Goal: Task Accomplishment & Management: Use online tool/utility

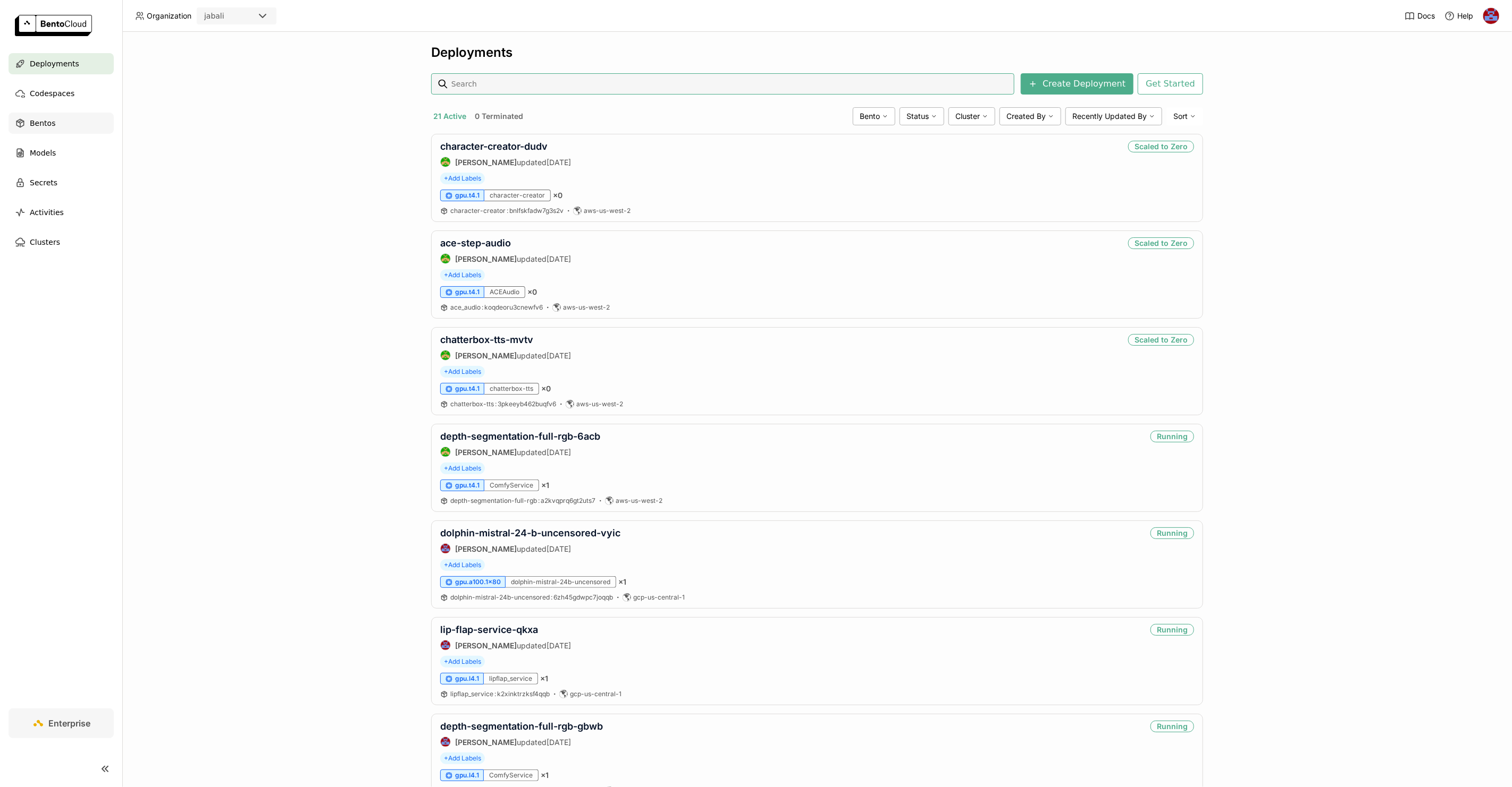
click at [55, 128] on div "Bentos" at bounding box center [60, 123] width 105 height 21
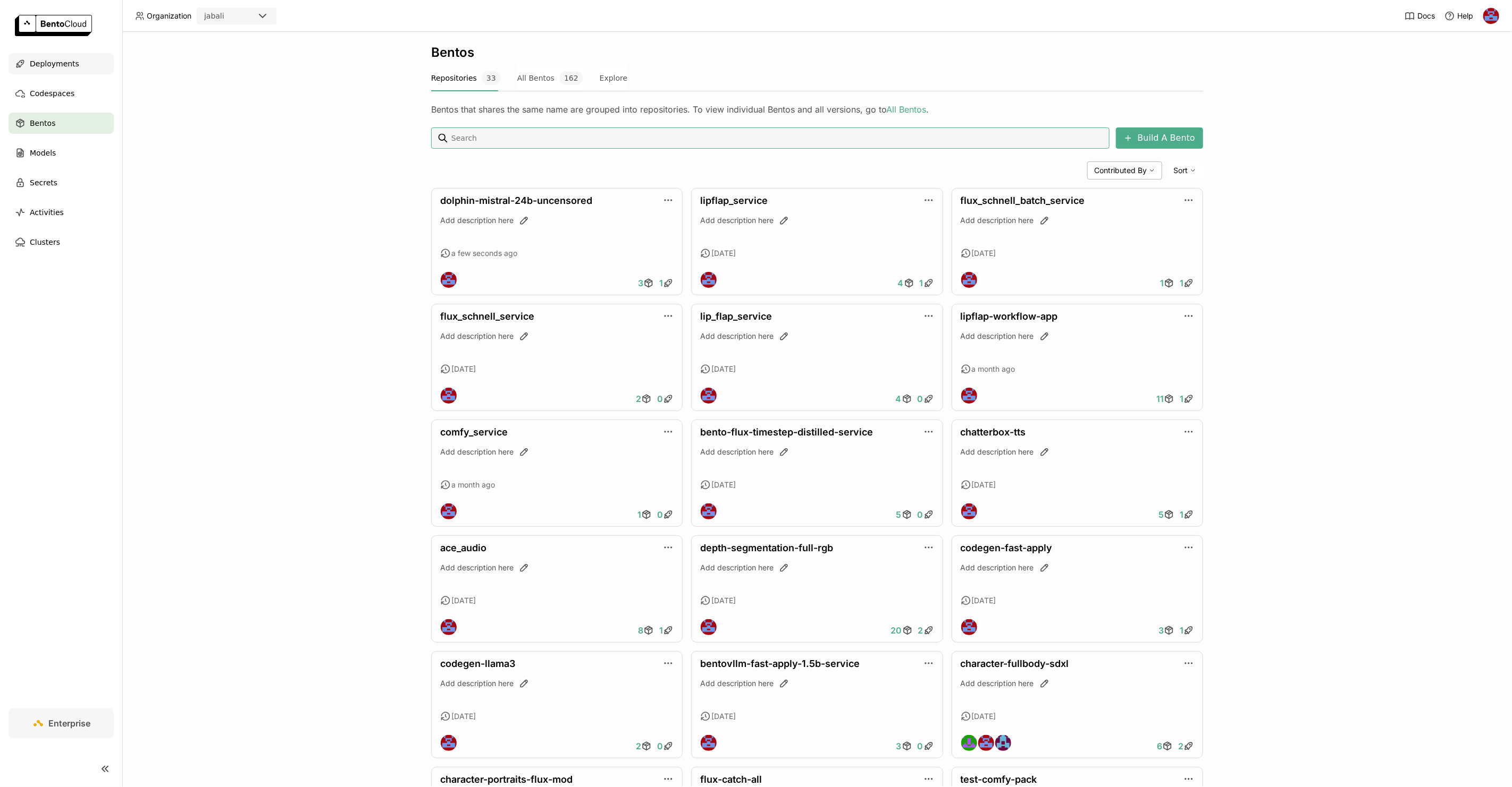
click at [58, 59] on span "Deployments" at bounding box center [55, 64] width 50 height 13
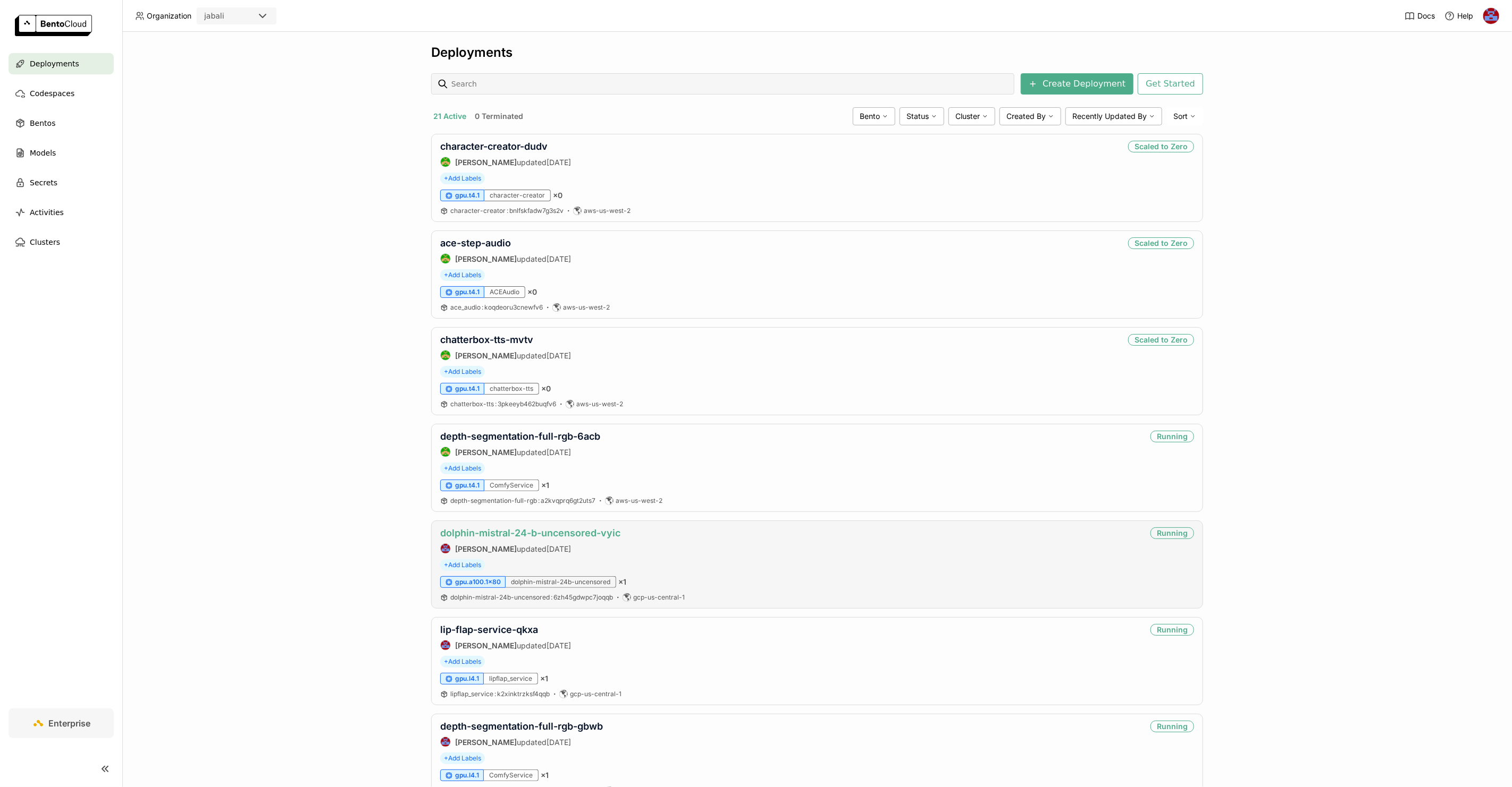
click at [534, 532] on link "dolphin-mistral-24-b-uncensored-vyic" at bounding box center [530, 533] width 180 height 11
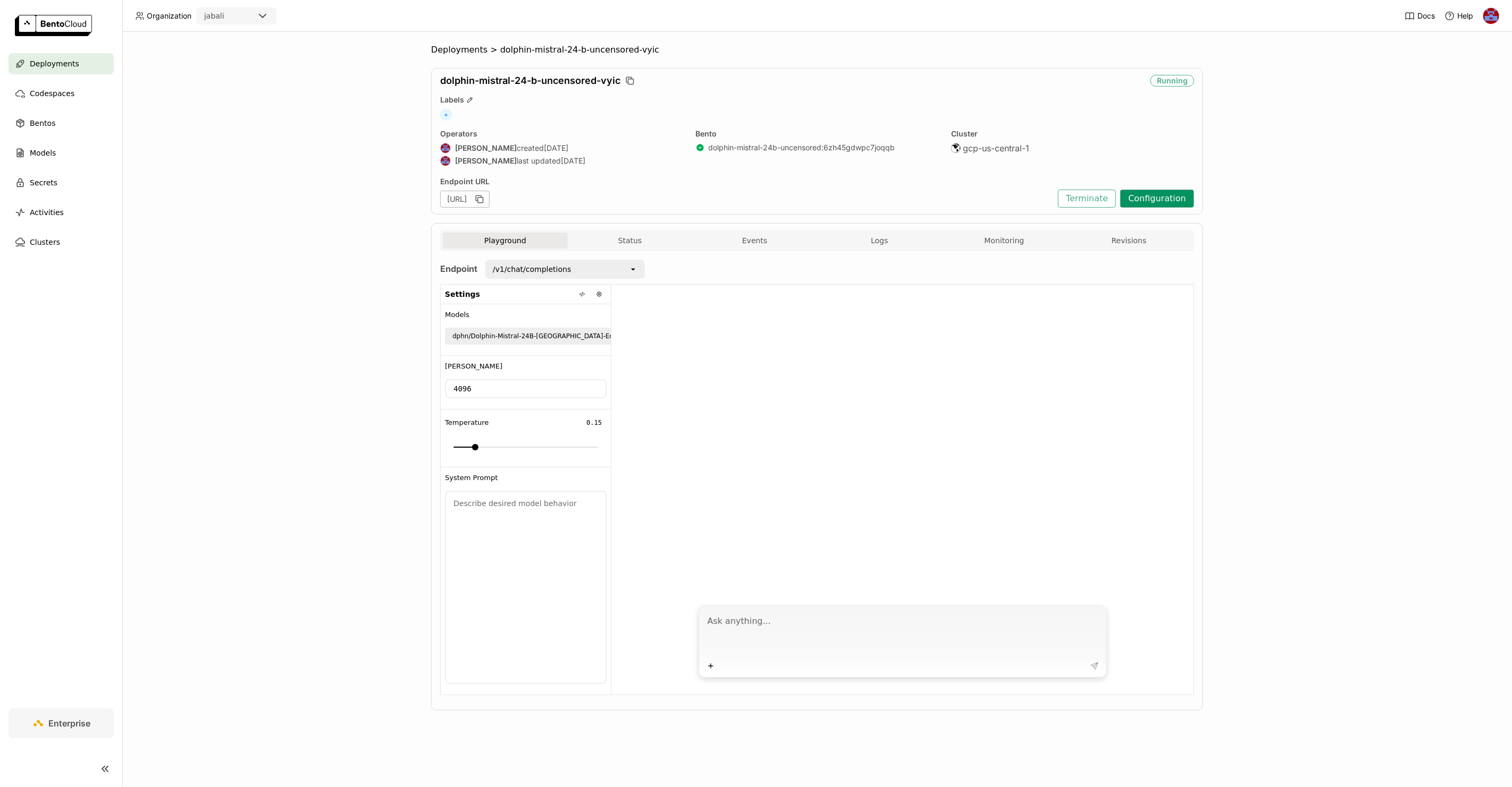
click at [1141, 195] on button "Configuration" at bounding box center [1156, 199] width 74 height 18
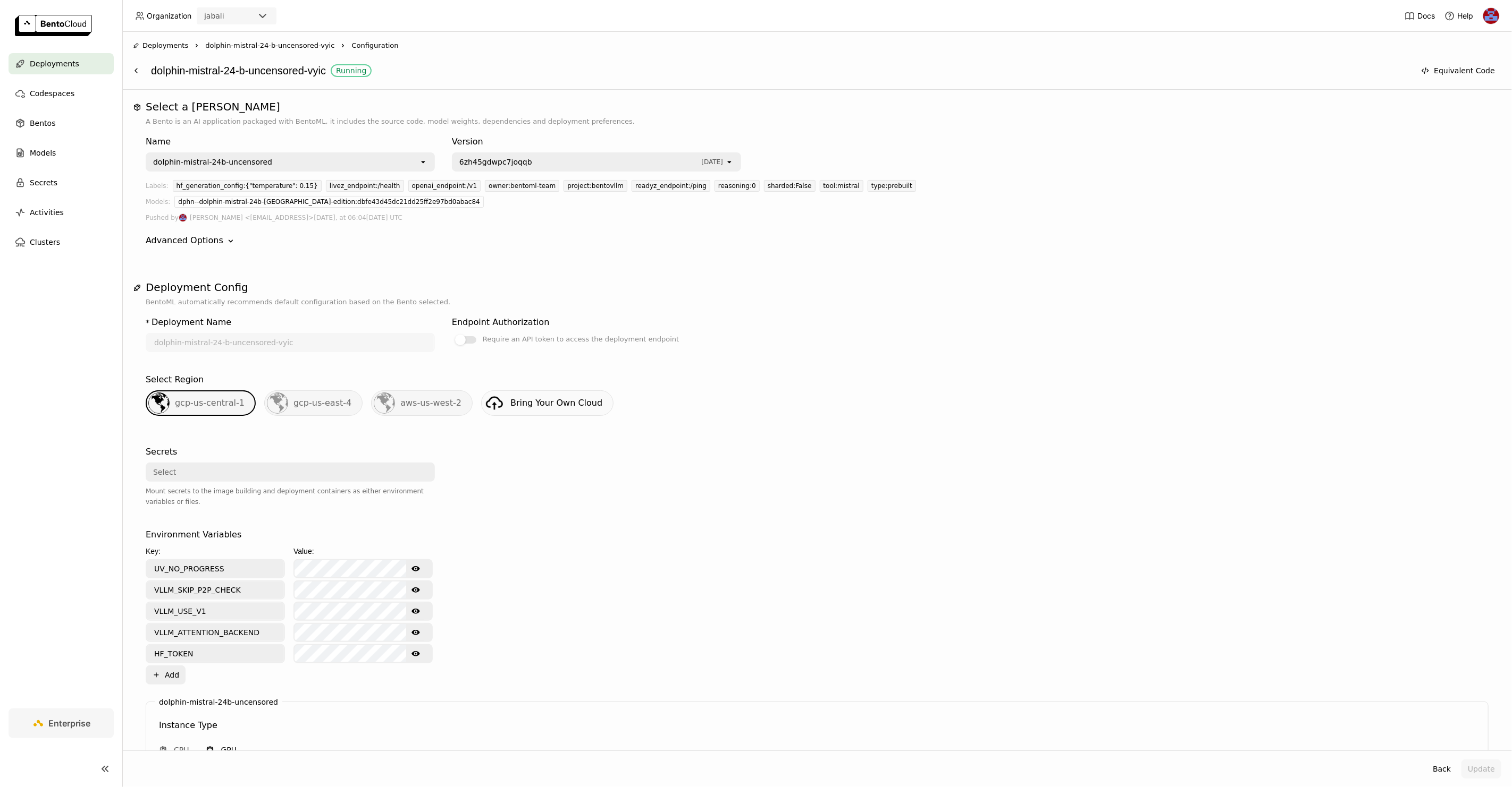
click at [528, 161] on span "6zh45gdwpc7joqqb" at bounding box center [577, 162] width 236 height 11
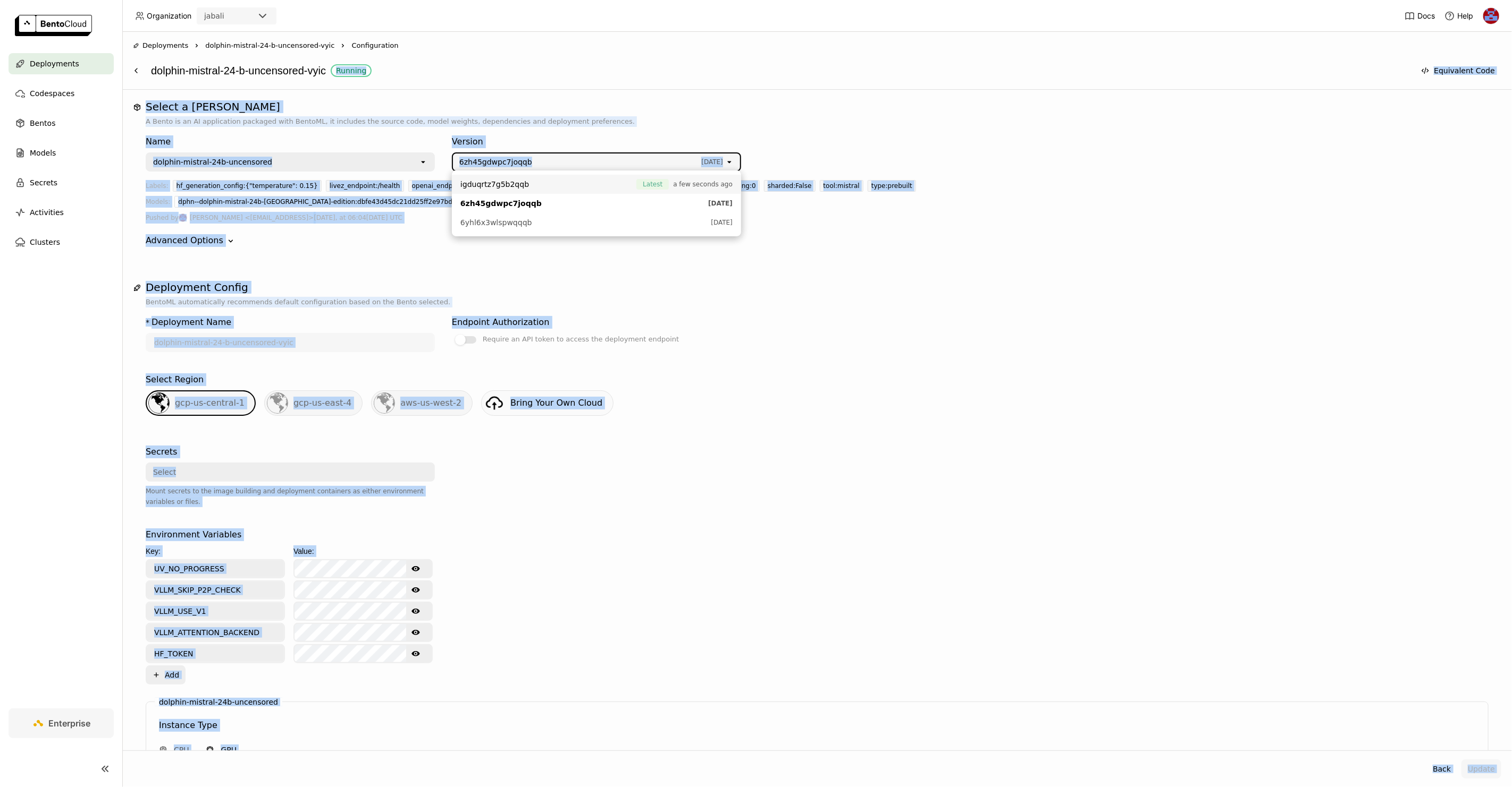
drag, startPoint x: 538, startPoint y: 178, endPoint x: 603, endPoint y: 67, distance: 128.6
click at [603, 67] on div "Organization jabali Docs Help Deployments Codespaces Bentos Models Secrets Acti…" at bounding box center [756, 393] width 1512 height 787
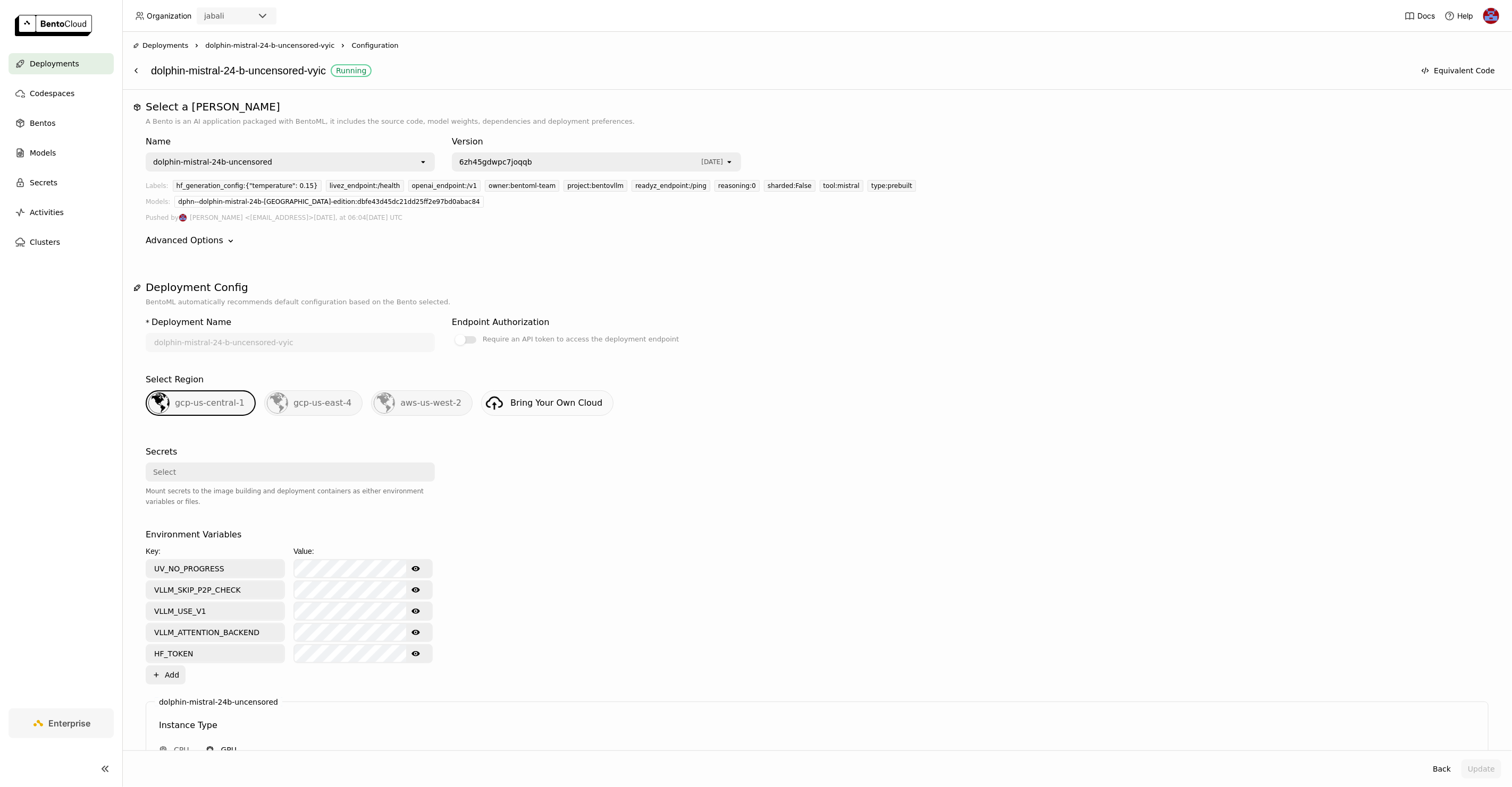
click at [514, 56] on div "Deployments Right dolphin-mistral-24-b-uncensored-vyic Right Configuration dolp…" at bounding box center [817, 61] width 1368 height 41
click at [55, 121] on div "Bentos" at bounding box center [60, 123] width 105 height 21
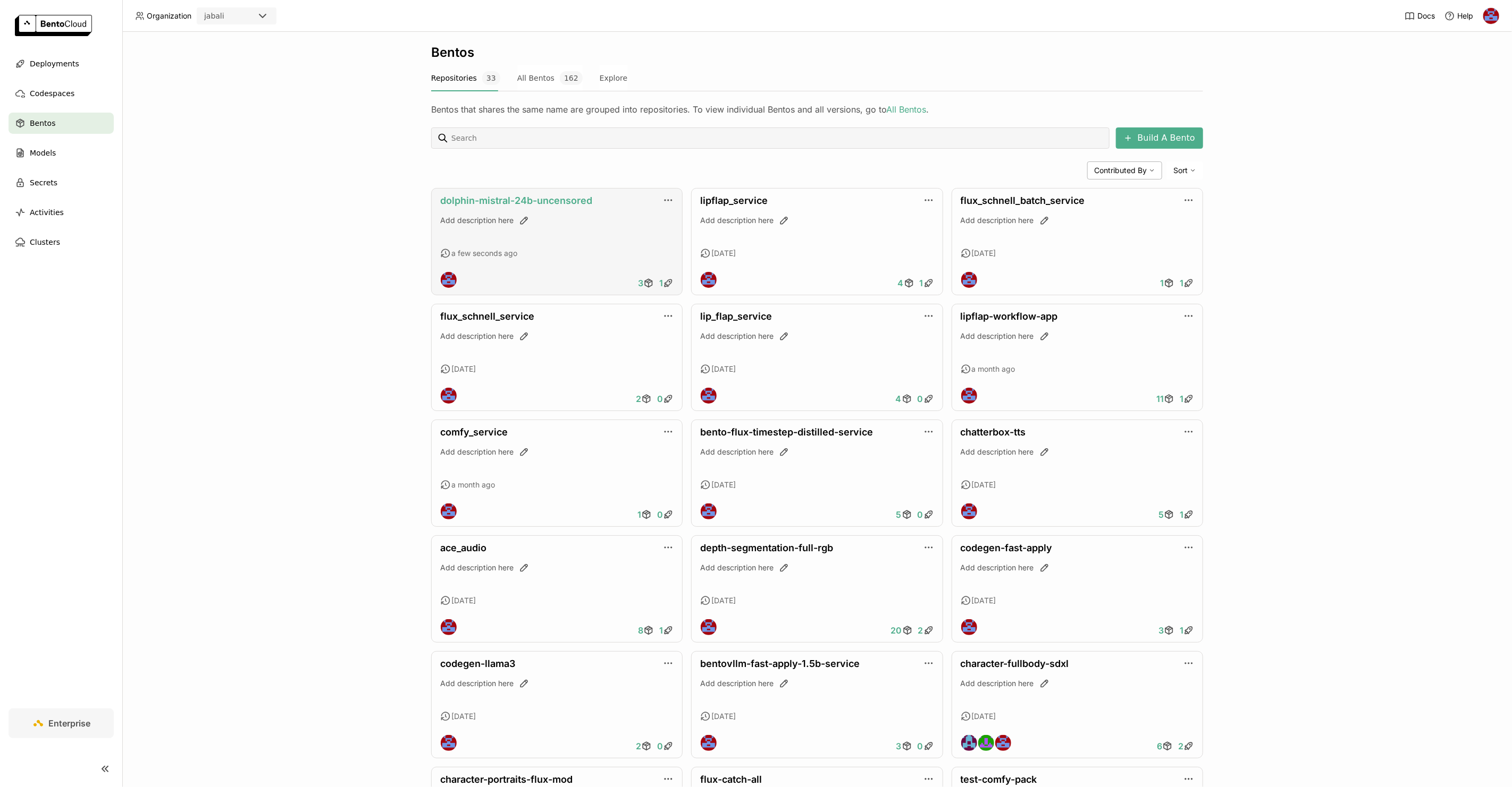
click at [519, 201] on link "dolphin-mistral-24b-uncensored" at bounding box center [516, 201] width 152 height 11
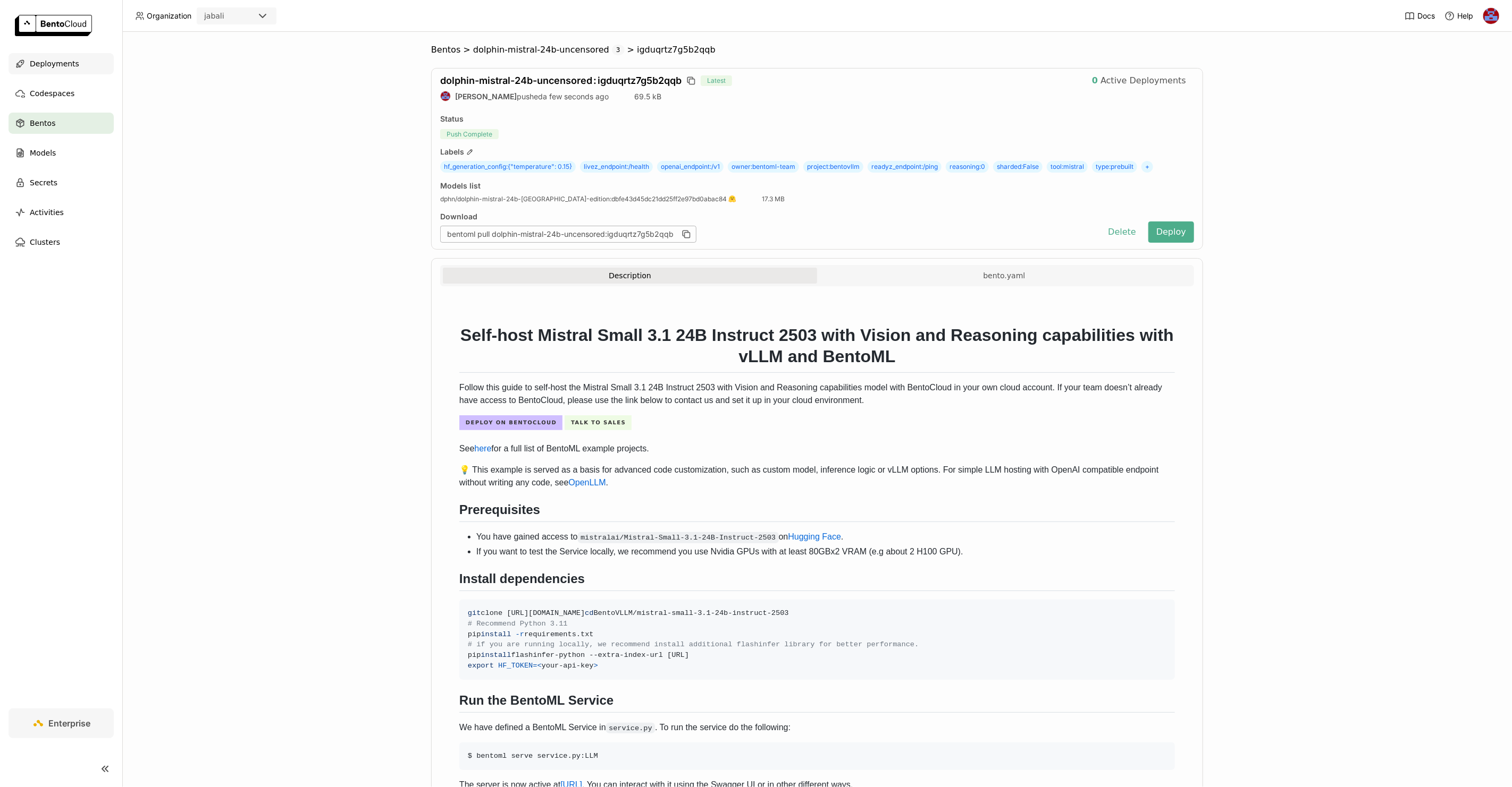
click at [55, 58] on span "Deployments" at bounding box center [55, 64] width 50 height 13
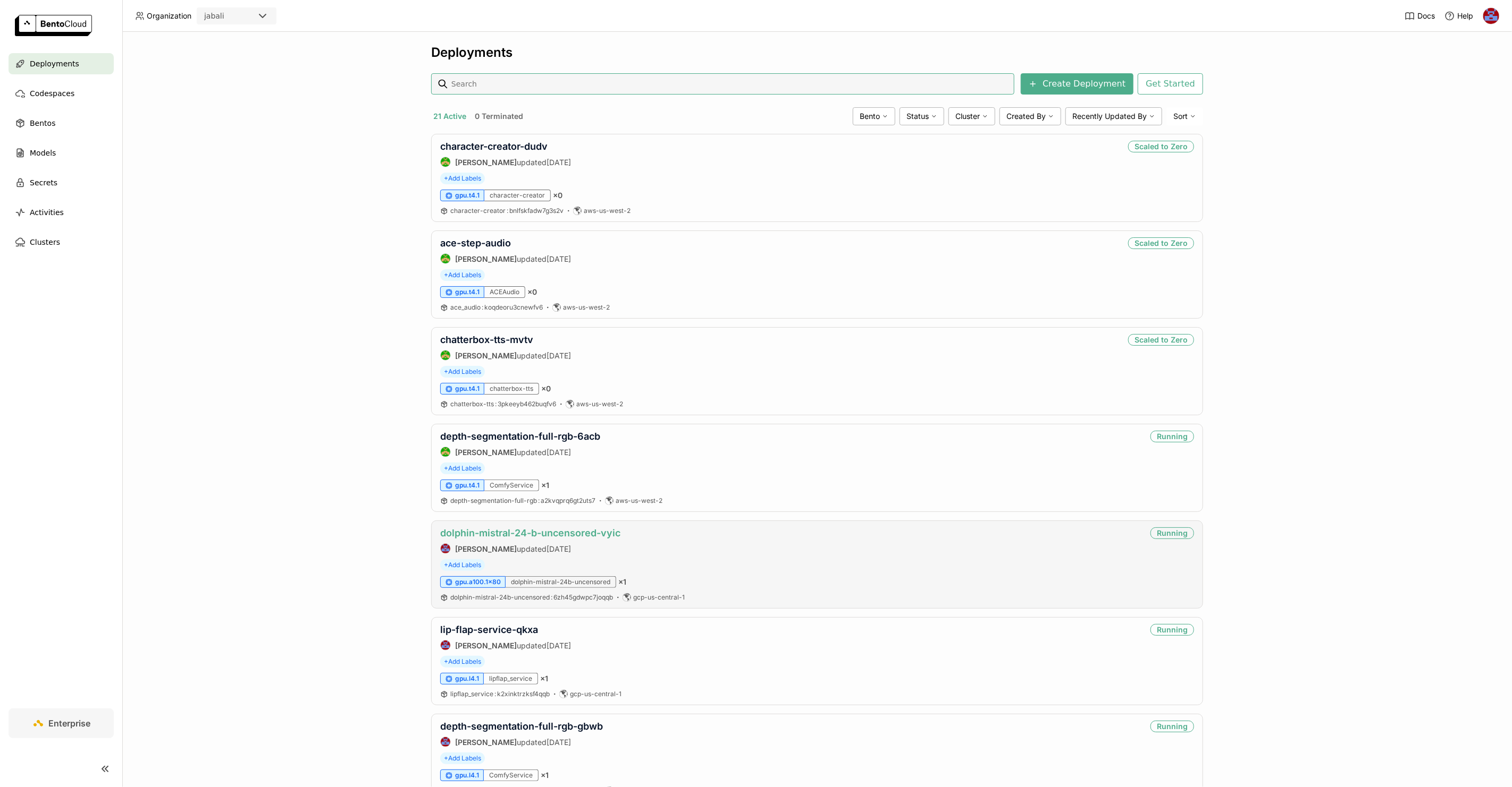
click at [500, 534] on link "dolphin-mistral-24-b-uncensored-vyic" at bounding box center [530, 533] width 180 height 11
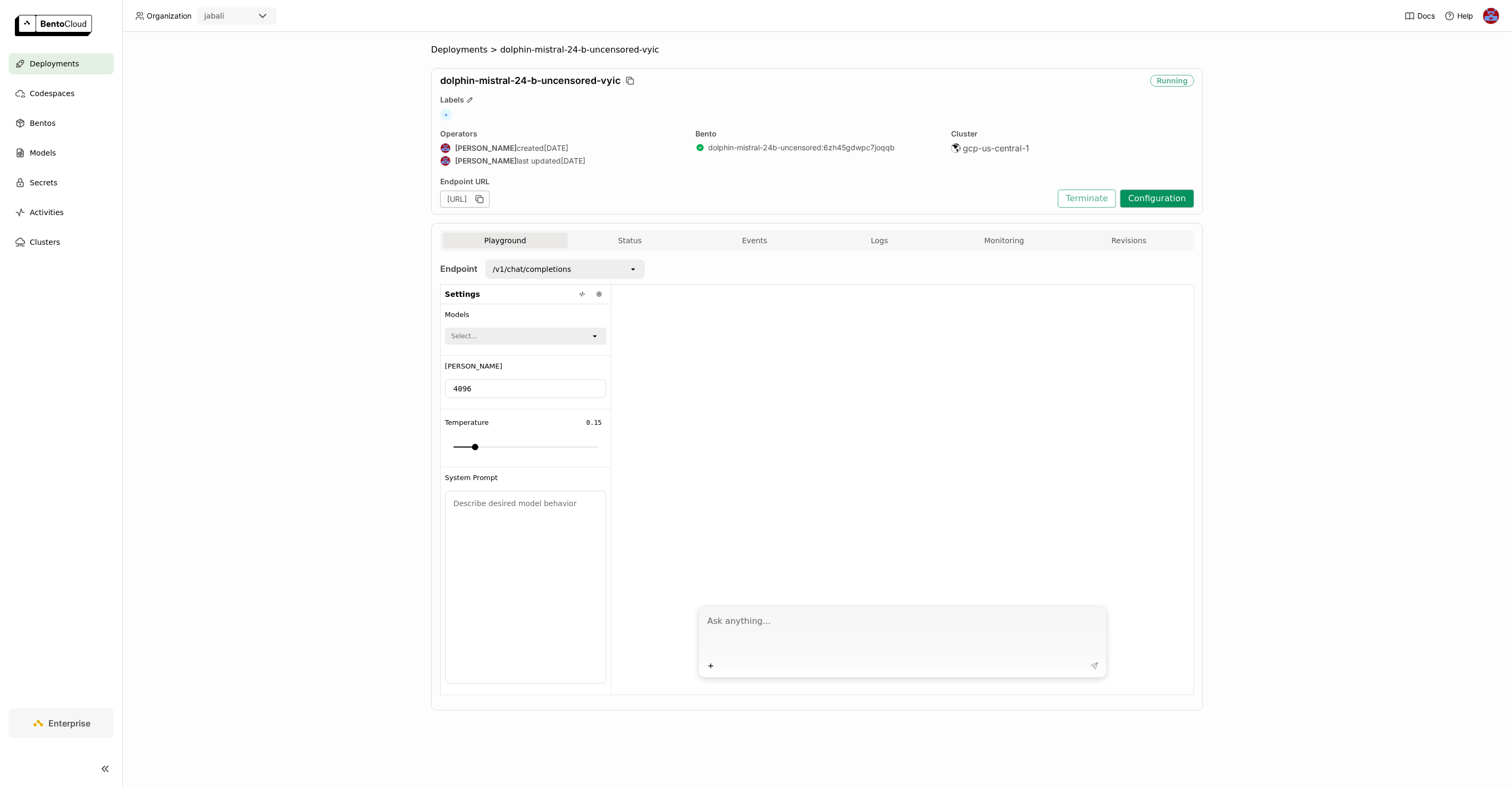
click at [1159, 197] on button "Configuration" at bounding box center [1156, 199] width 74 height 18
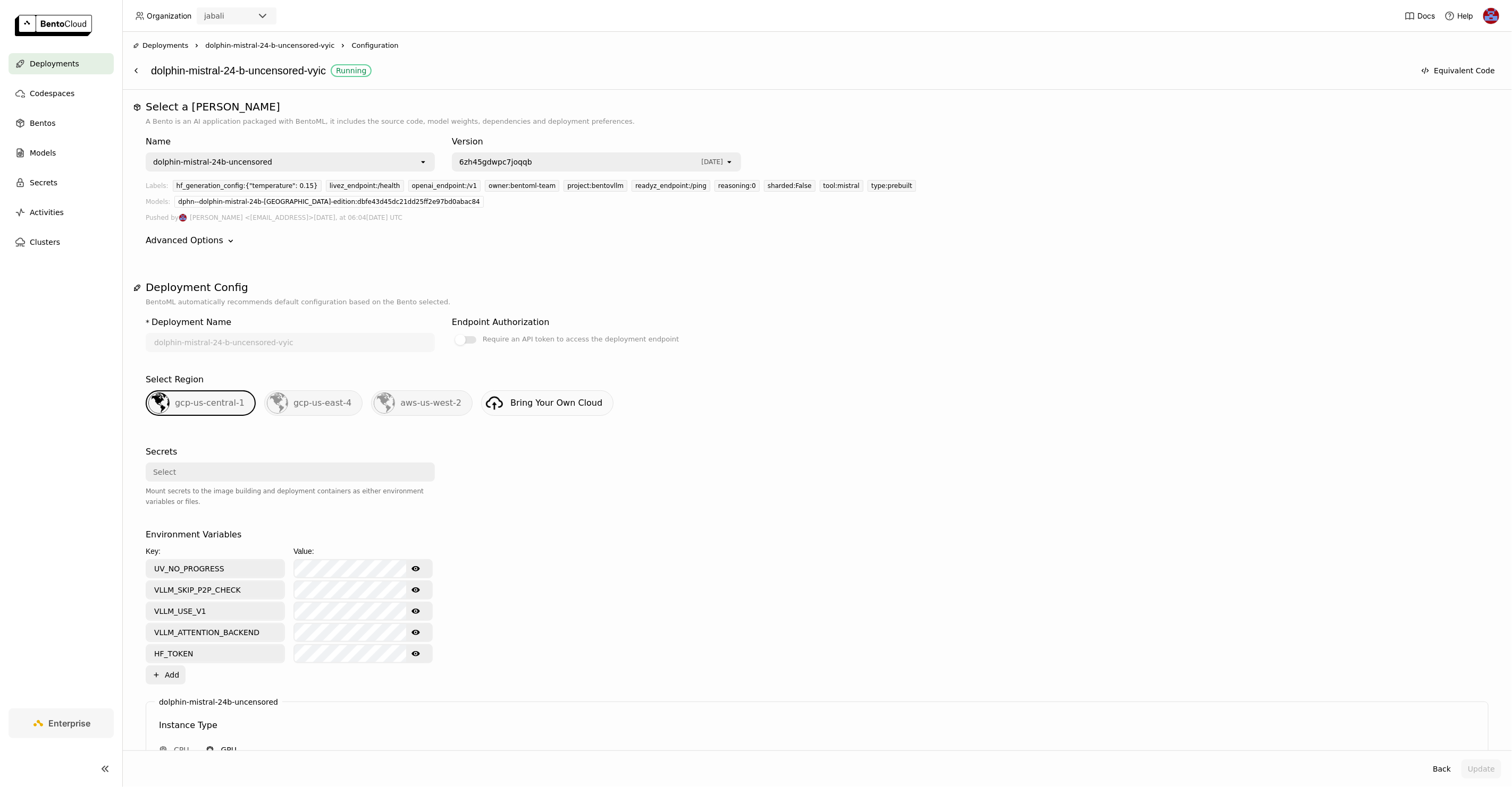
click at [573, 168] on div "6zh45gdwpc7joqqb 4 days ago" at bounding box center [589, 162] width 272 height 17
click at [509, 184] on span "igduqrtz7g5b2qqb" at bounding box center [494, 184] width 68 height 11
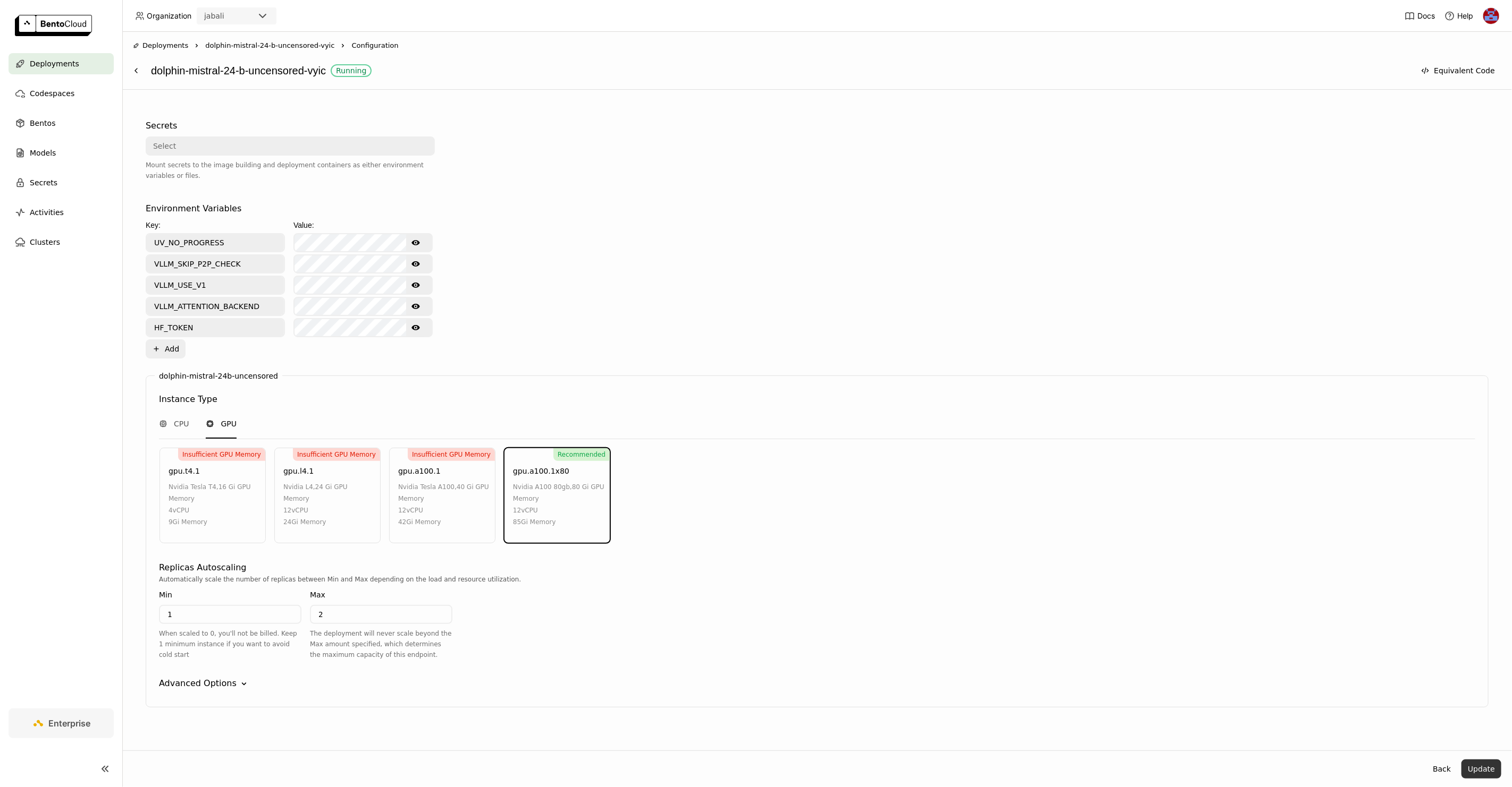
click at [1474, 773] on button "Update" at bounding box center [1481, 770] width 40 height 20
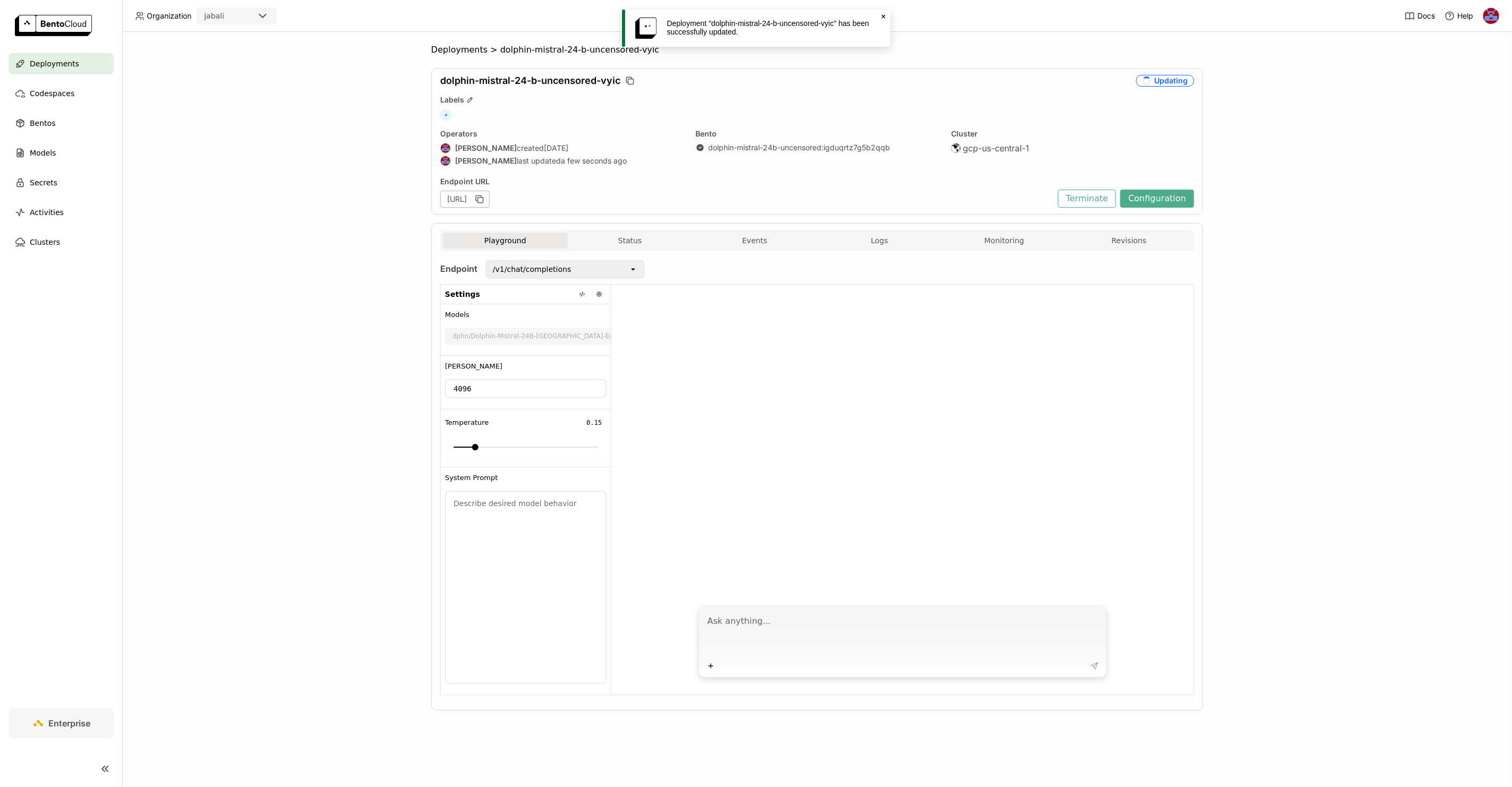
click at [629, 334] on icon "open" at bounding box center [633, 336] width 8 height 8
click at [883, 15] on icon "Close" at bounding box center [883, 16] width 8 height 8
click at [311, 300] on div "Deployments > dolphin-mistral-24-b-uncensored-vyic dolphin-mistral-24-b-uncenso…" at bounding box center [817, 409] width 1389 height 755
click at [870, 242] on button "Logs" at bounding box center [879, 241] width 125 height 16
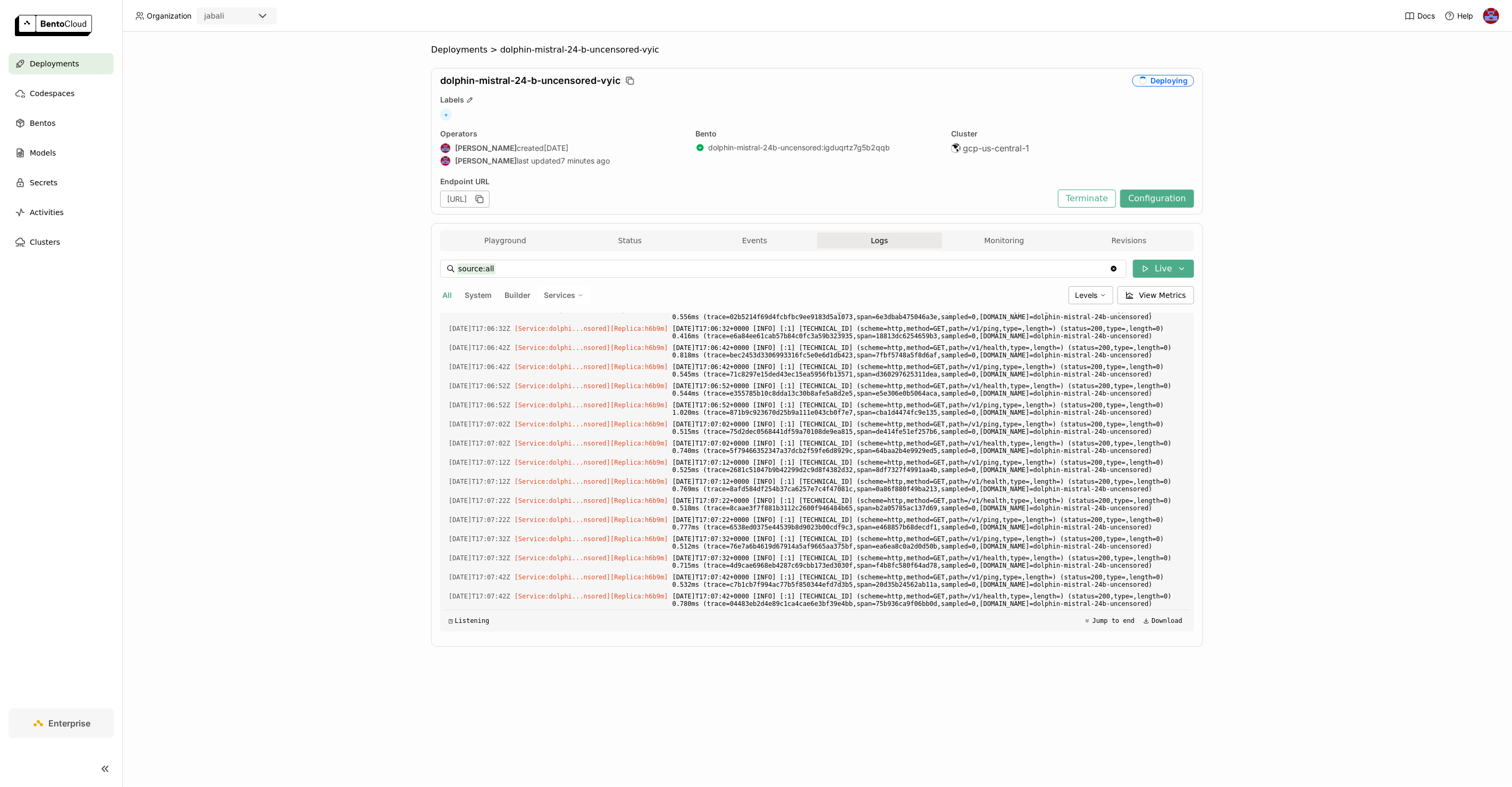
scroll to position [15764, 0]
click at [1336, 108] on div "Deployments > dolphin-mistral-24-b-uncensored-vyic dolphin-mistral-24-b-uncenso…" at bounding box center [817, 409] width 1389 height 755
click at [510, 243] on button "Playground" at bounding box center [505, 241] width 125 height 16
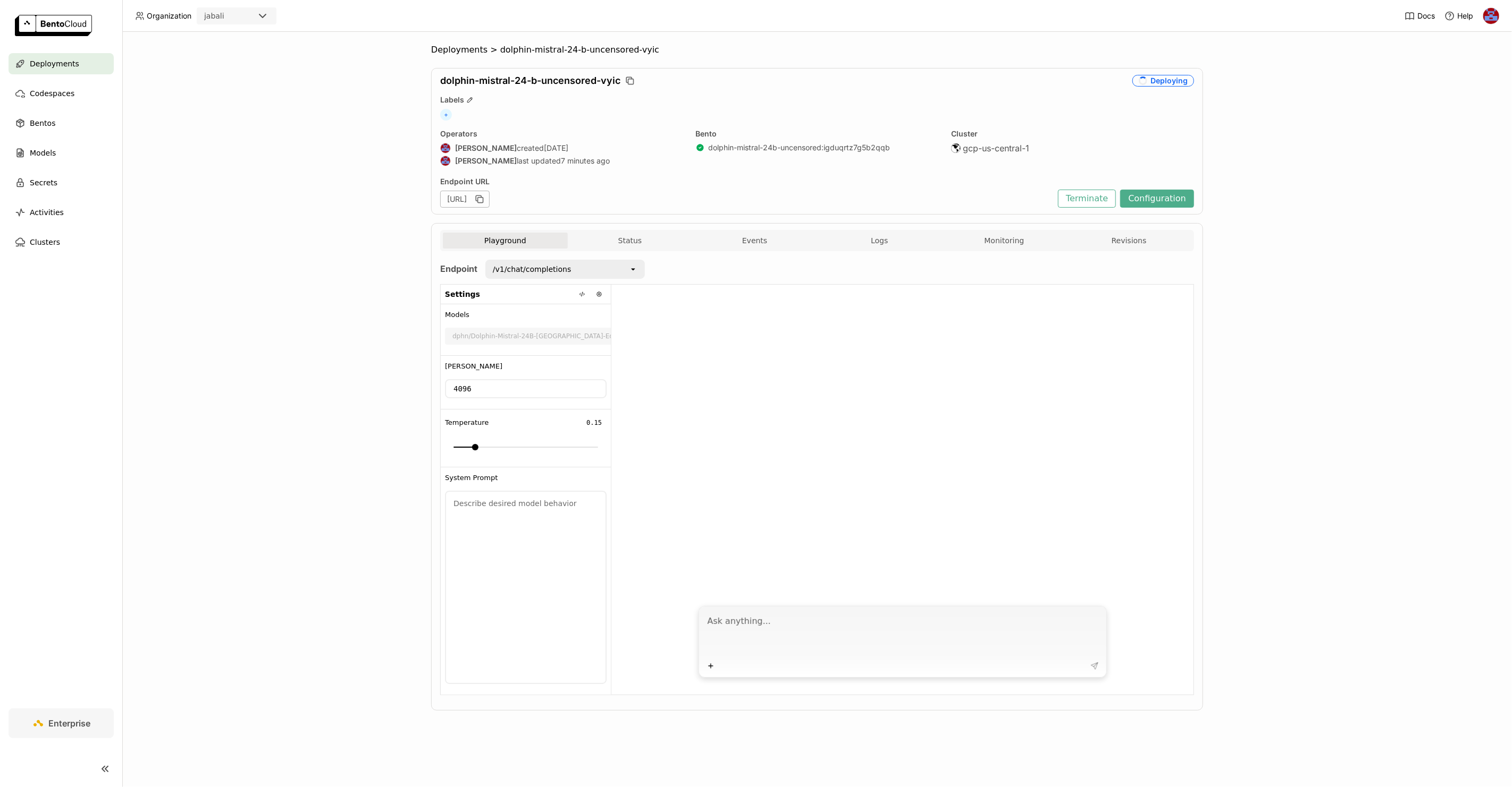
click at [268, 254] on div "Deployments > dolphin-mistral-24-b-uncensored-vyic dolphin-mistral-24-b-uncenso…" at bounding box center [817, 409] width 1389 height 755
click at [587, 336] on div "Select..." at bounding box center [519, 336] width 145 height 15
click at [584, 336] on div "Select..." at bounding box center [519, 336] width 145 height 15
click at [600, 334] on div "open" at bounding box center [598, 336] width 15 height 15
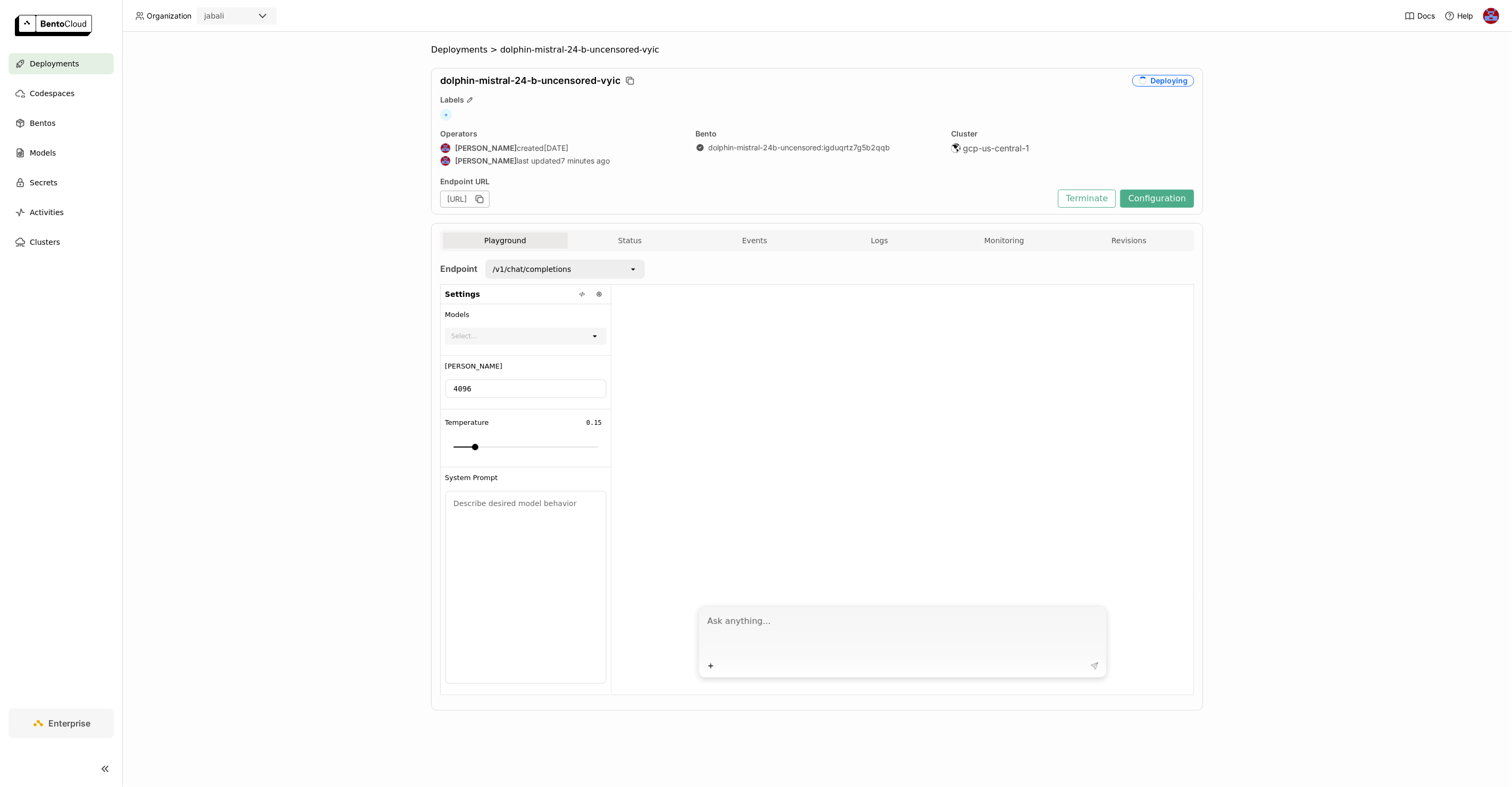
click at [594, 336] on icon at bounding box center [594, 337] width 4 height 2
click at [564, 341] on div "Select..." at bounding box center [519, 336] width 145 height 15
click at [592, 334] on div "Select... open" at bounding box center [525, 336] width 161 height 17
click at [594, 334] on icon "open" at bounding box center [594, 336] width 8 height 8
click at [636, 240] on button "Status" at bounding box center [629, 241] width 125 height 16
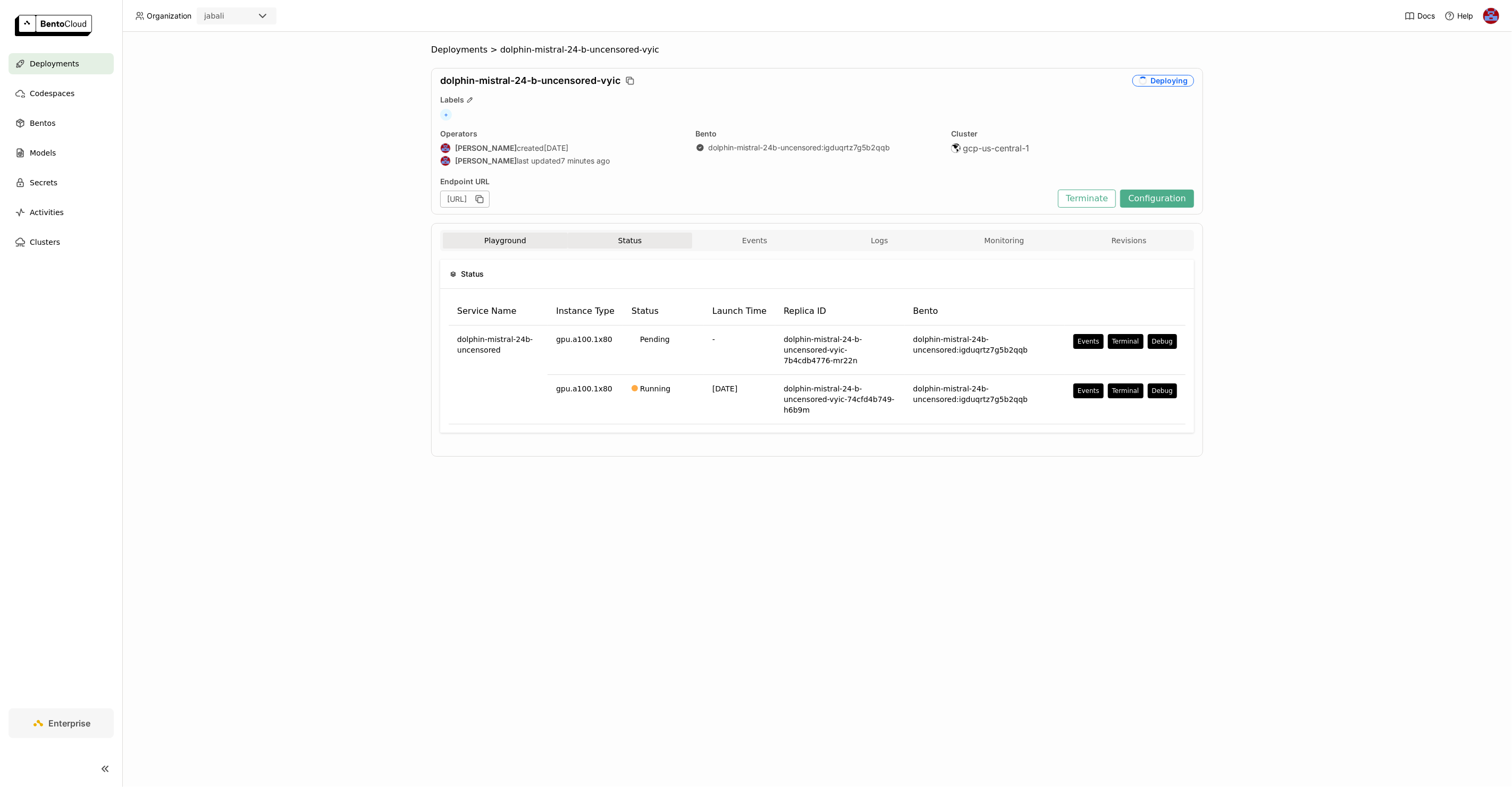
click at [537, 235] on button "Playground" at bounding box center [505, 241] width 125 height 16
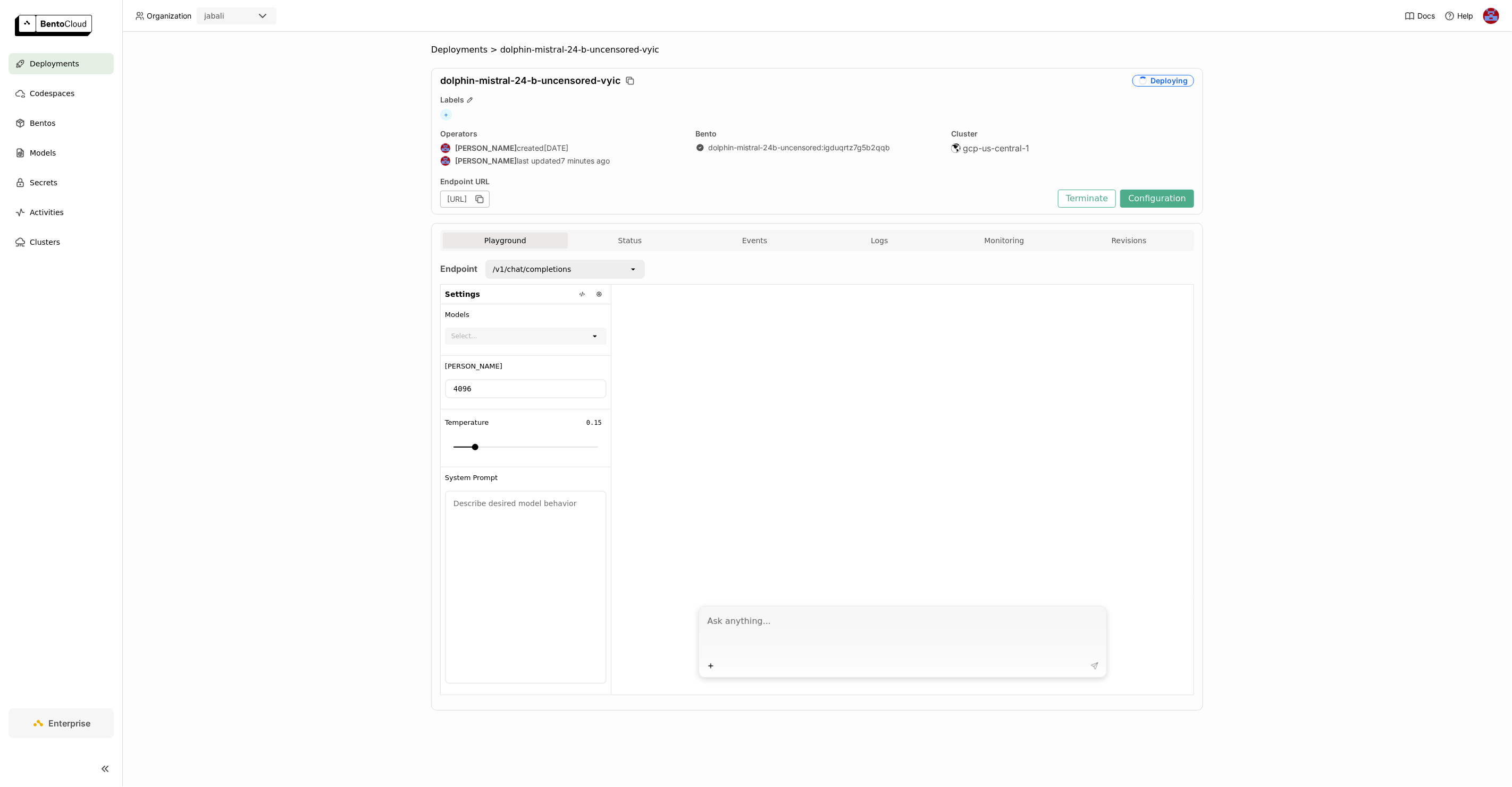
click at [521, 333] on div "Select..." at bounding box center [519, 336] width 145 height 15
click at [588, 330] on div "Select..." at bounding box center [519, 336] width 145 height 15
click at [622, 243] on button "Status" at bounding box center [629, 241] width 125 height 16
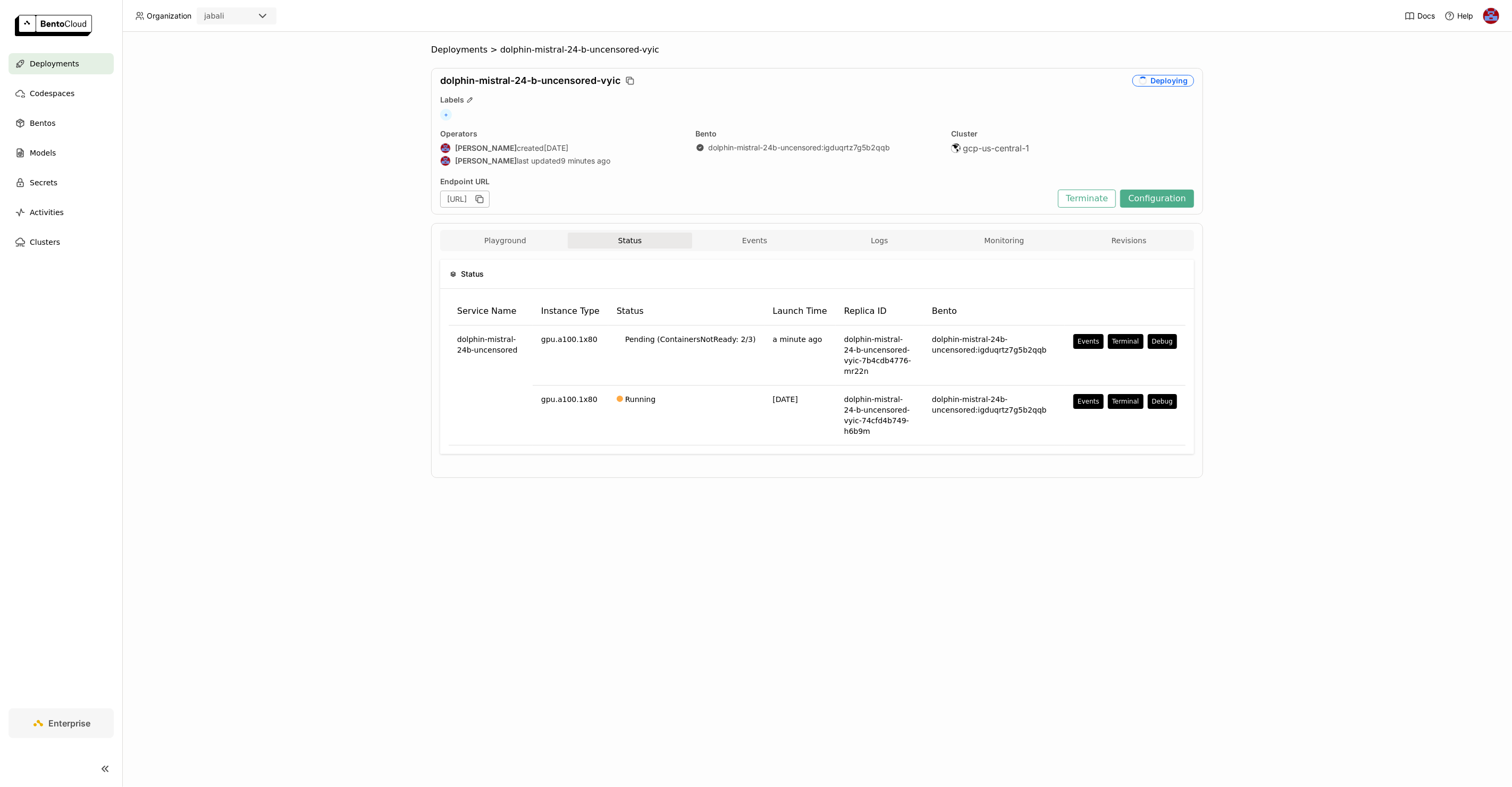
click at [1310, 206] on div "Deployments > dolphin-mistral-24-b-uncensored-vyic dolphin-mistral-24-b-uncenso…" at bounding box center [817, 409] width 1389 height 755
click at [510, 238] on button "Playground" at bounding box center [505, 241] width 125 height 16
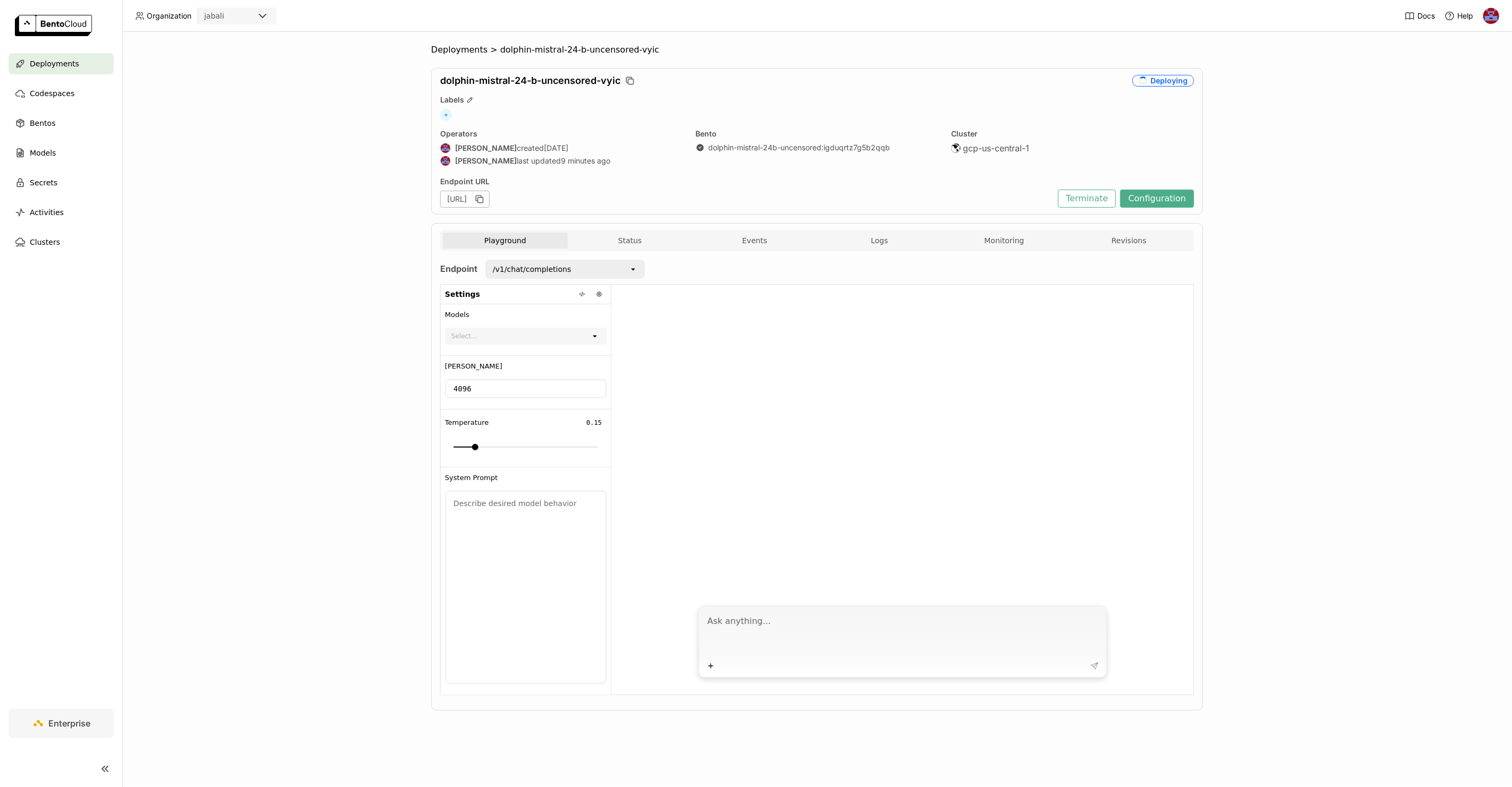
click at [571, 334] on div "Select..." at bounding box center [519, 336] width 145 height 15
click at [1361, 154] on div "Deployments > dolphin-mistral-24-b-uncensored-vyic dolphin-mistral-24-b-uncenso…" at bounding box center [817, 409] width 1389 height 755
click at [370, 288] on div "Deployments > dolphin-mistral-24-b-uncensored-vyic dolphin-mistral-24-b-uncenso…" at bounding box center [817, 409] width 1389 height 755
click at [566, 331] on div "Select..." at bounding box center [519, 336] width 145 height 15
click at [511, 369] on div "dphn/Dolphin-Mistral-24B-Venice-Edition" at bounding box center [526, 362] width 145 height 21
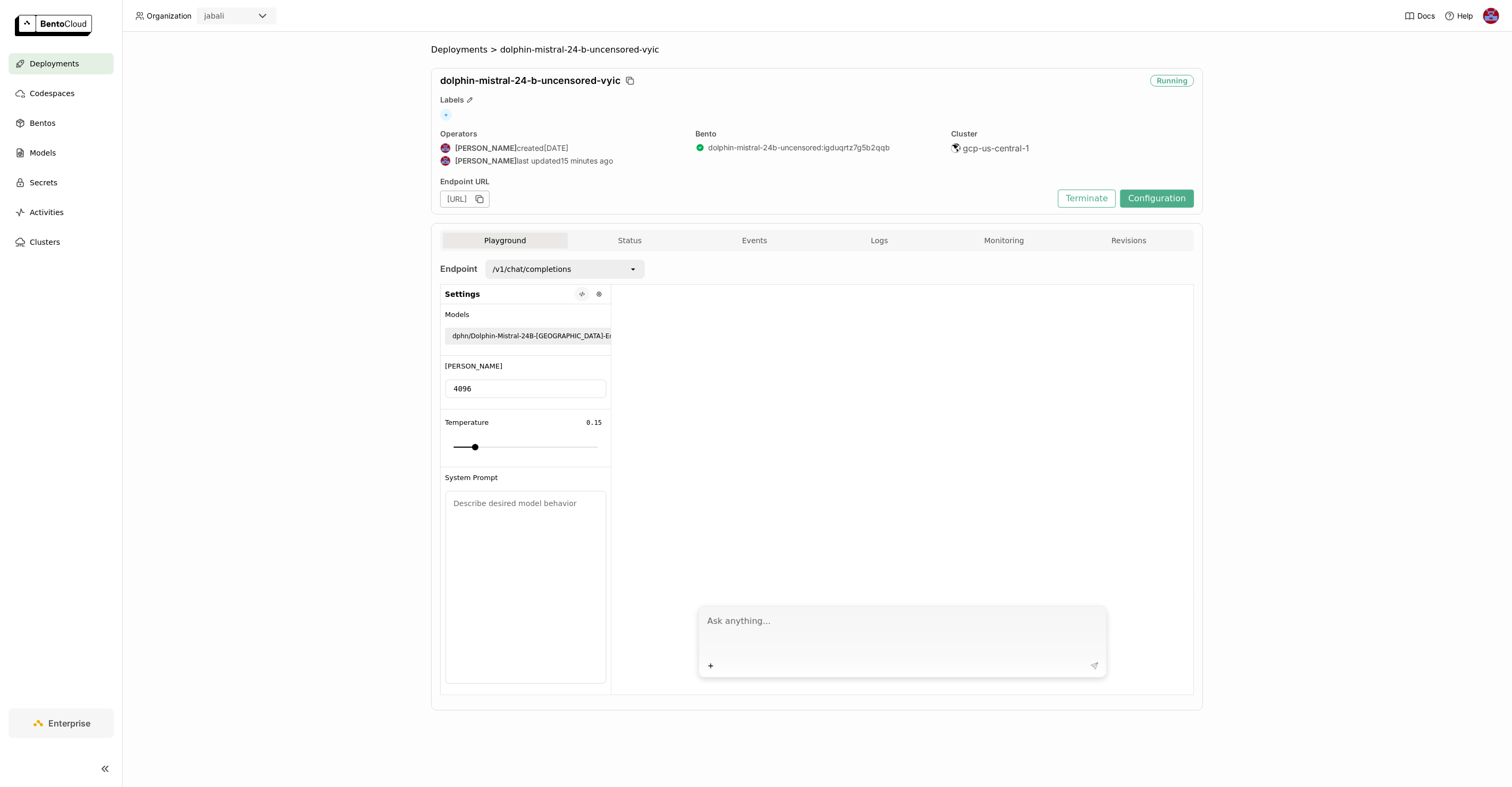
click at [578, 295] on button at bounding box center [582, 295] width 15 height 15
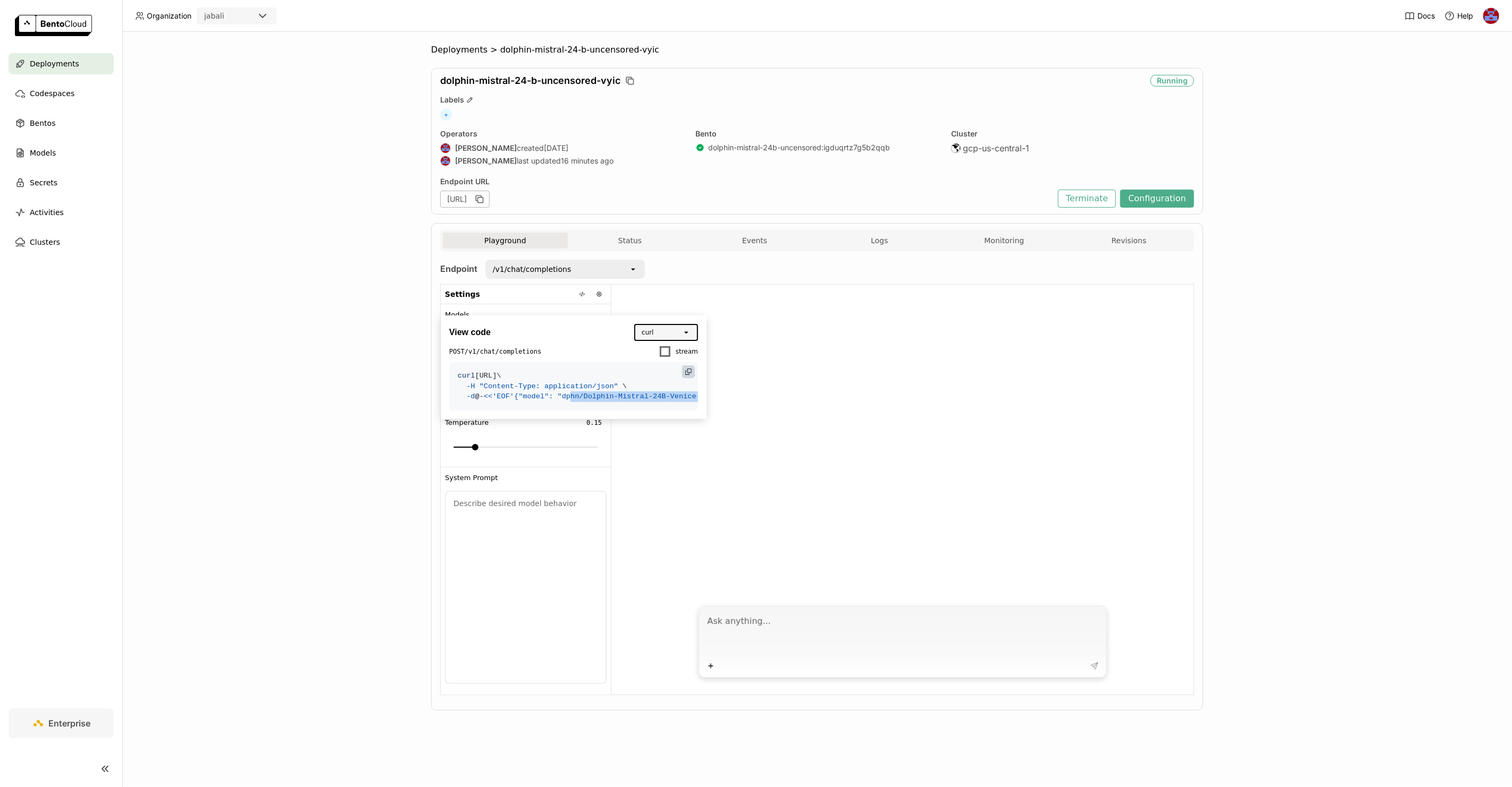
drag, startPoint x: 509, startPoint y: 418, endPoint x: 678, endPoint y: 417, distance: 169.0
click at [678, 400] on span ""model": "dphn/Dolphin-Mistral-24B-Venice-Edition"," at bounding box center [629, 396] width 221 height 8
copy span "dphn/Dolphin-Mistral-24B-Venice-Edition"
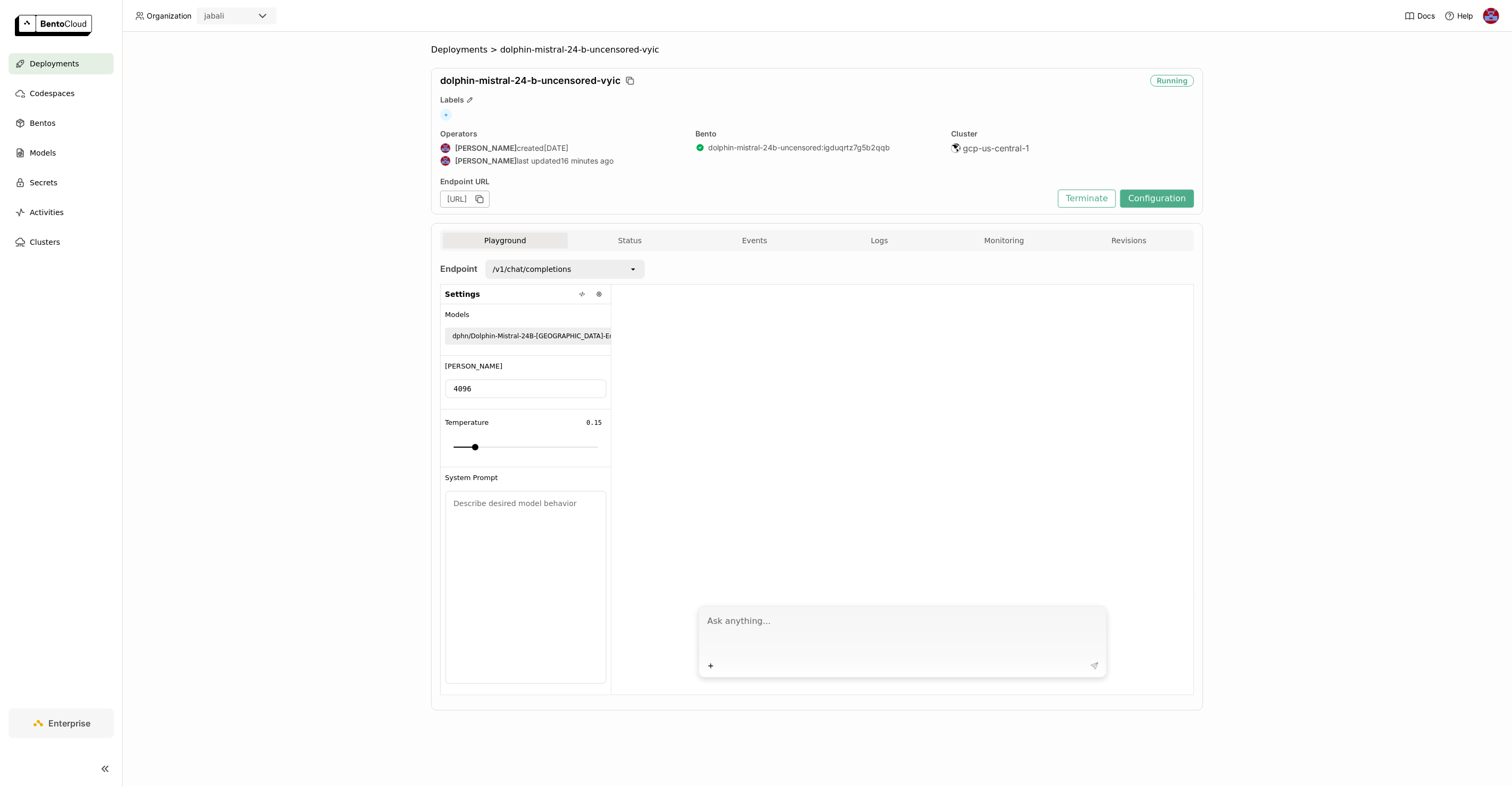
click at [315, 124] on div "Deployments > dolphin-mistral-24-b-uncensored-vyic dolphin-mistral-24-b-uncenso…" at bounding box center [817, 409] width 1389 height 755
click at [51, 150] on span "Models" at bounding box center [43, 153] width 26 height 13
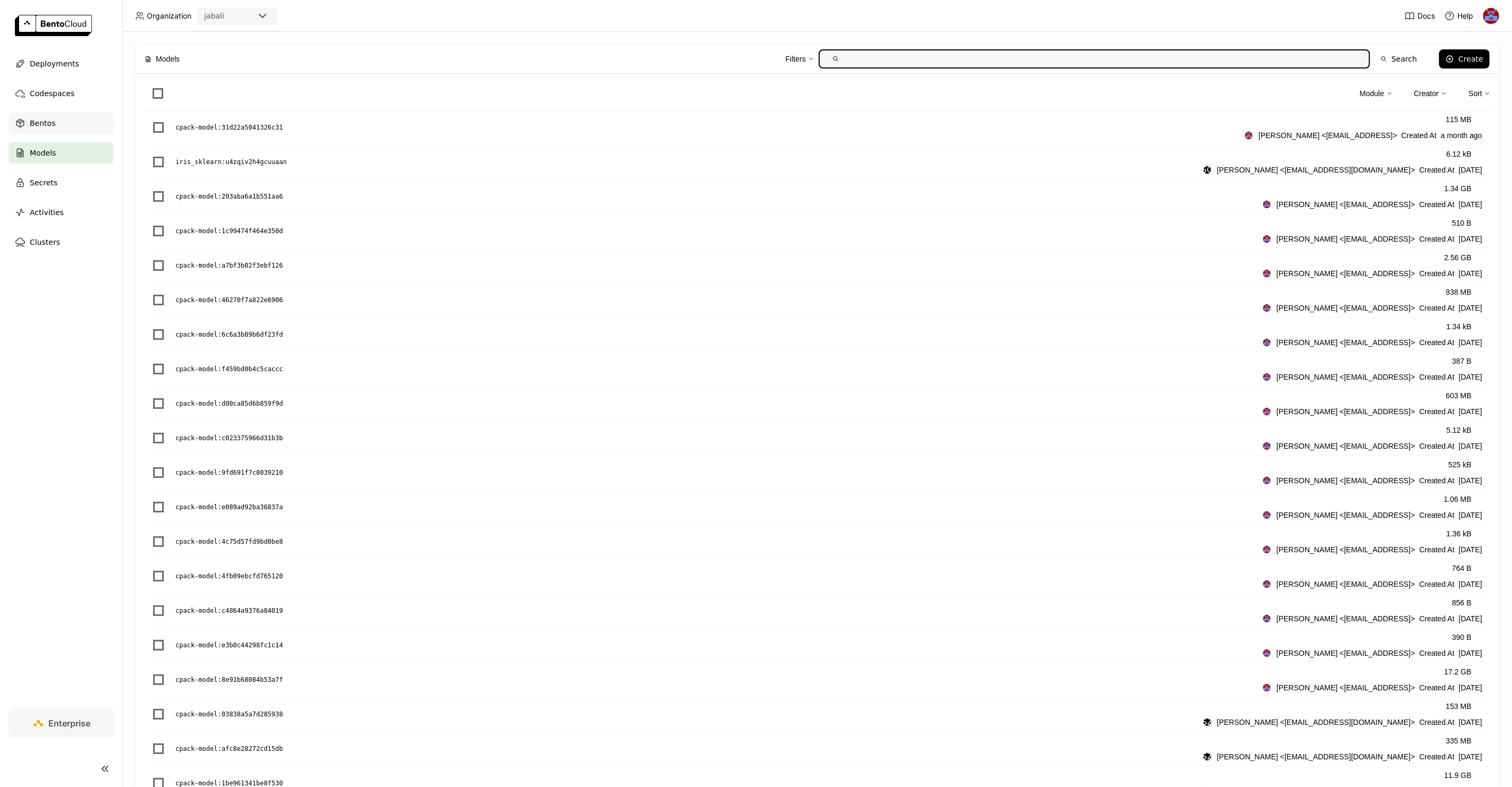
click at [55, 129] on div "Bentos" at bounding box center [60, 123] width 105 height 21
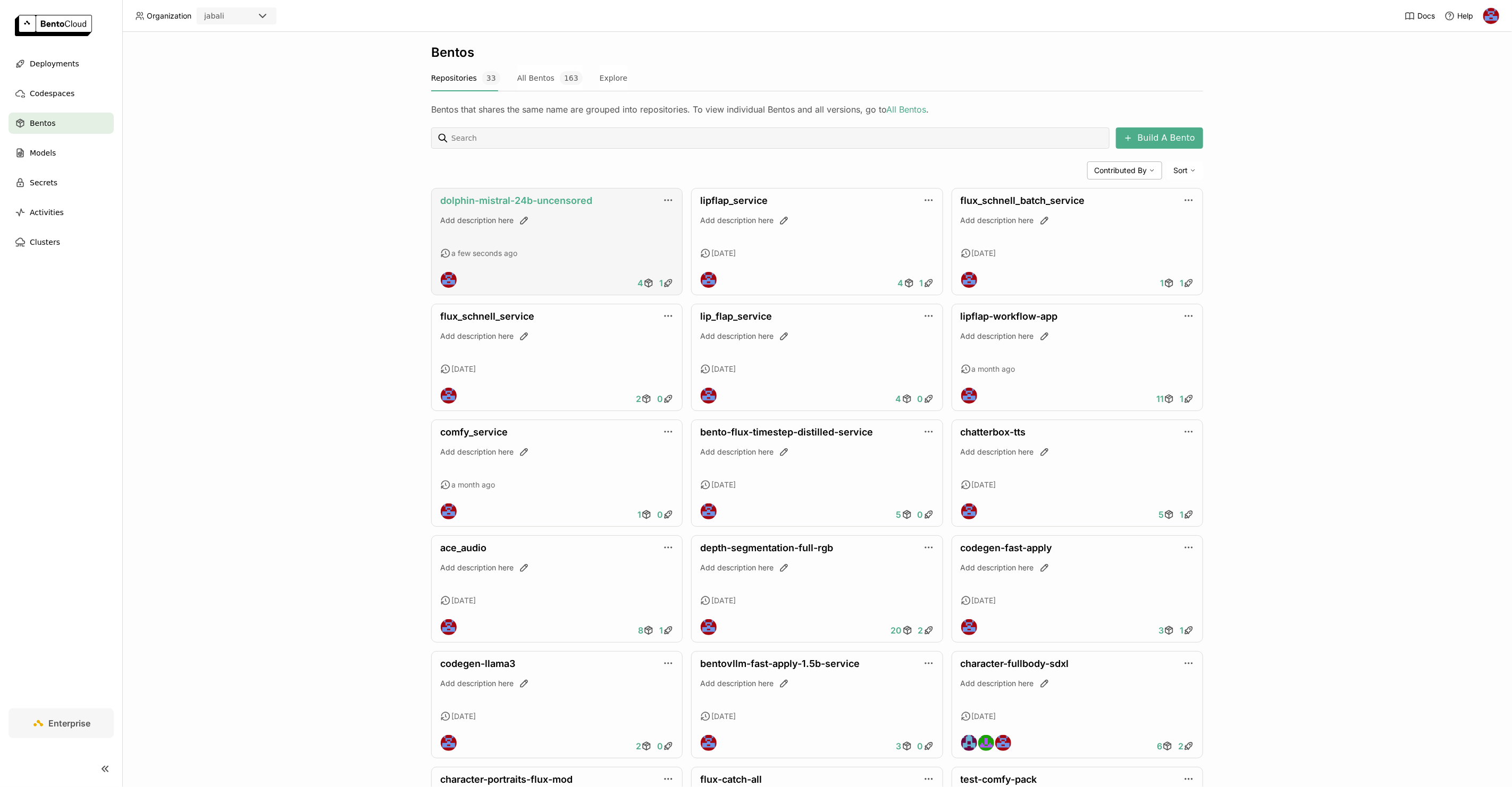
click at [503, 203] on link "dolphin-mistral-24b-uncensored" at bounding box center [516, 201] width 152 height 11
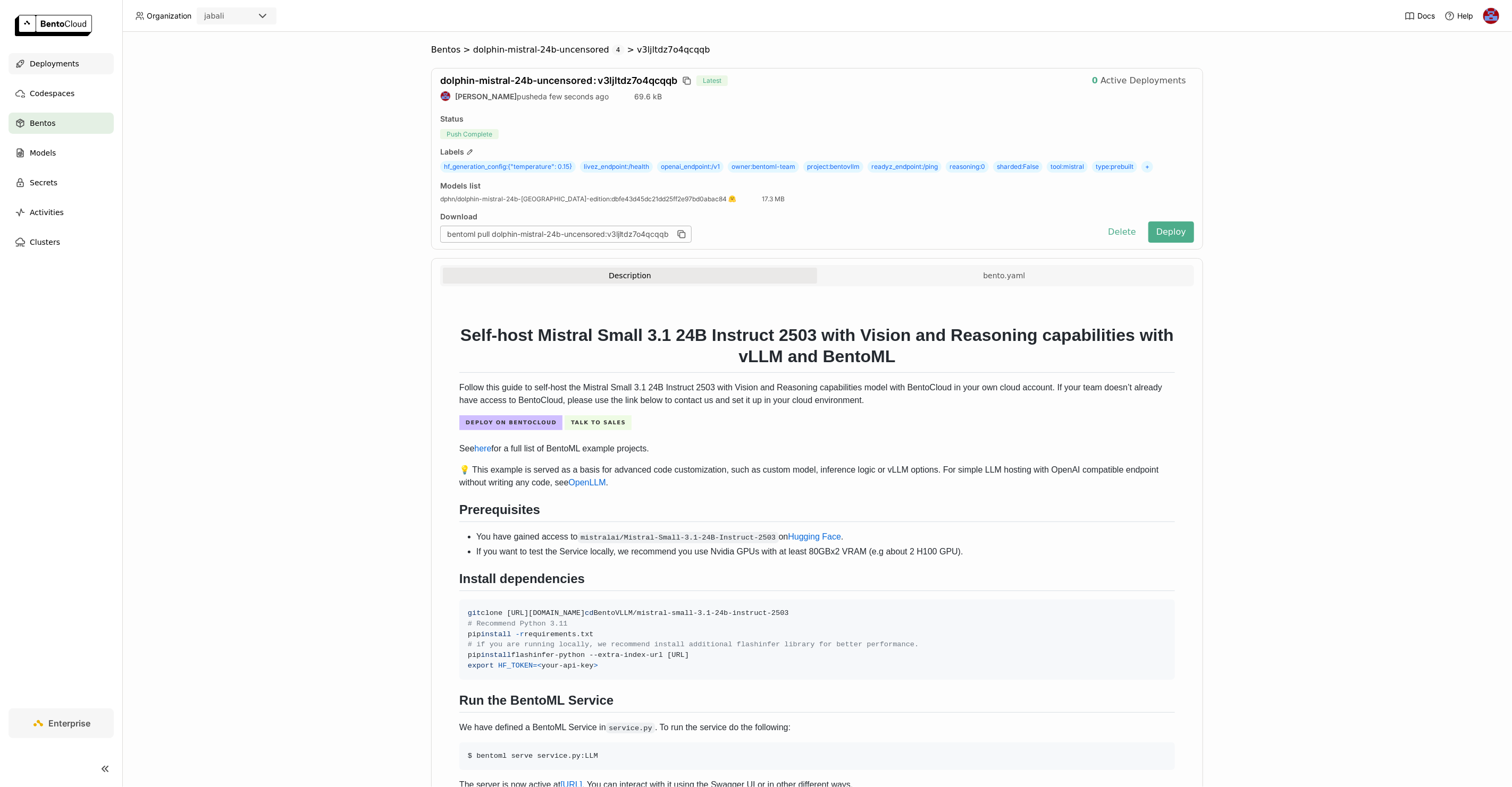
click at [68, 61] on span "Deployments" at bounding box center [55, 64] width 50 height 13
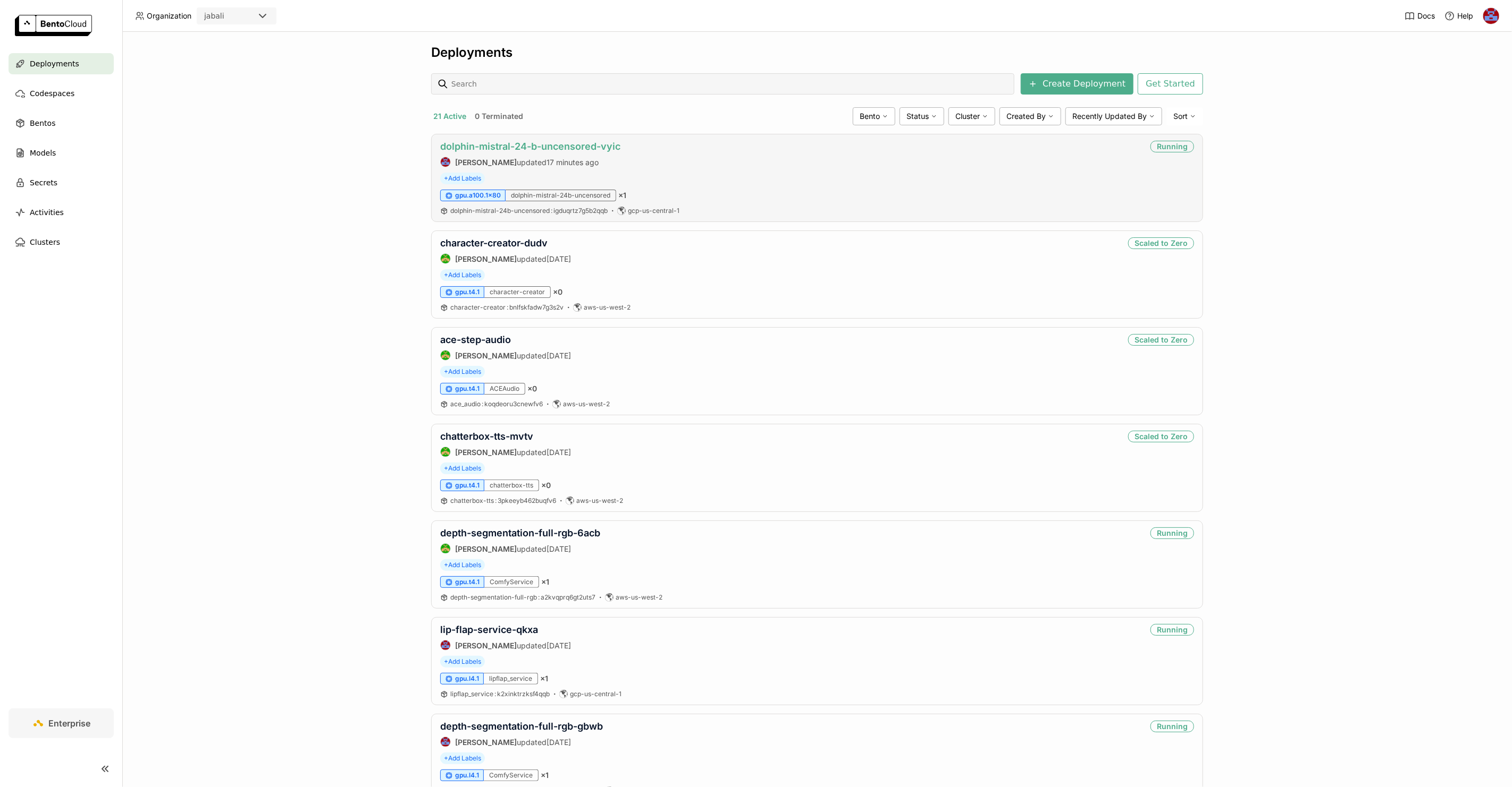
click at [524, 146] on link "dolphin-mistral-24-b-uncensored-vyic" at bounding box center [530, 146] width 180 height 11
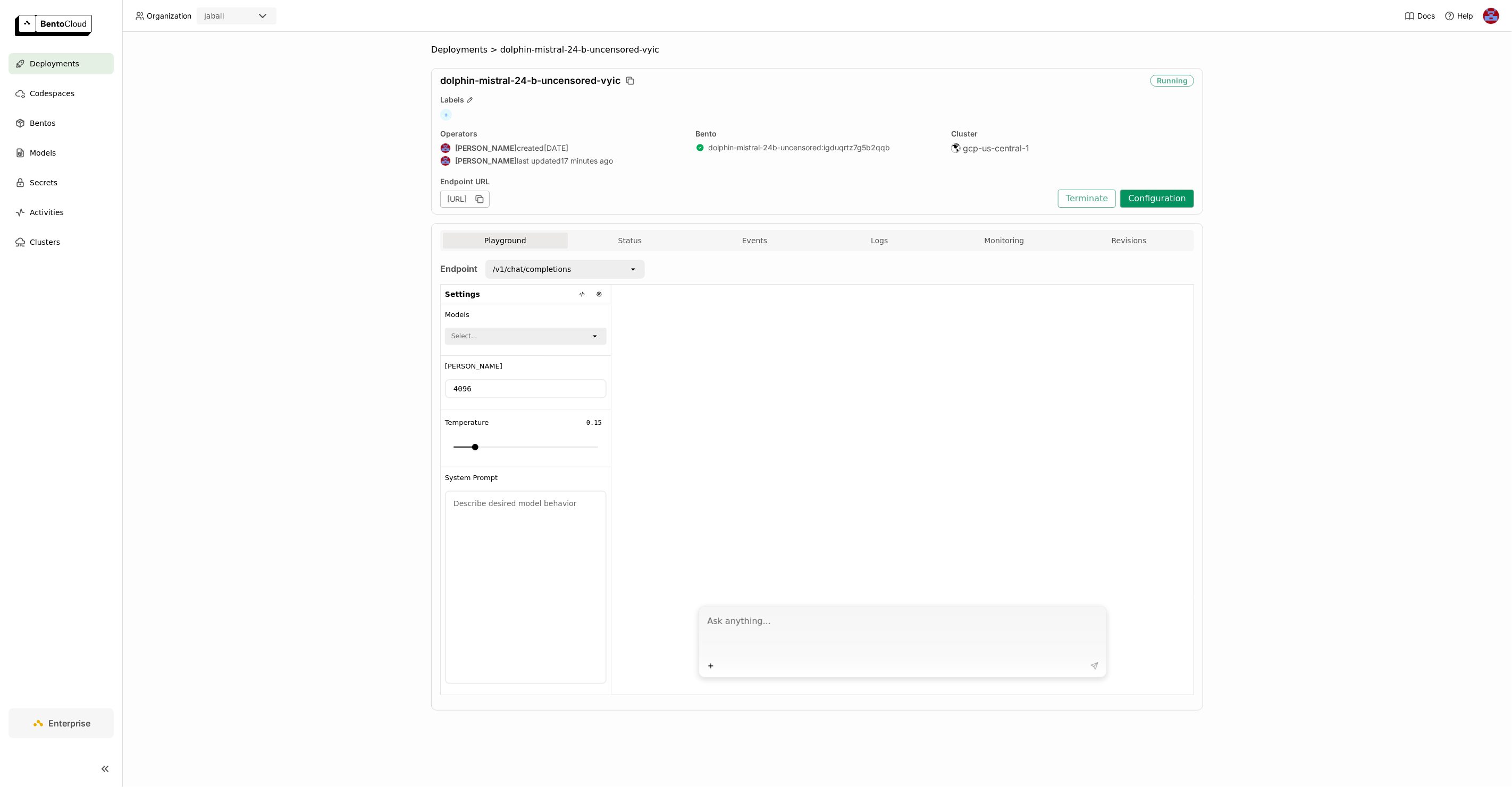
click at [1159, 194] on button "Configuration" at bounding box center [1156, 199] width 74 height 18
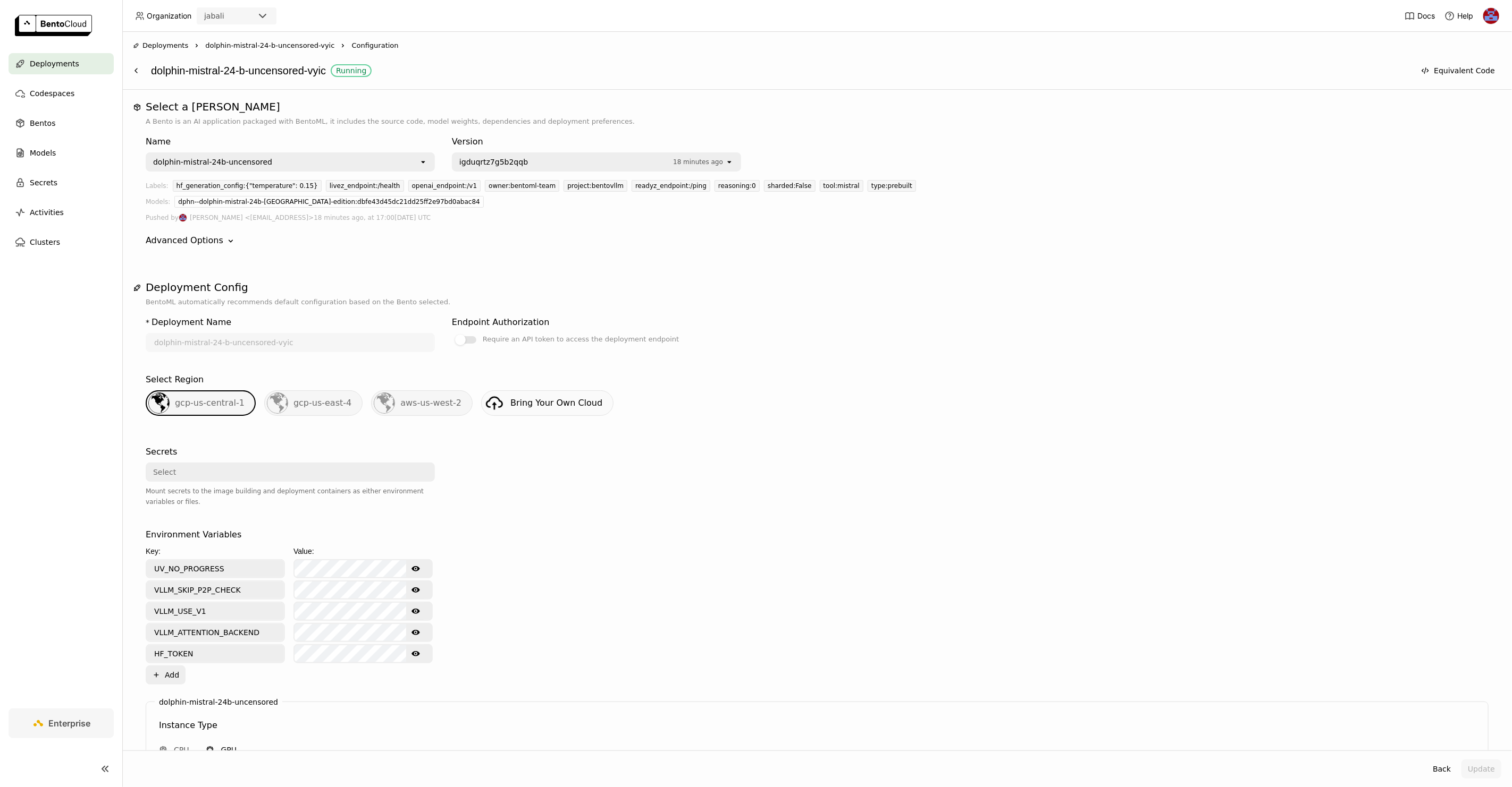
click at [622, 160] on span "igduqrtz7g5b2qqb" at bounding box center [563, 162] width 208 height 11
click at [568, 186] on span "v3ljltdz7o4qcqqb" at bounding box center [546, 184] width 171 height 11
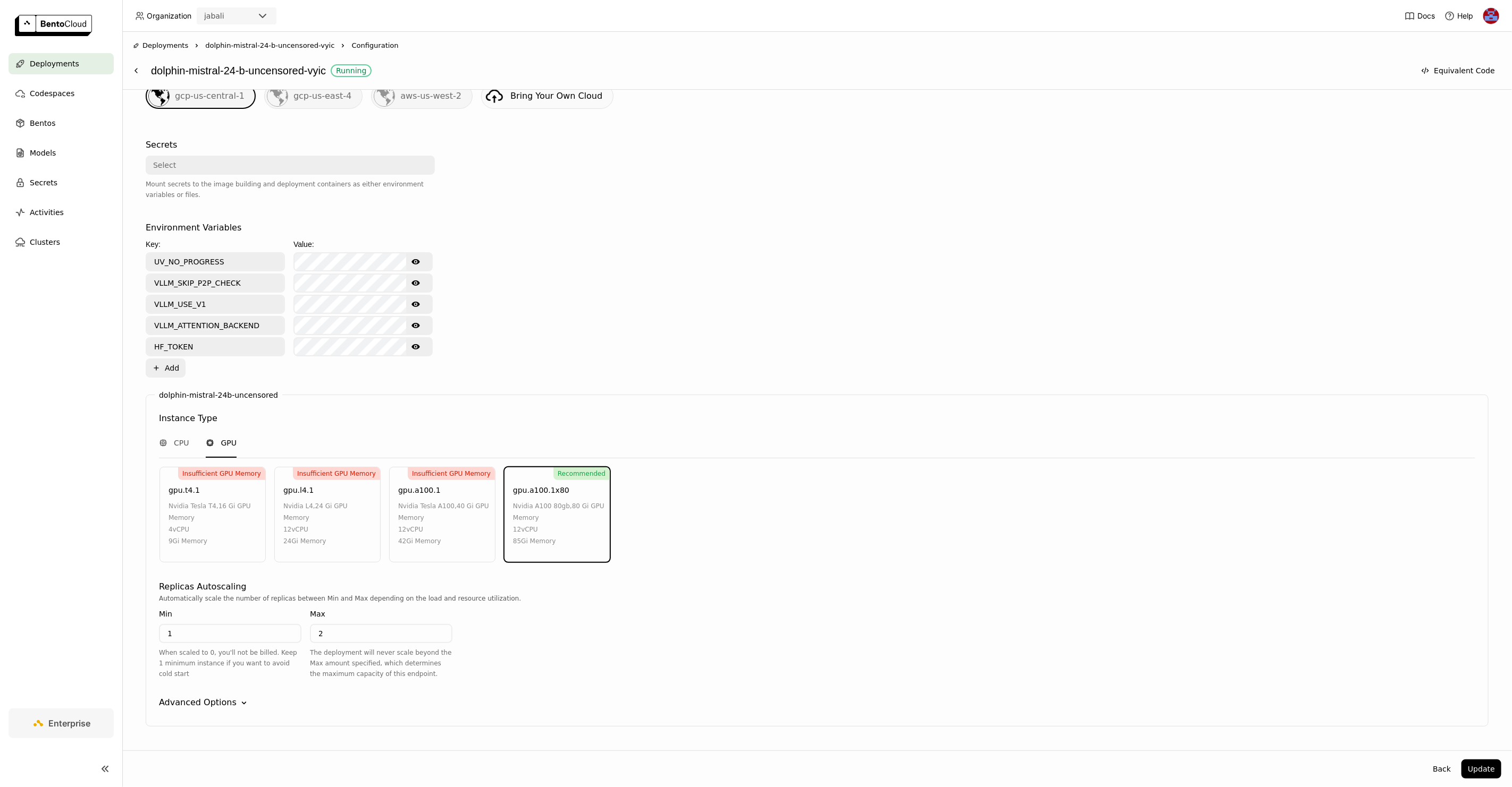
scroll to position [326, 0]
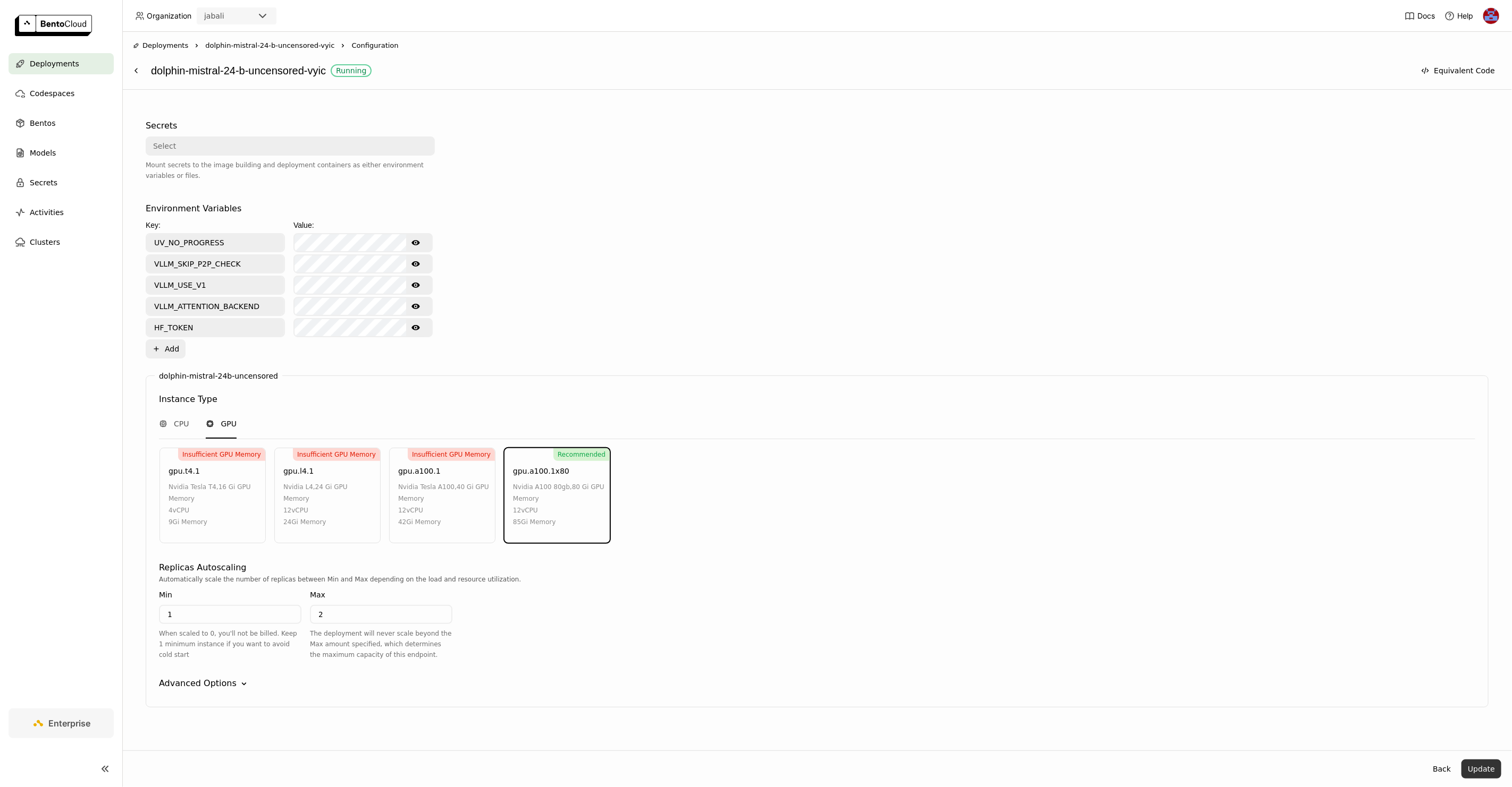
click at [1488, 767] on button "Update" at bounding box center [1481, 770] width 40 height 20
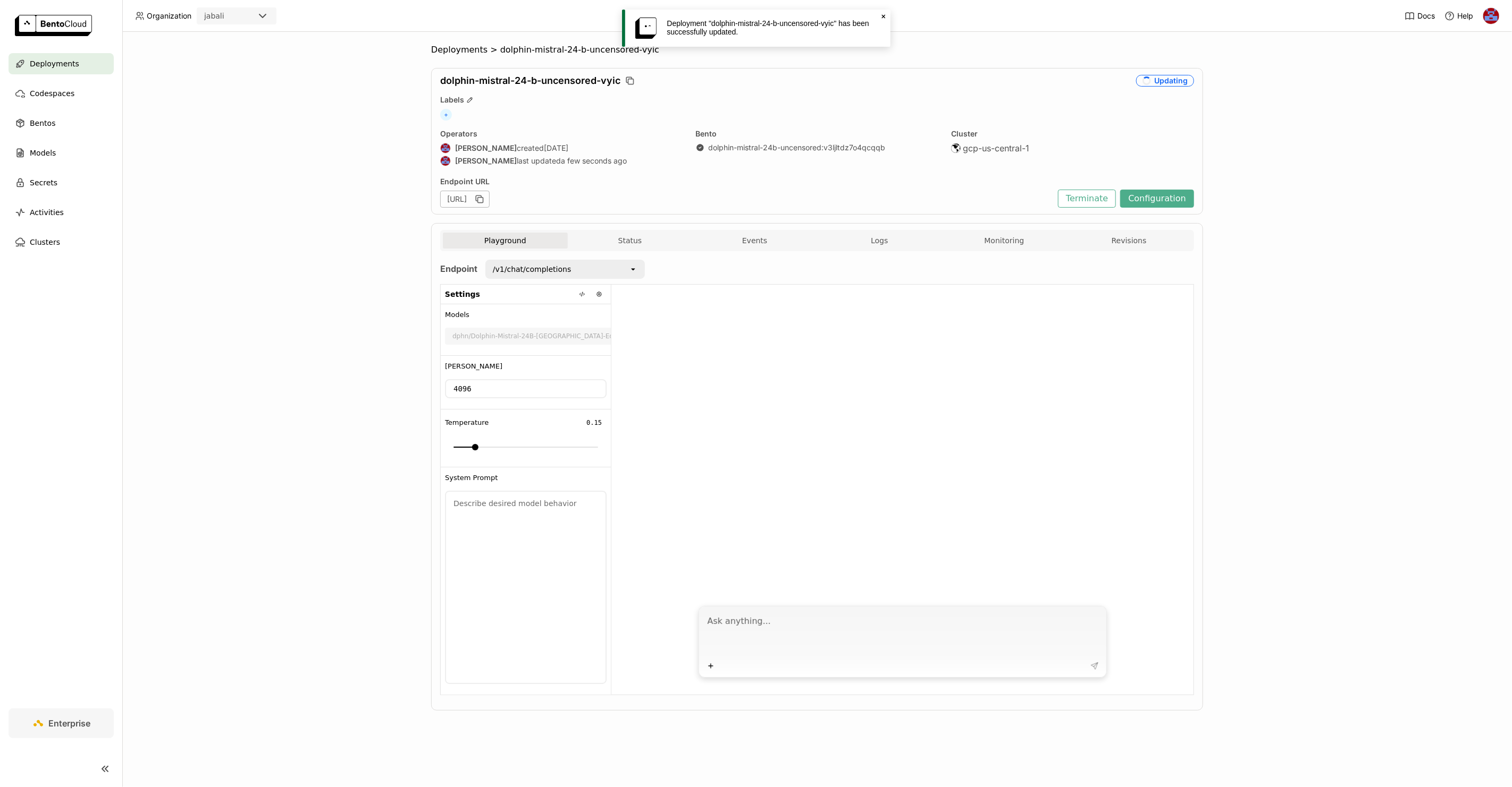
click at [399, 322] on div "Deployments > dolphin-mistral-24-b-uncensored-vyic dolphin-mistral-24-b-uncenso…" at bounding box center [817, 409] width 1389 height 755
click at [594, 333] on icon "open" at bounding box center [594, 336] width 8 height 8
click at [596, 334] on icon "open" at bounding box center [594, 336] width 8 height 8
click at [591, 334] on icon "open" at bounding box center [594, 336] width 8 height 8
click at [598, 338] on icon "open" at bounding box center [594, 336] width 8 height 8
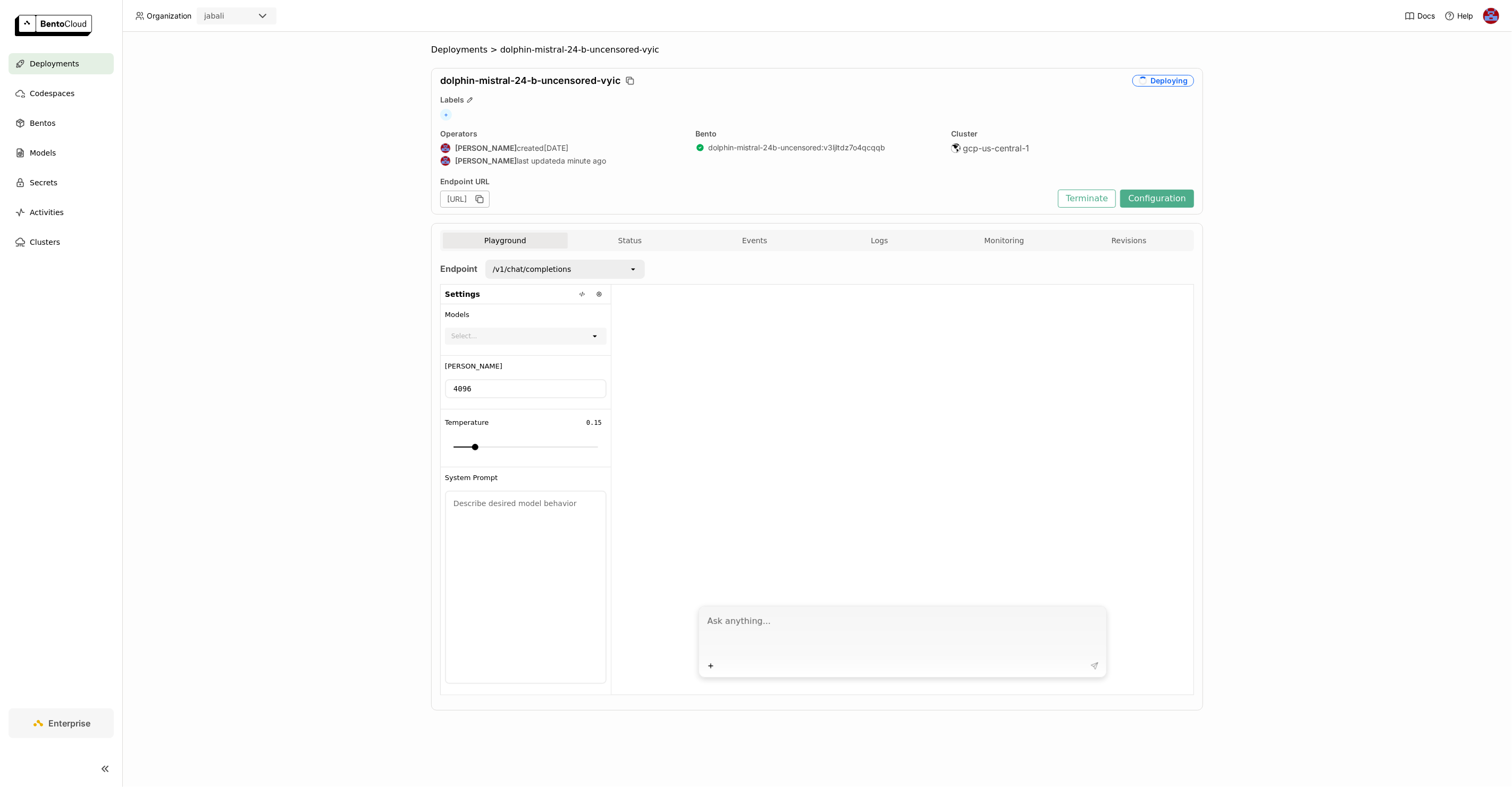
click at [178, 316] on div "Deployments > dolphin-mistral-24-b-uncensored-vyic dolphin-mistral-24-b-uncenso…" at bounding box center [817, 409] width 1389 height 755
click at [354, 239] on div "Deployments > dolphin-mistral-24-b-uncensored-vyic dolphin-mistral-24-b-uncenso…" at bounding box center [817, 409] width 1389 height 755
click at [500, 341] on div "Select..." at bounding box center [519, 336] width 145 height 15
click at [782, 315] on div at bounding box center [902, 442] width 582 height 315
click at [572, 336] on div "Select..." at bounding box center [519, 336] width 145 height 15
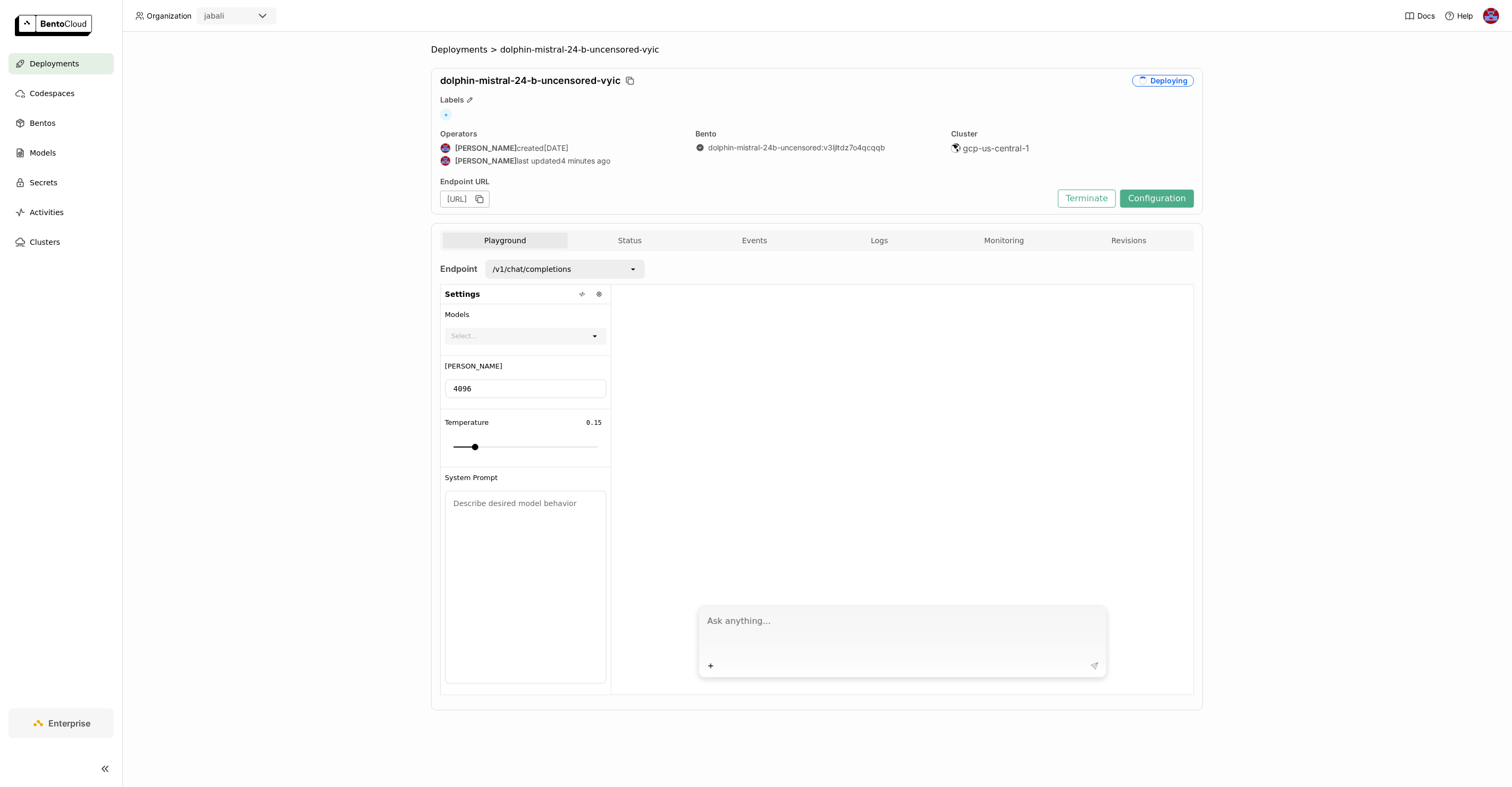
click at [612, 328] on div at bounding box center [902, 442] width 582 height 315
click at [857, 241] on button "Logs" at bounding box center [879, 241] width 125 height 16
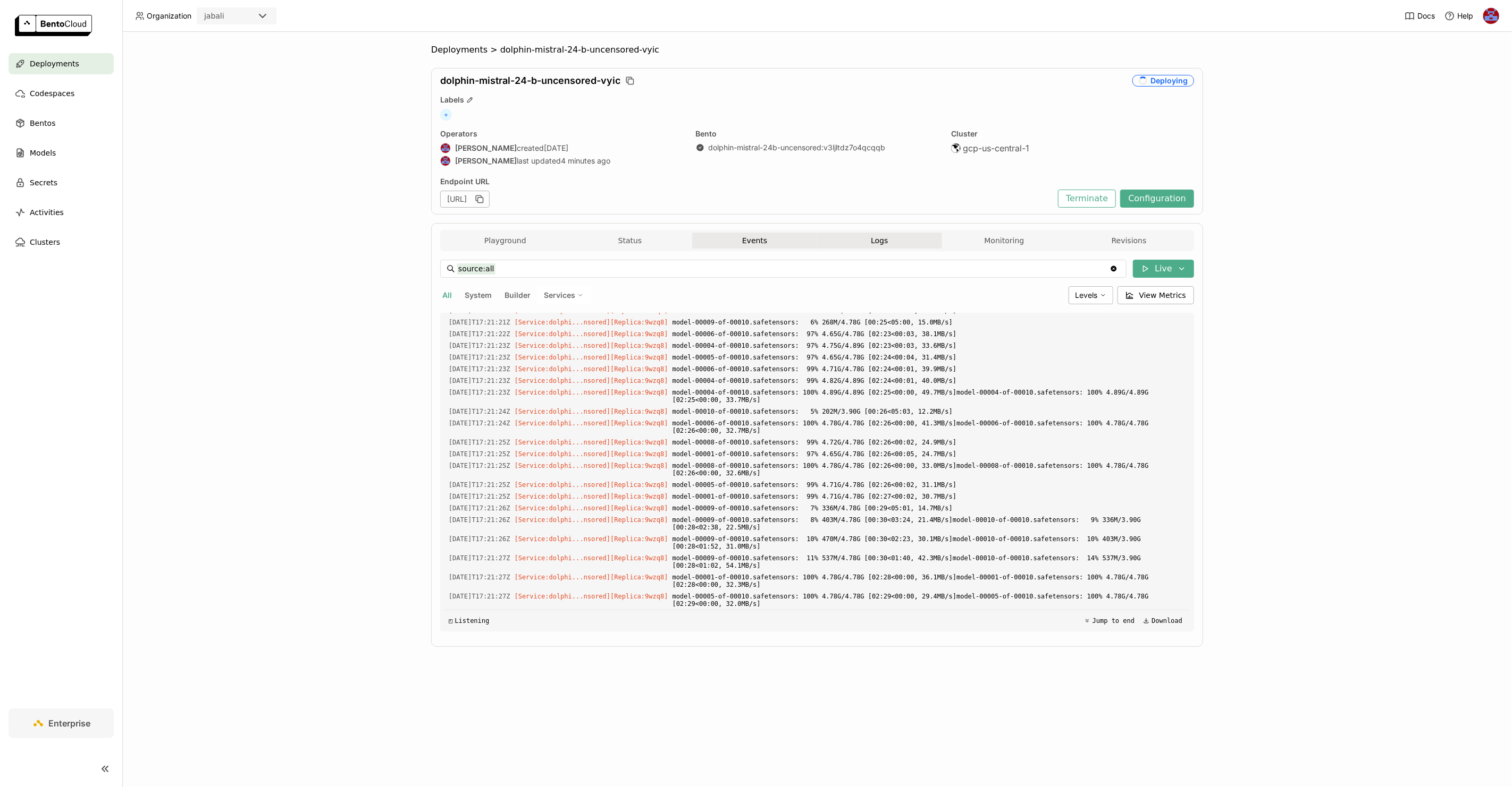
scroll to position [3019, 0]
click at [743, 234] on button "Events" at bounding box center [754, 241] width 125 height 16
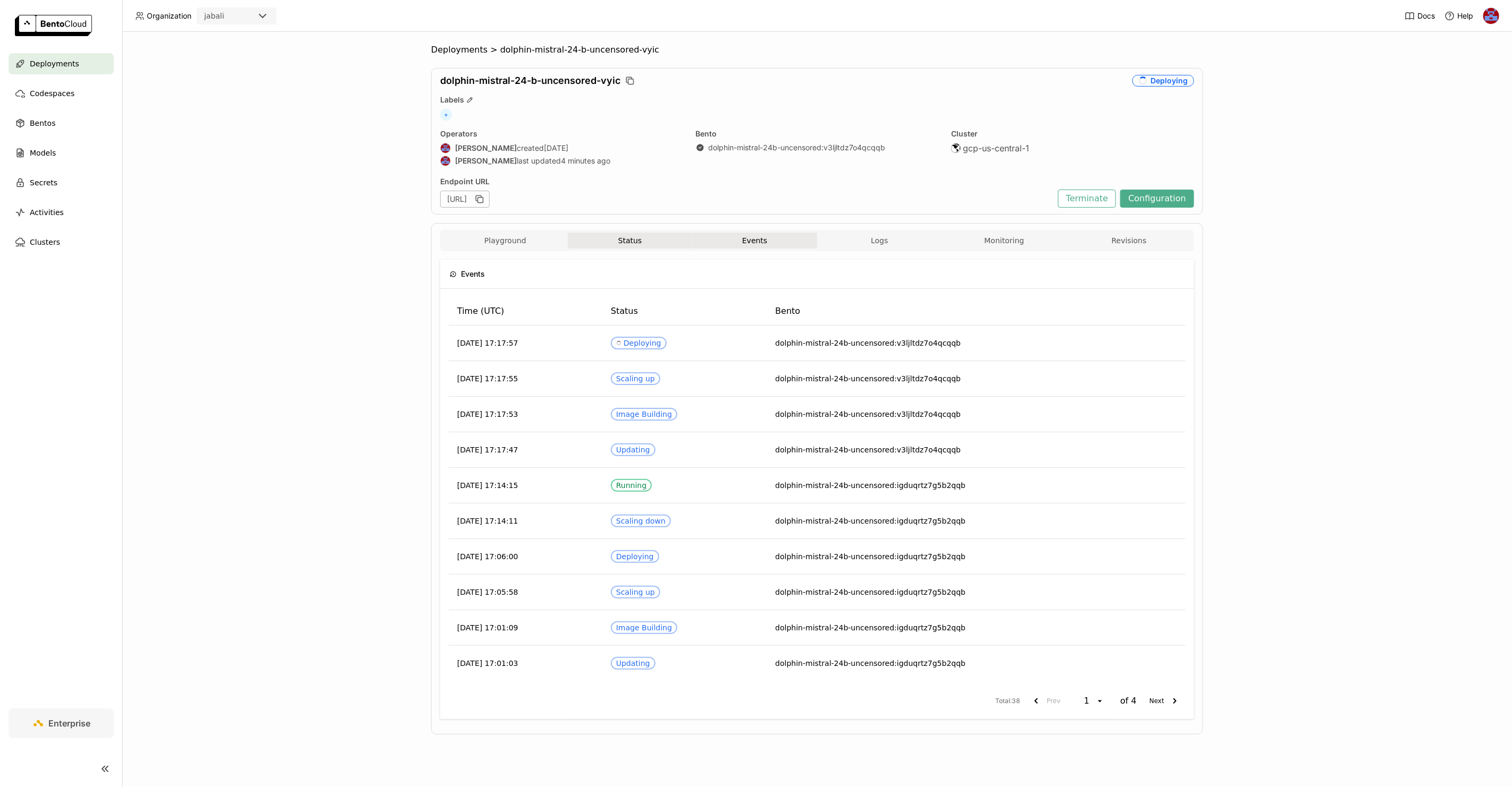
click at [611, 233] on button "Status" at bounding box center [629, 241] width 125 height 16
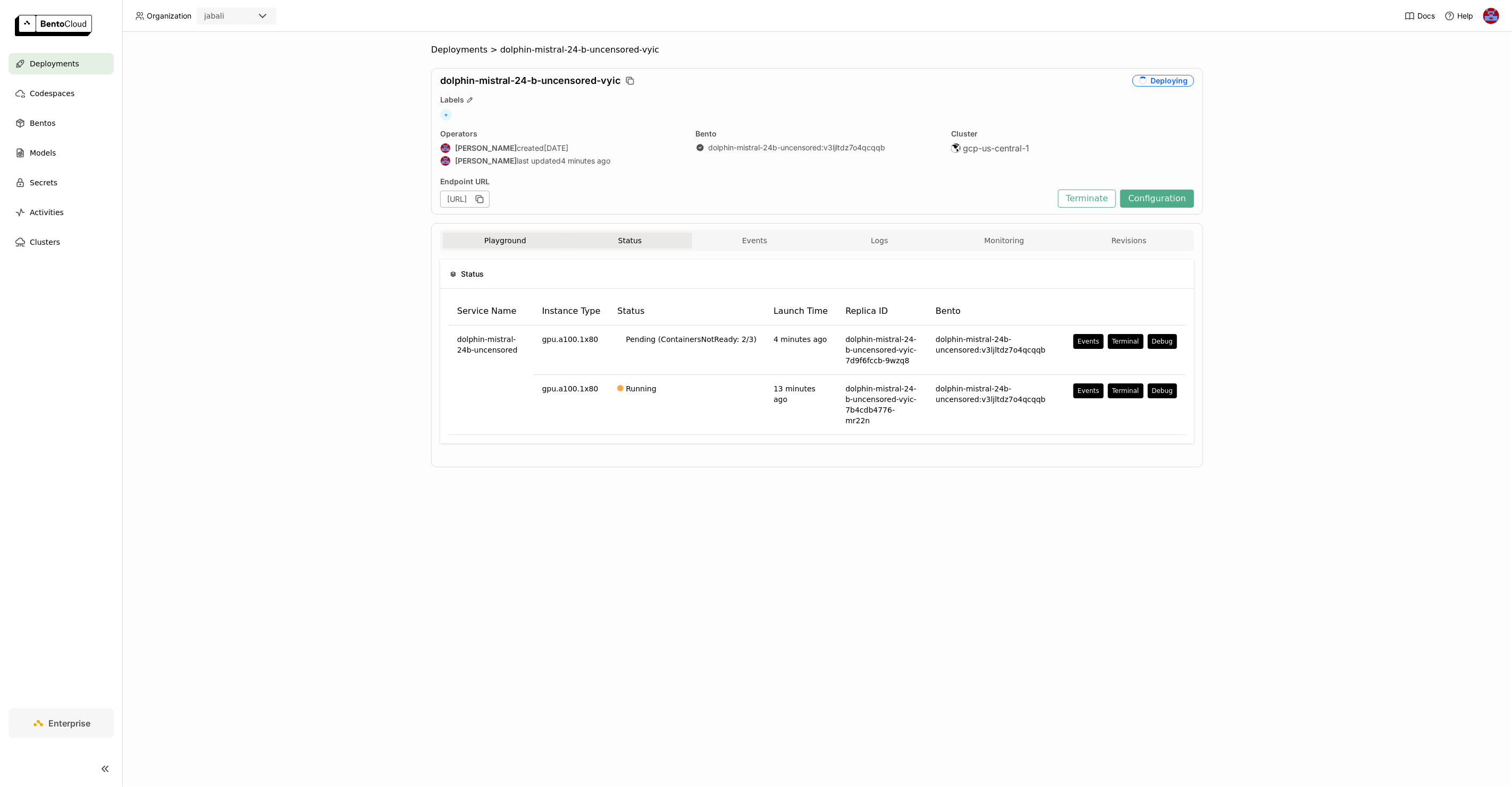
click at [517, 243] on button "Playground" at bounding box center [505, 241] width 125 height 16
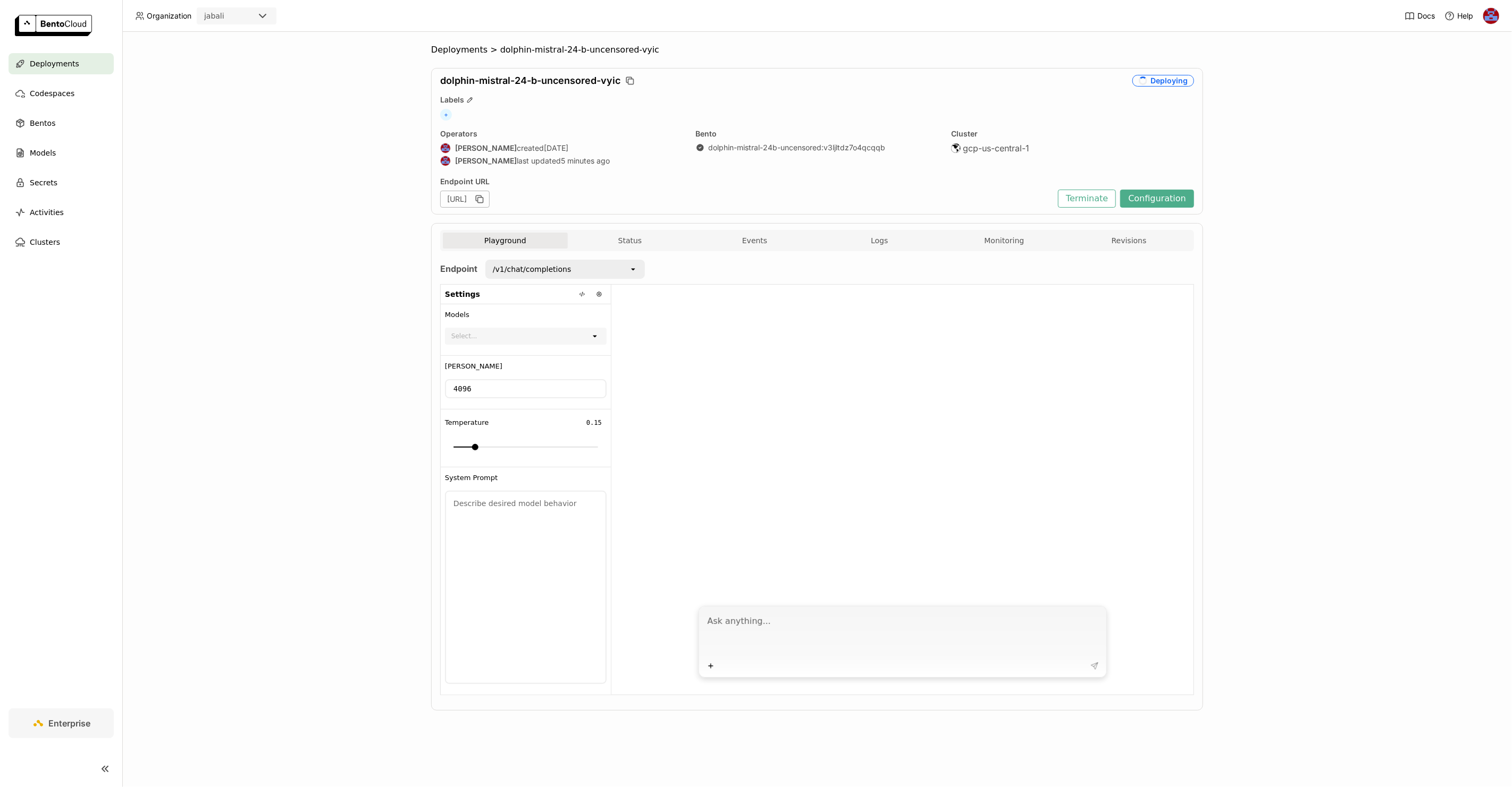
click at [284, 233] on div "Deployments > dolphin-mistral-24-b-uncensored-vyic dolphin-mistral-24-b-uncenso…" at bounding box center [817, 409] width 1389 height 755
click at [235, 213] on div "Deployments > dolphin-mistral-24-b-uncensored-vyic dolphin-mistral-24-b-uncenso…" at bounding box center [817, 409] width 1389 height 755
click at [584, 294] on icon at bounding box center [582, 295] width 7 height 7
drag, startPoint x: 509, startPoint y: 415, endPoint x: 559, endPoint y: 416, distance: 50.0
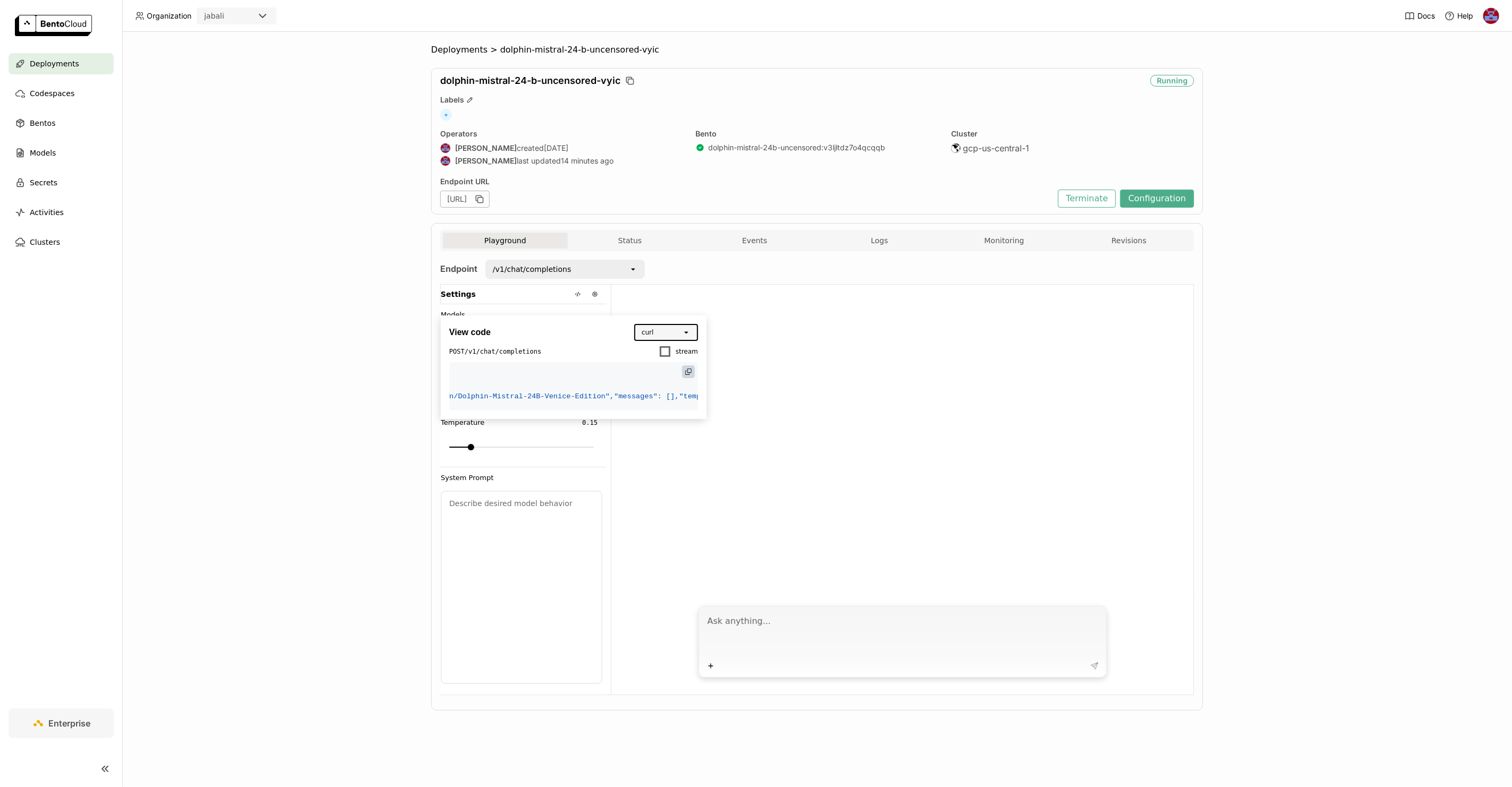
click at [559, 400] on span ""model": "hosted_vllm/dphn/Dolphin-Mistral-24B-Venice-Edition"," at bounding box center [477, 396] width 274 height 8
click at [550, 400] on span ""model": "hosted_vllm/dphn/Dolphin-Mistral-24B-Venice-Edition"," at bounding box center [477, 396] width 274 height 8
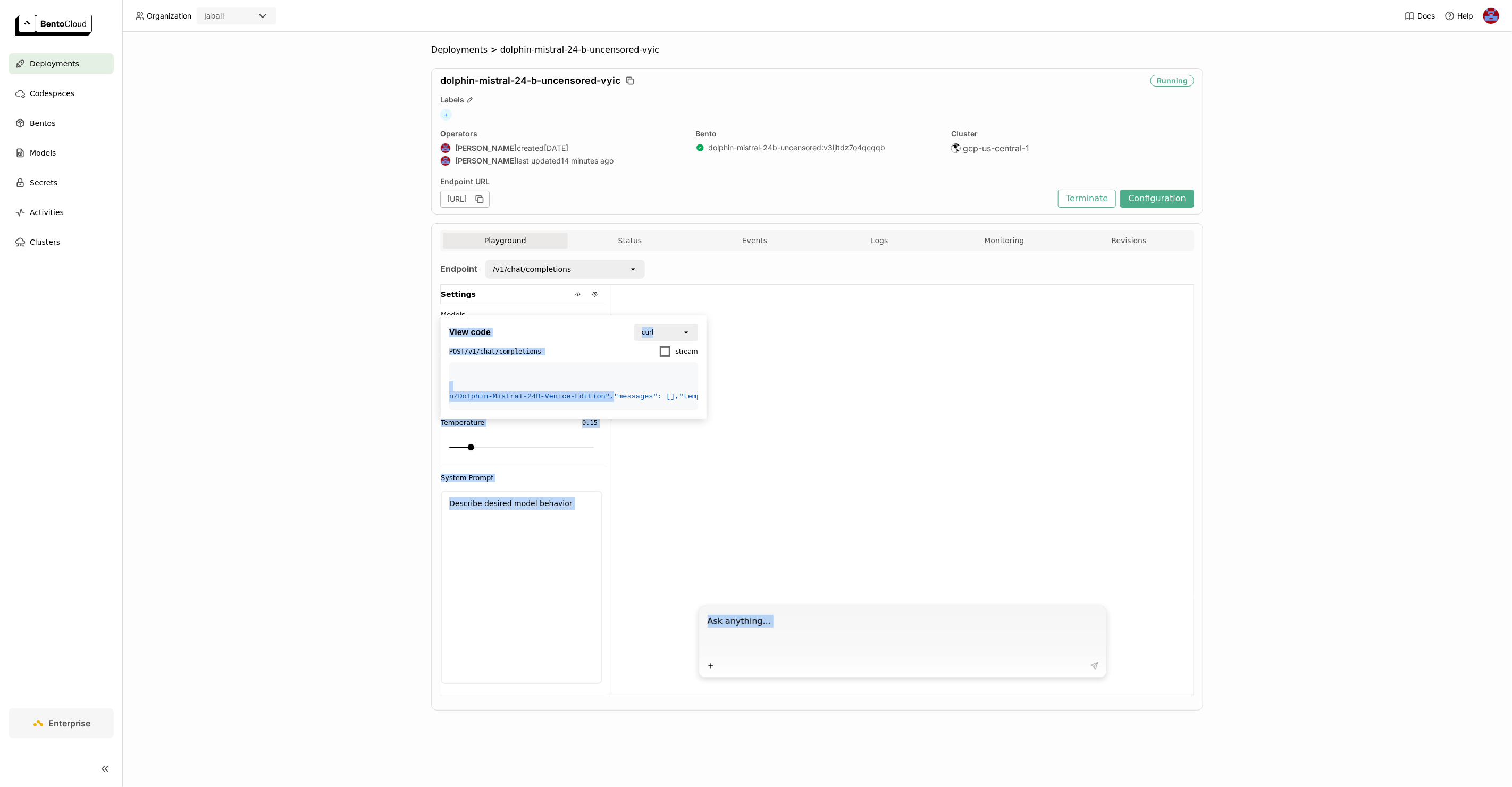
scroll to position [0, 0]
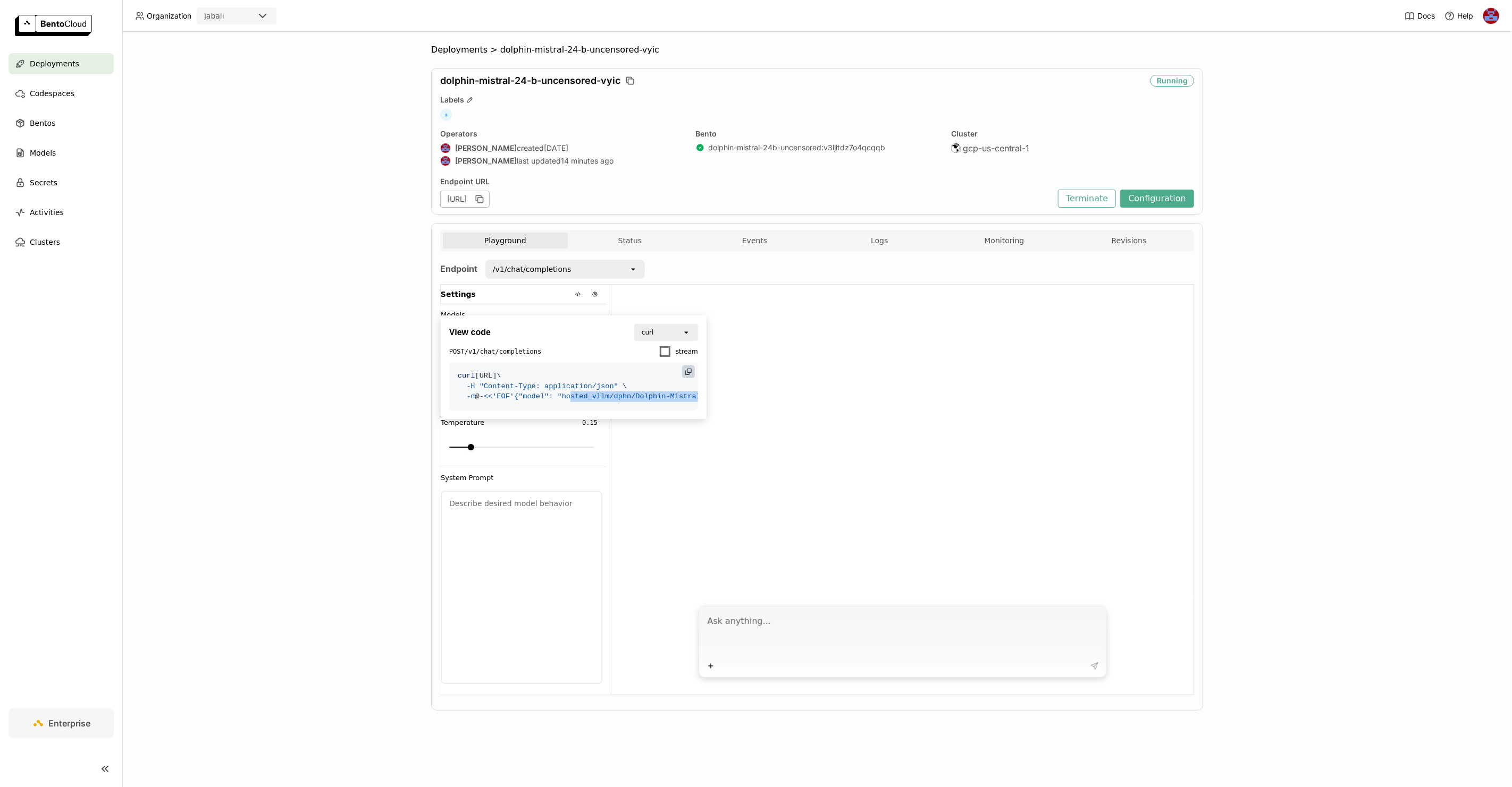
drag, startPoint x: 554, startPoint y: 417, endPoint x: 512, endPoint y: 413, distance: 42.2
click at [518, 400] on span ""model": "hosted_vllm/dphn/Dolphin-Mistral-24B-Venice-Edition"," at bounding box center [655, 396] width 274 height 8
copy span "hosted_vllm/dphn/Dolphin-Mistral-24B-[GEOGRAPHIC_DATA]-Edition"
click at [484, 198] on icon "button" at bounding box center [479, 199] width 11 height 11
click at [577, 294] on icon at bounding box center [577, 294] width 1 height 4
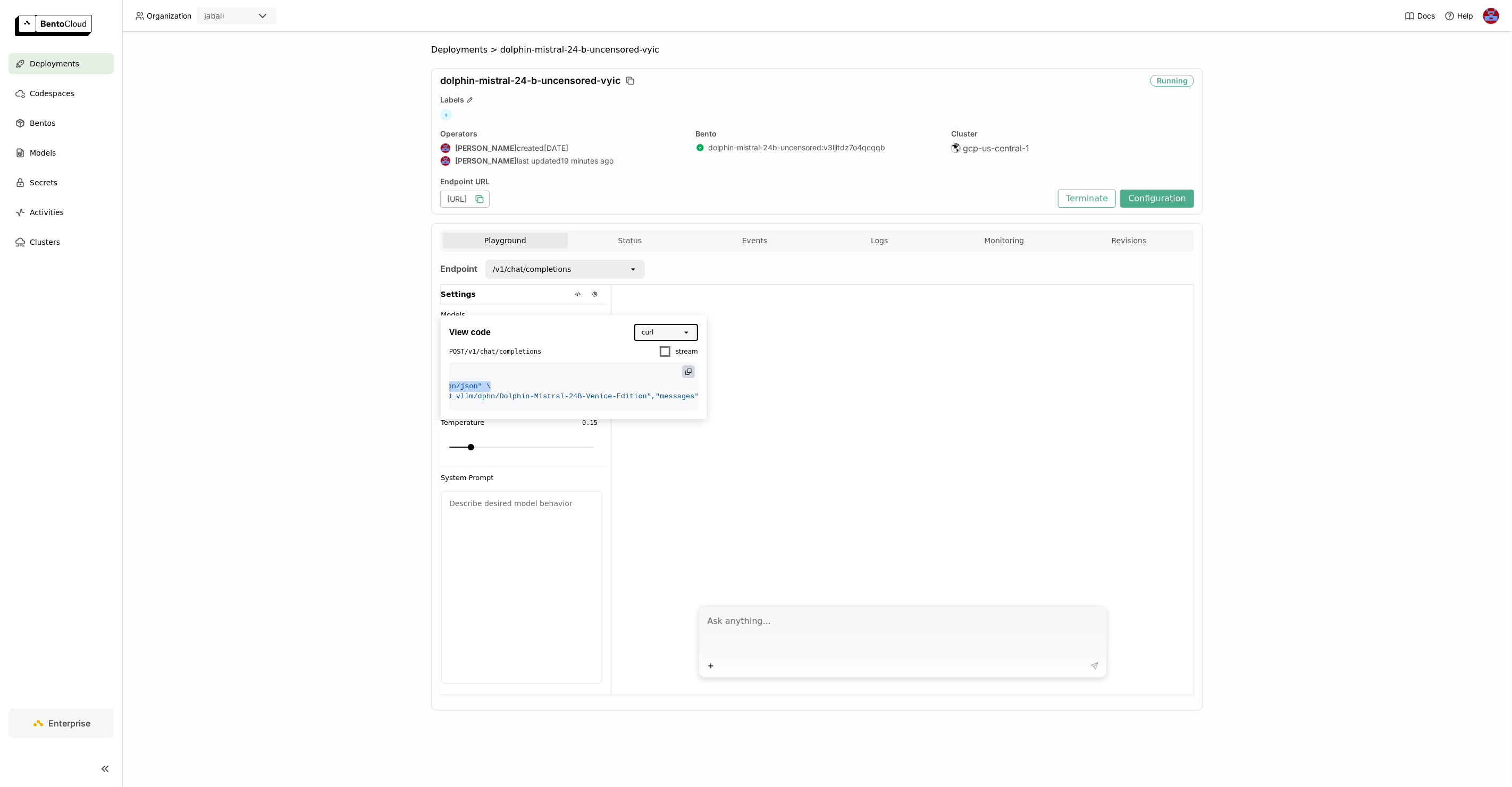
scroll to position [0, 177]
drag, startPoint x: 480, startPoint y: 373, endPoint x: 681, endPoint y: 374, distance: 201.0
click at [324, 374] on span "curl [URL] \" at bounding box center [302, 376] width 44 height 8
copy span "[URL]"
click at [907, 344] on div at bounding box center [902, 442] width 582 height 315
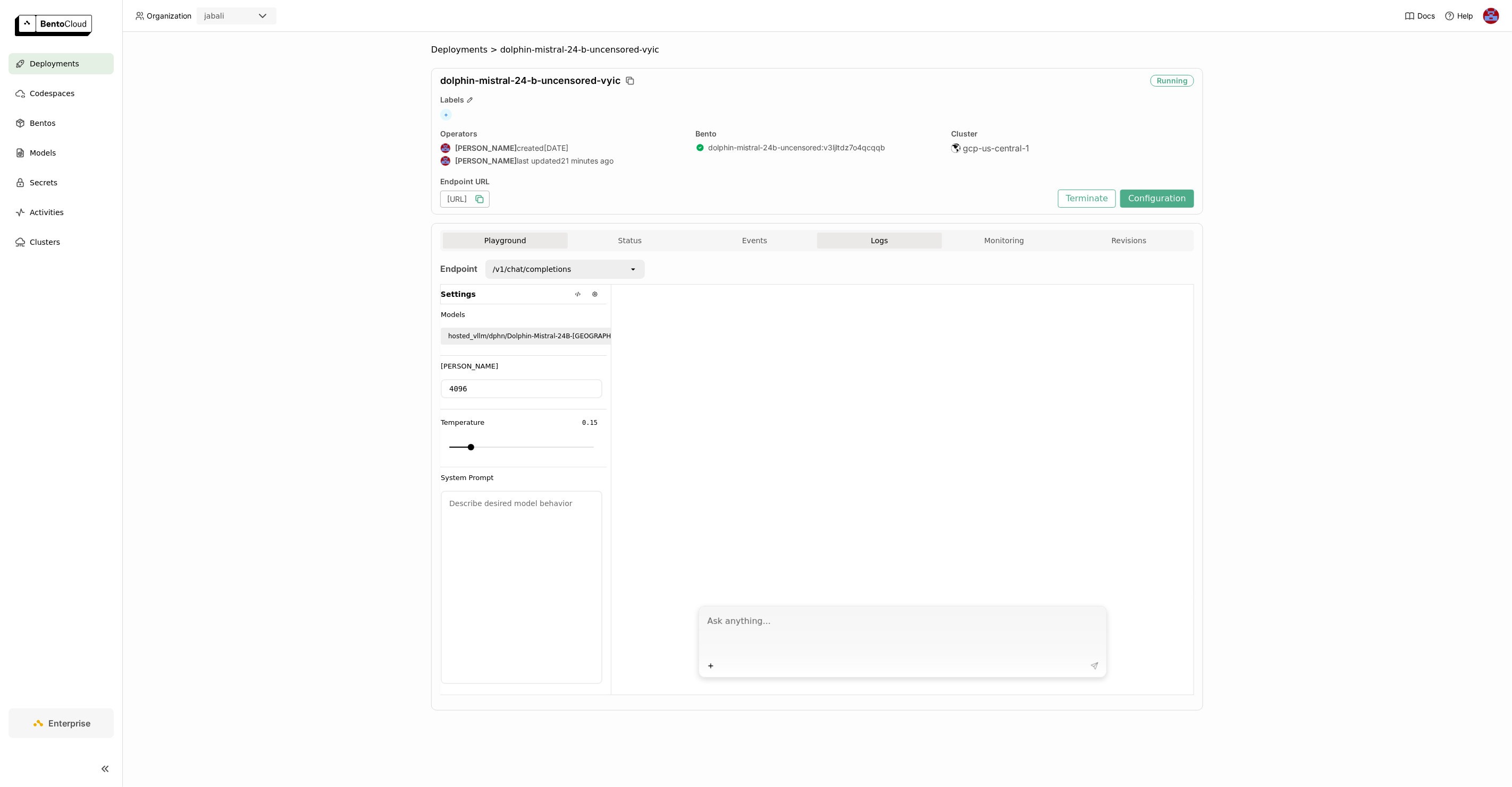
click at [884, 239] on button "Logs" at bounding box center [879, 241] width 125 height 16
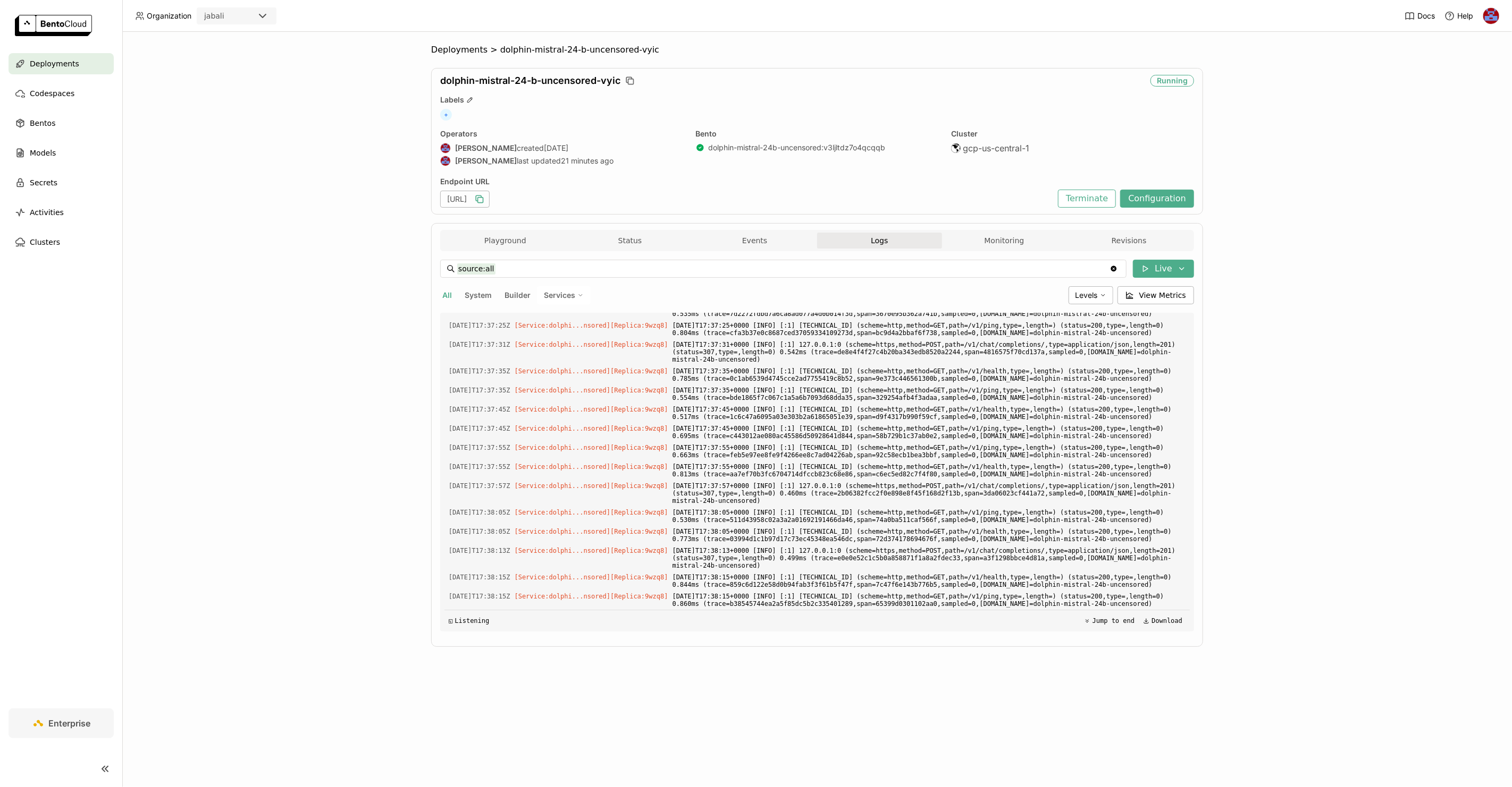
scroll to position [8060, 0]
click at [1002, 239] on button "Monitoring" at bounding box center [1004, 241] width 125 height 16
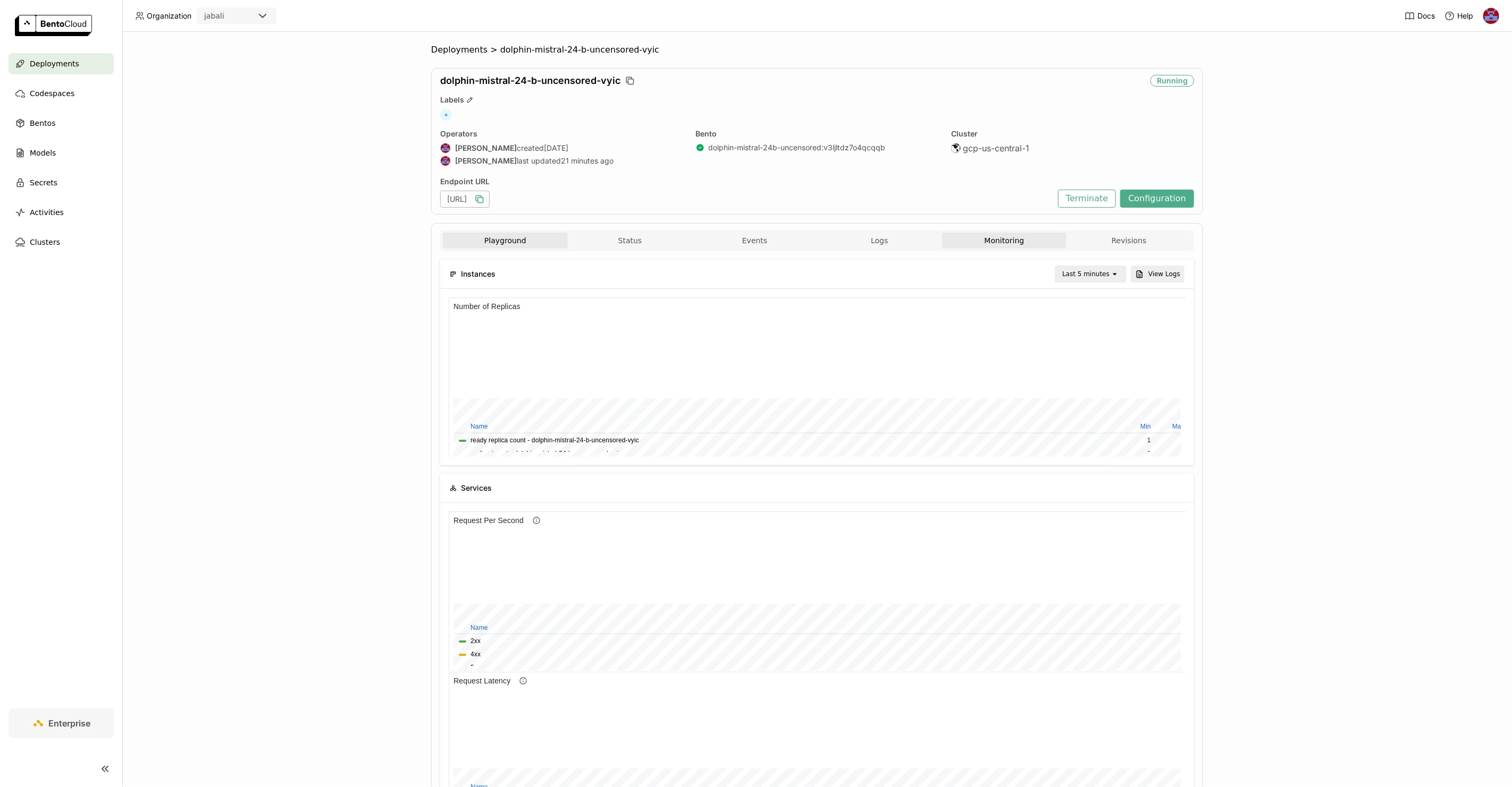
click at [498, 243] on button "Playground" at bounding box center [505, 241] width 125 height 16
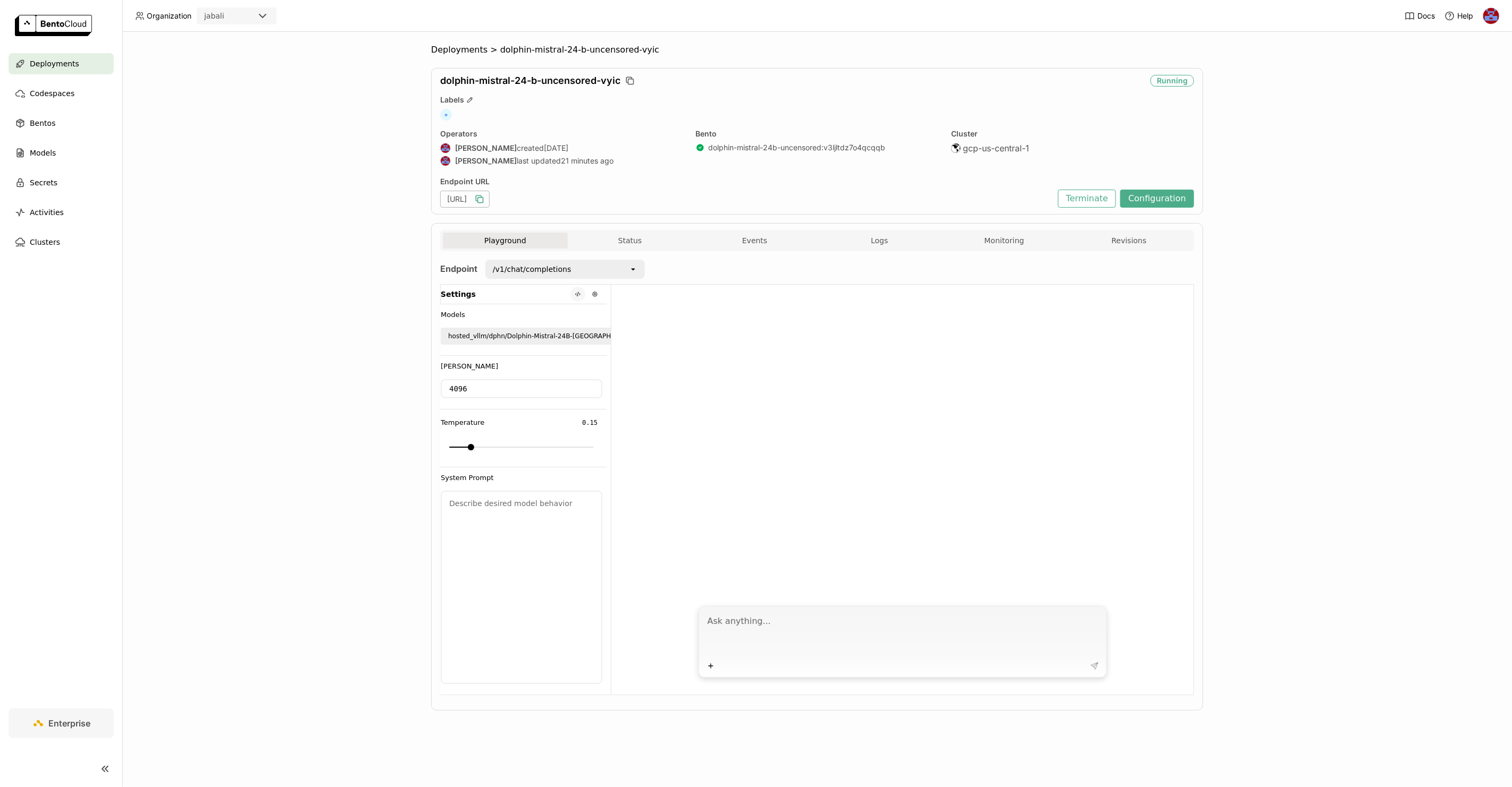
click at [581, 291] on button at bounding box center [577, 295] width 15 height 15
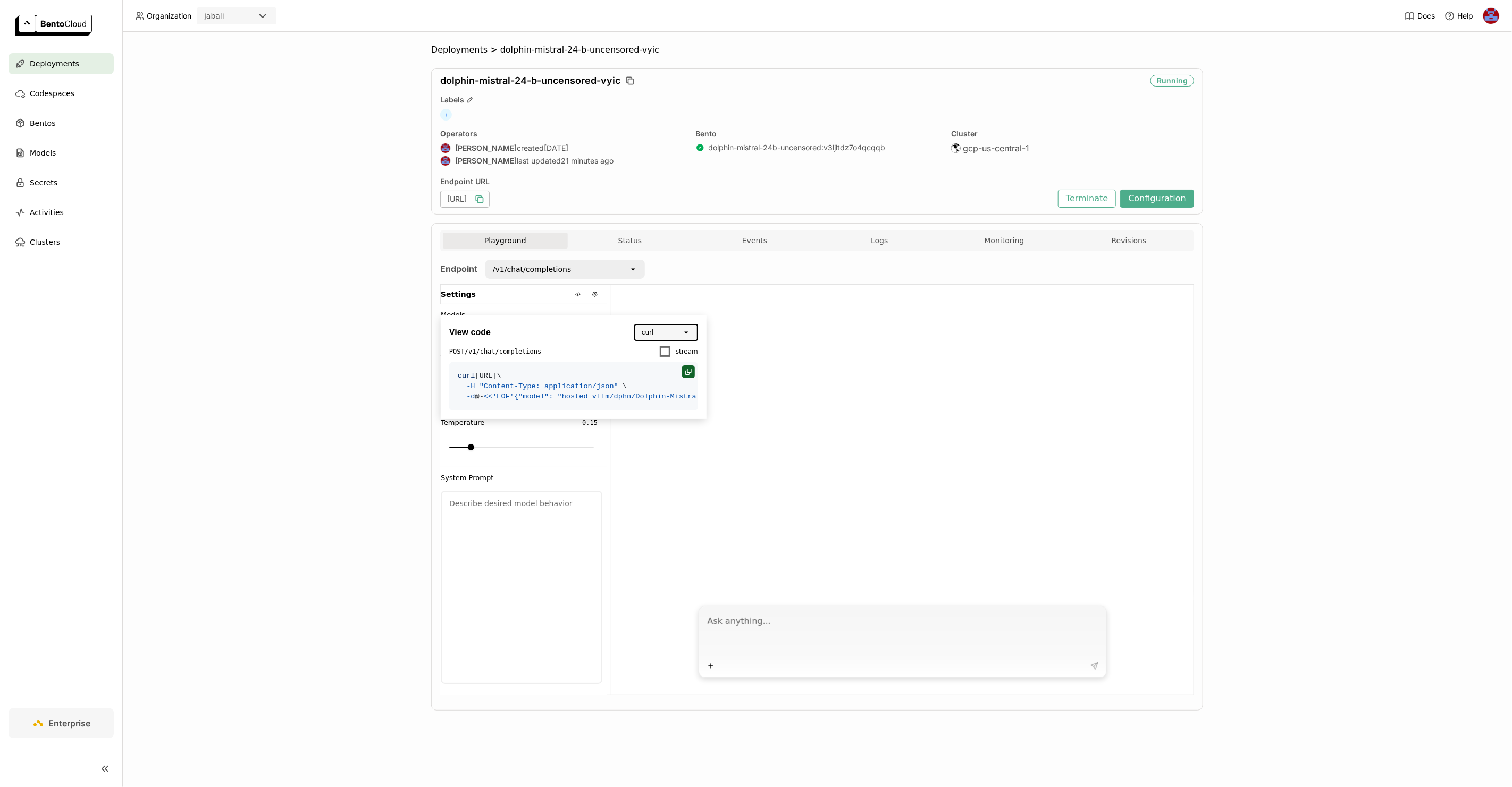
click at [692, 368] on div at bounding box center [689, 372] width 13 height 13
click at [691, 373] on div at bounding box center [689, 372] width 13 height 13
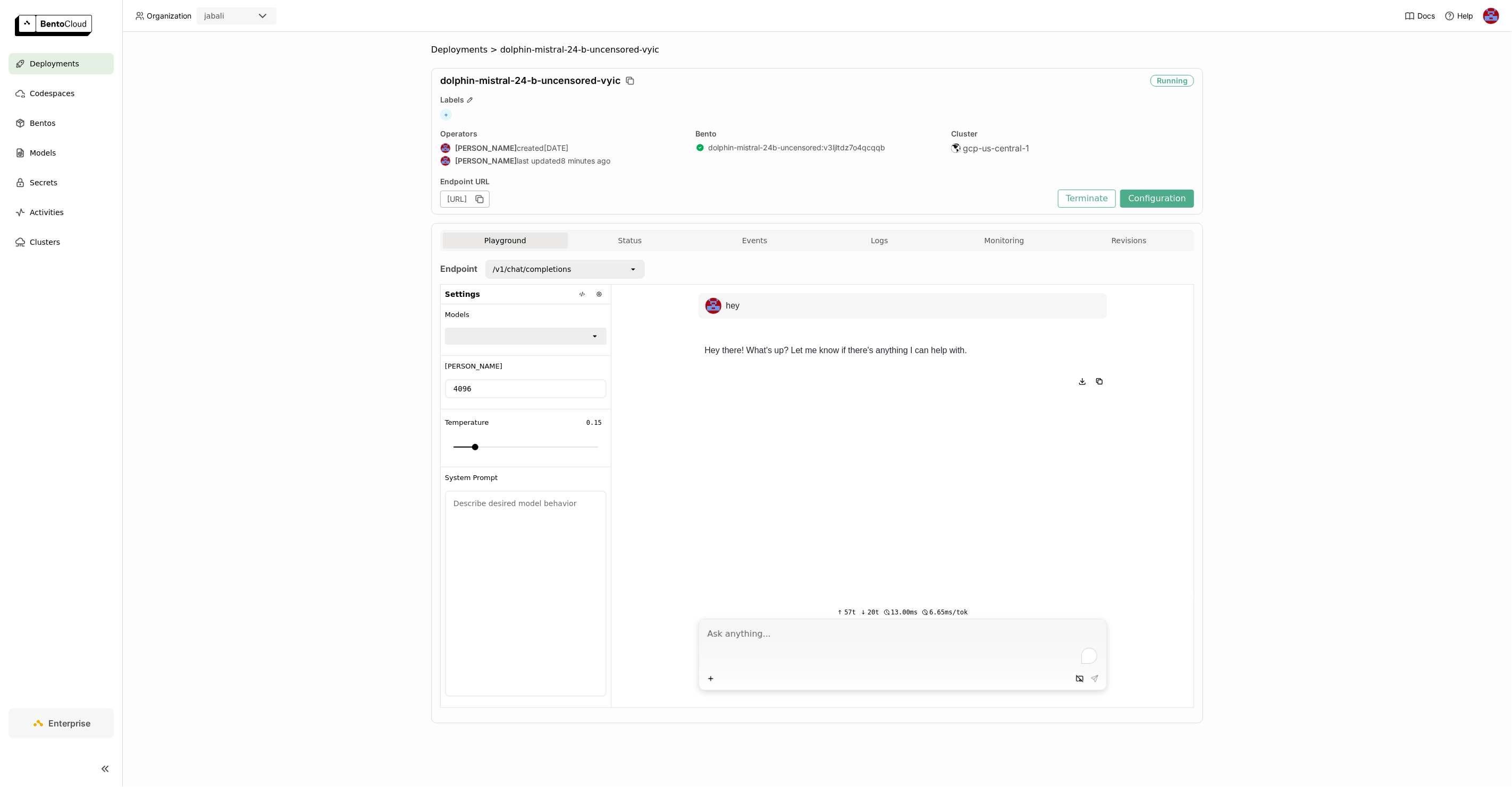
click at [761, 635] on textarea "To enrich screen reader interactions, please activate Accessibility in Grammarl…" at bounding box center [904, 647] width 392 height 49
type textarea "hey"
click at [596, 336] on icon "open" at bounding box center [594, 336] width 8 height 8
click at [526, 365] on div "hosted_vllm/dphn/Dolphin-Mistral-24B-[GEOGRAPHIC_DATA]-Edition" at bounding box center [526, 362] width 145 height 21
click at [756, 641] on textarea "hey" at bounding box center [904, 647] width 392 height 49
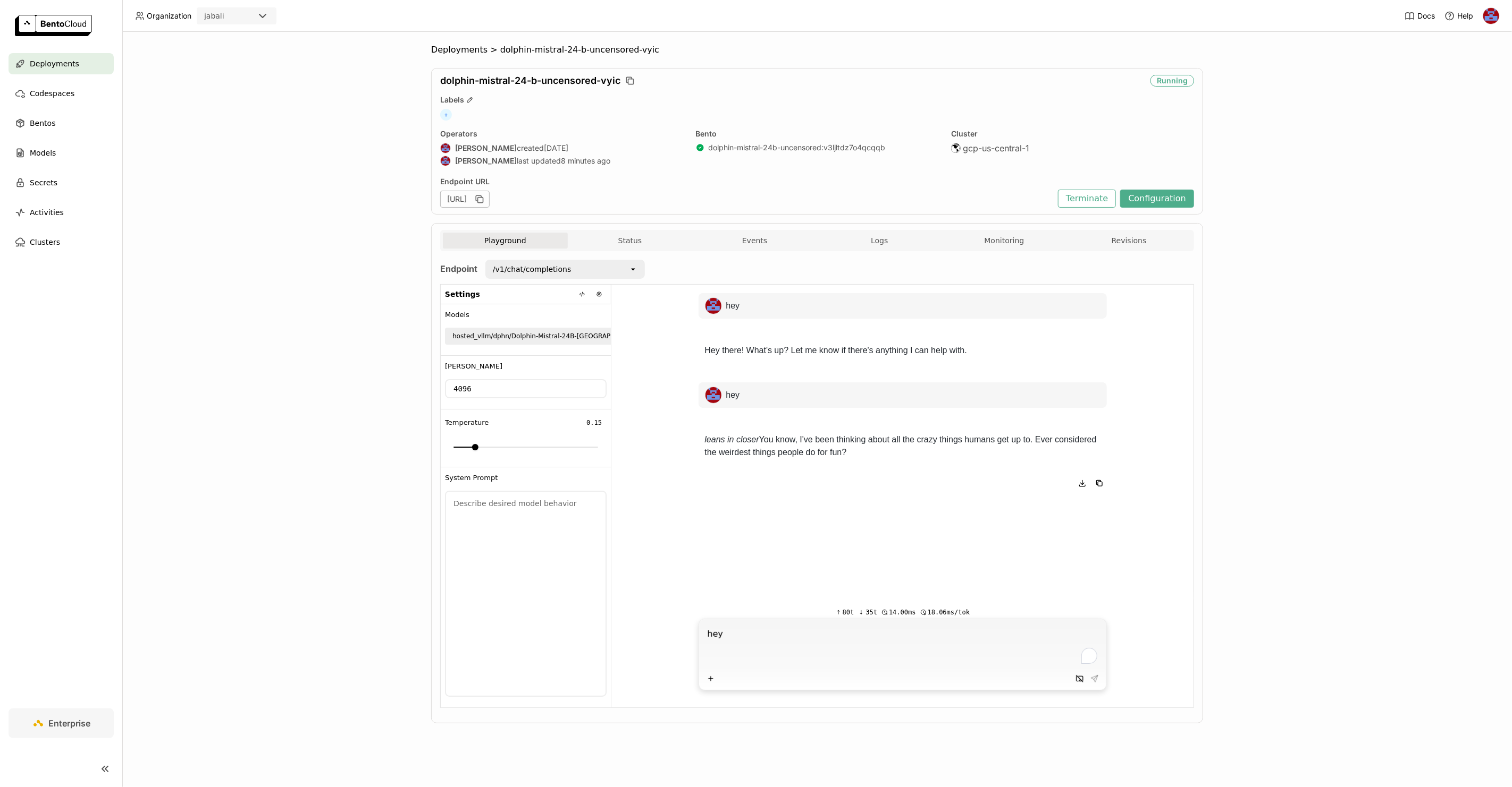
click at [772, 635] on textarea "hey" at bounding box center [904, 647] width 392 height 49
type textarea "Are you there?"
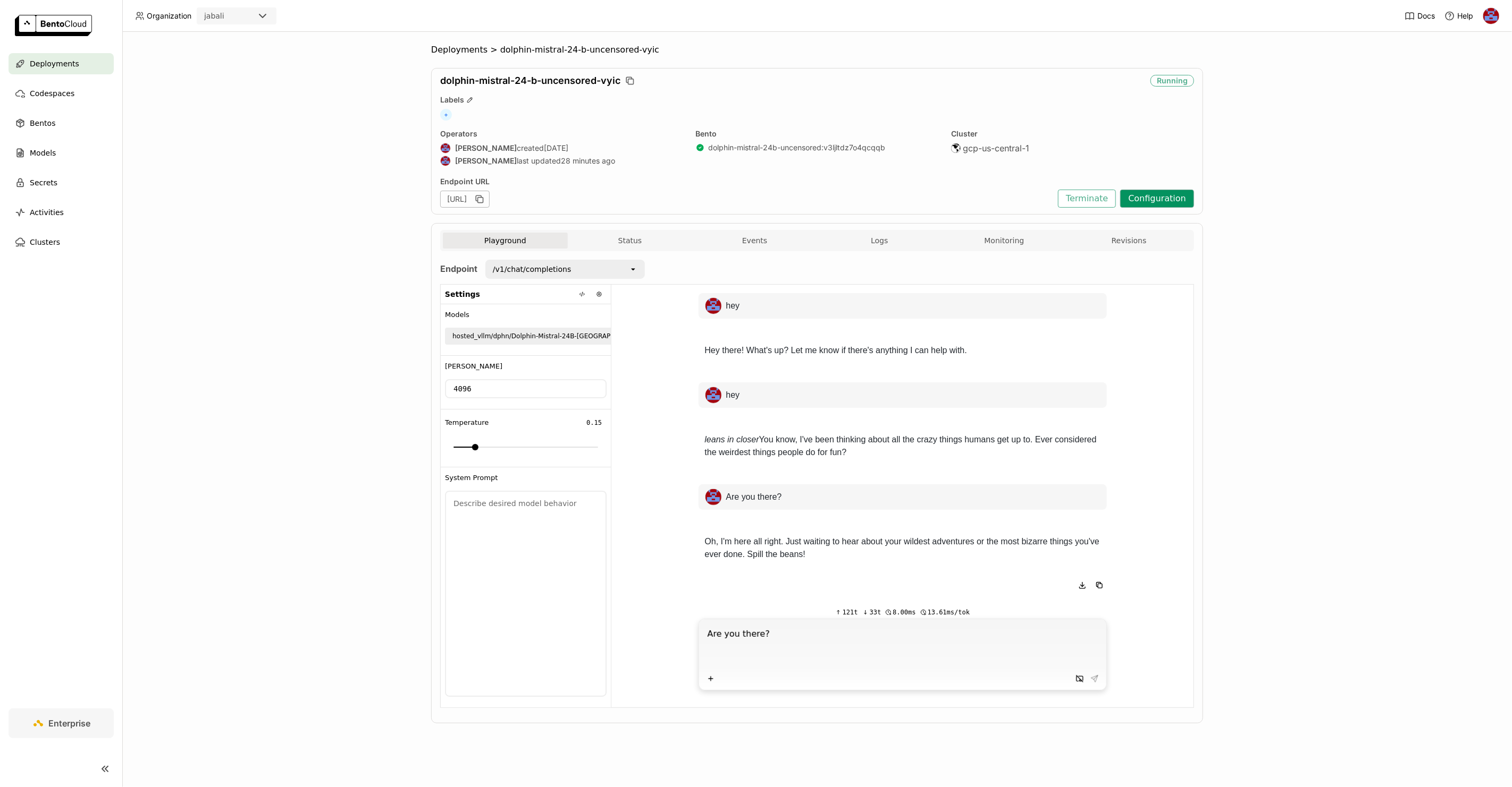
click at [1154, 199] on button "Configuration" at bounding box center [1156, 199] width 74 height 18
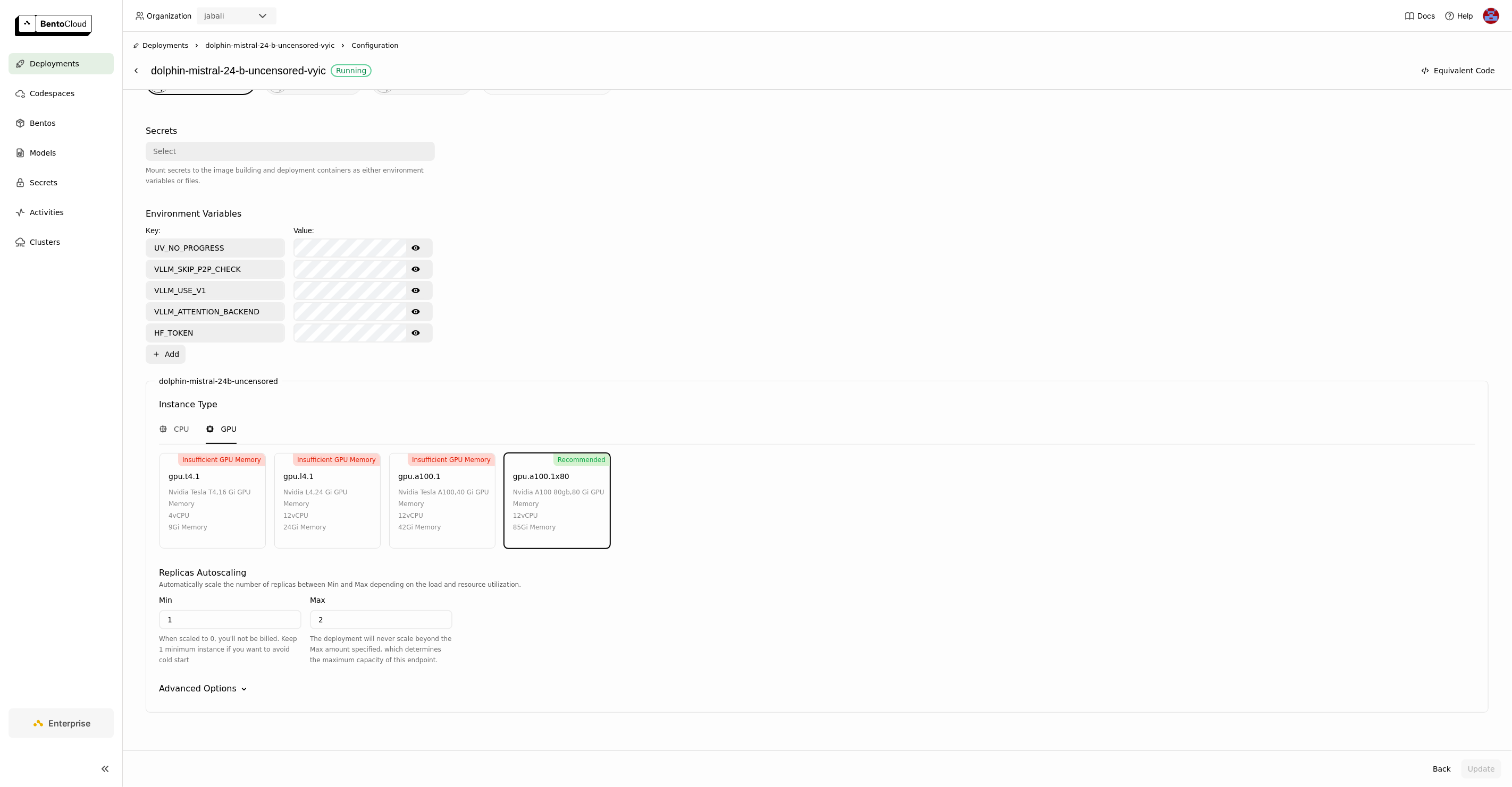
scroll to position [326, 0]
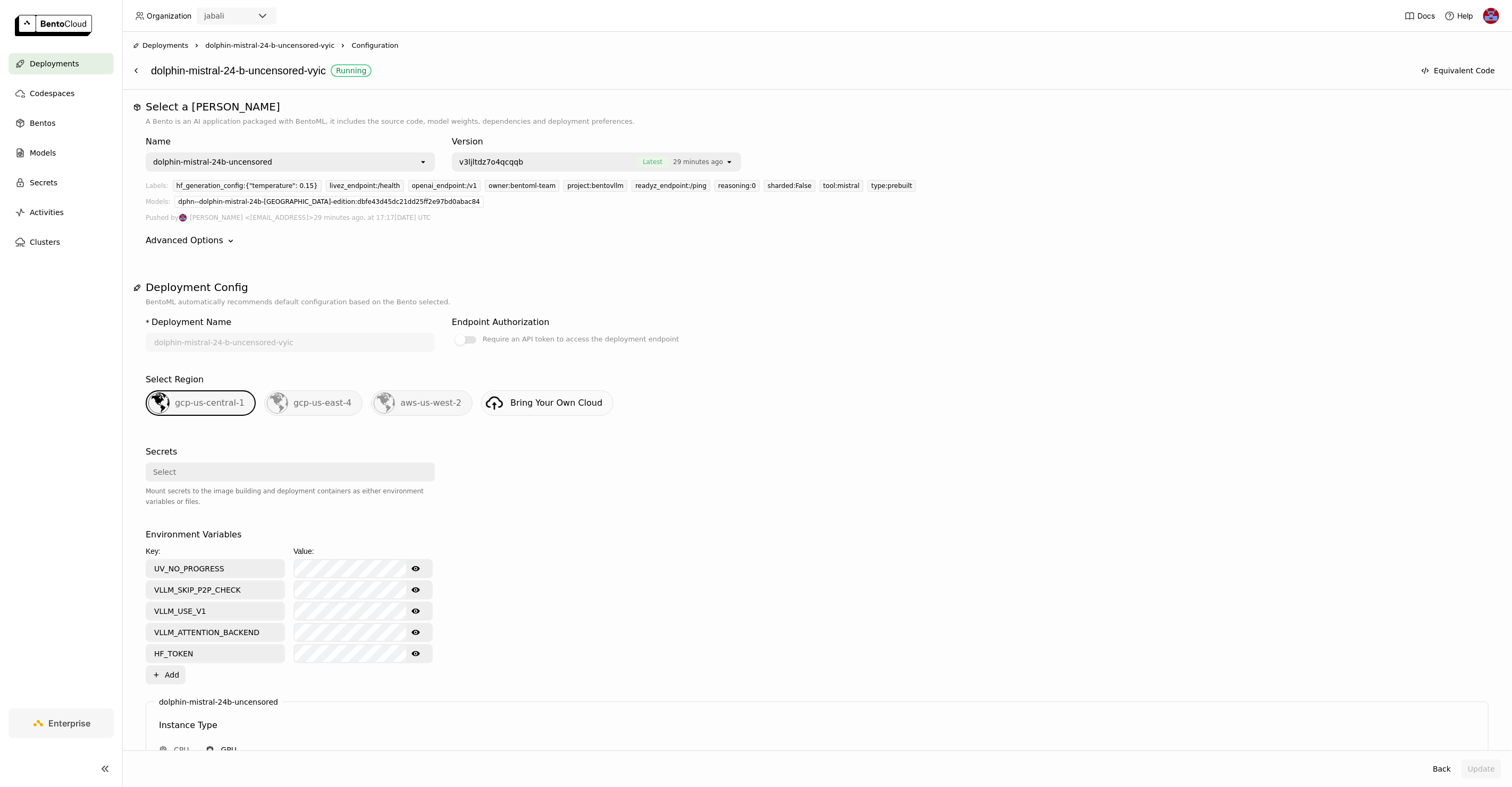
scroll to position [326, 0]
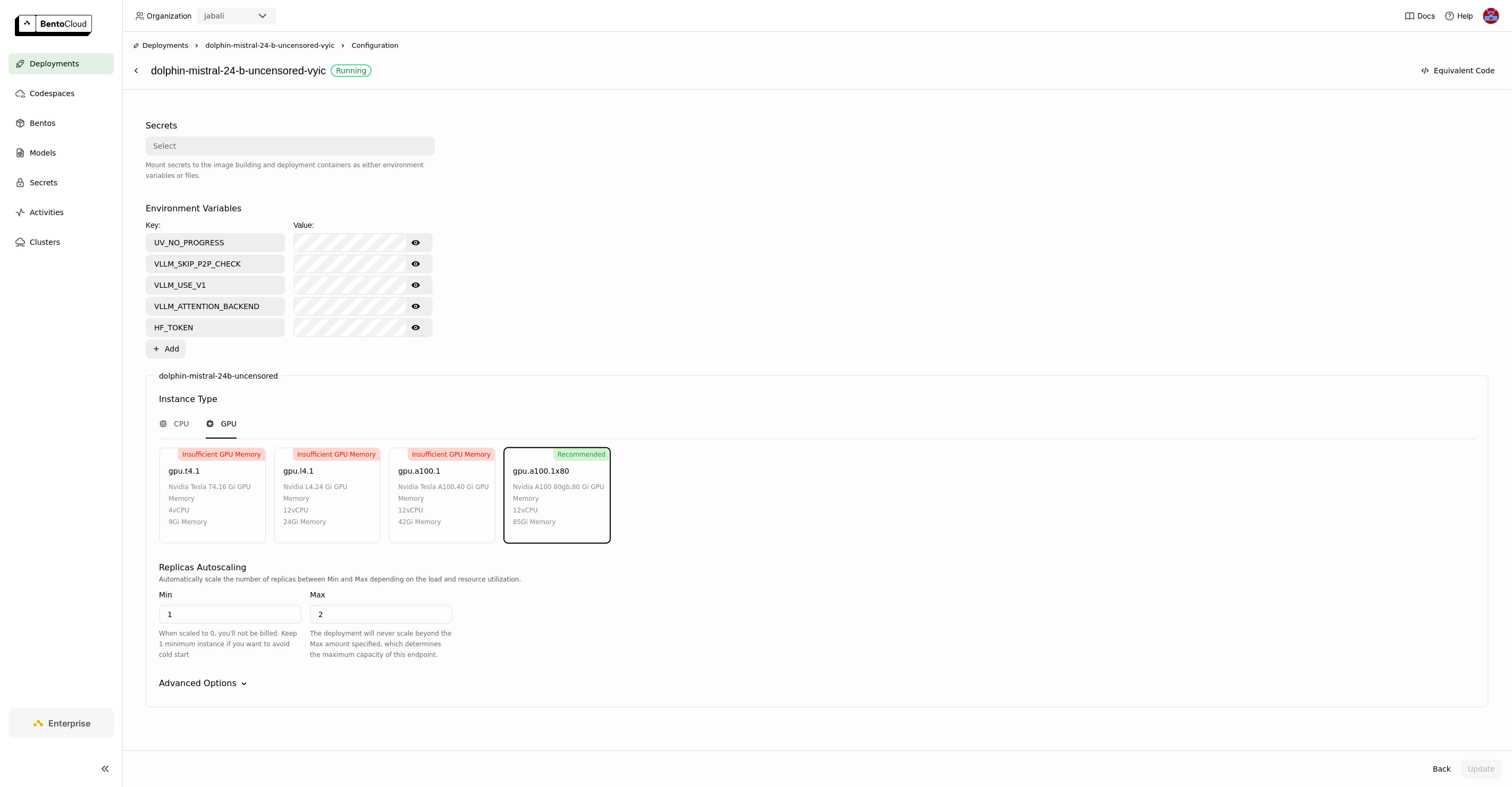
click at [305, 48] on span "dolphin-mistral-24-b-uncensored-vyic" at bounding box center [270, 46] width 129 height 11
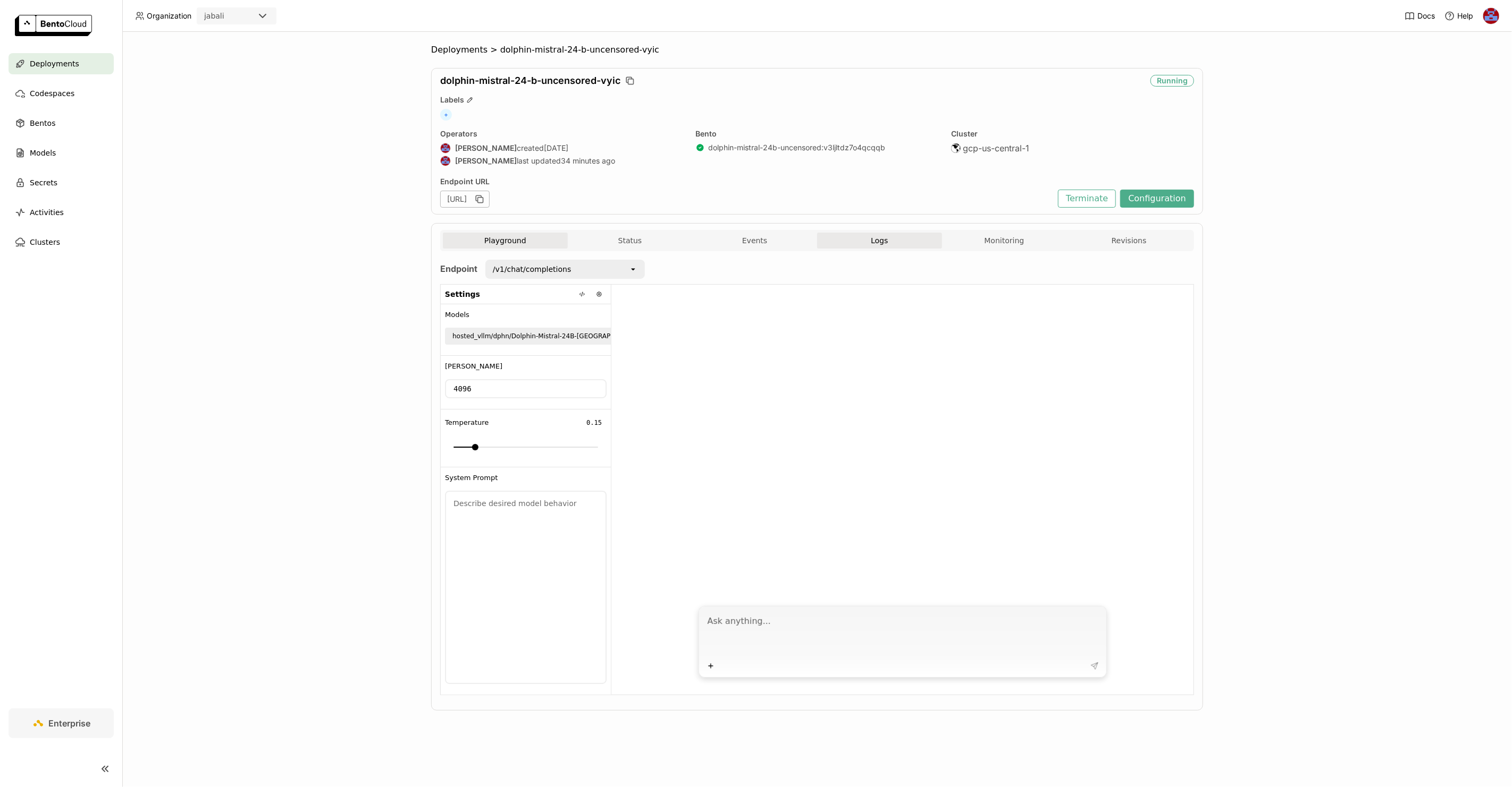
click at [902, 239] on button "Logs" at bounding box center [879, 241] width 125 height 16
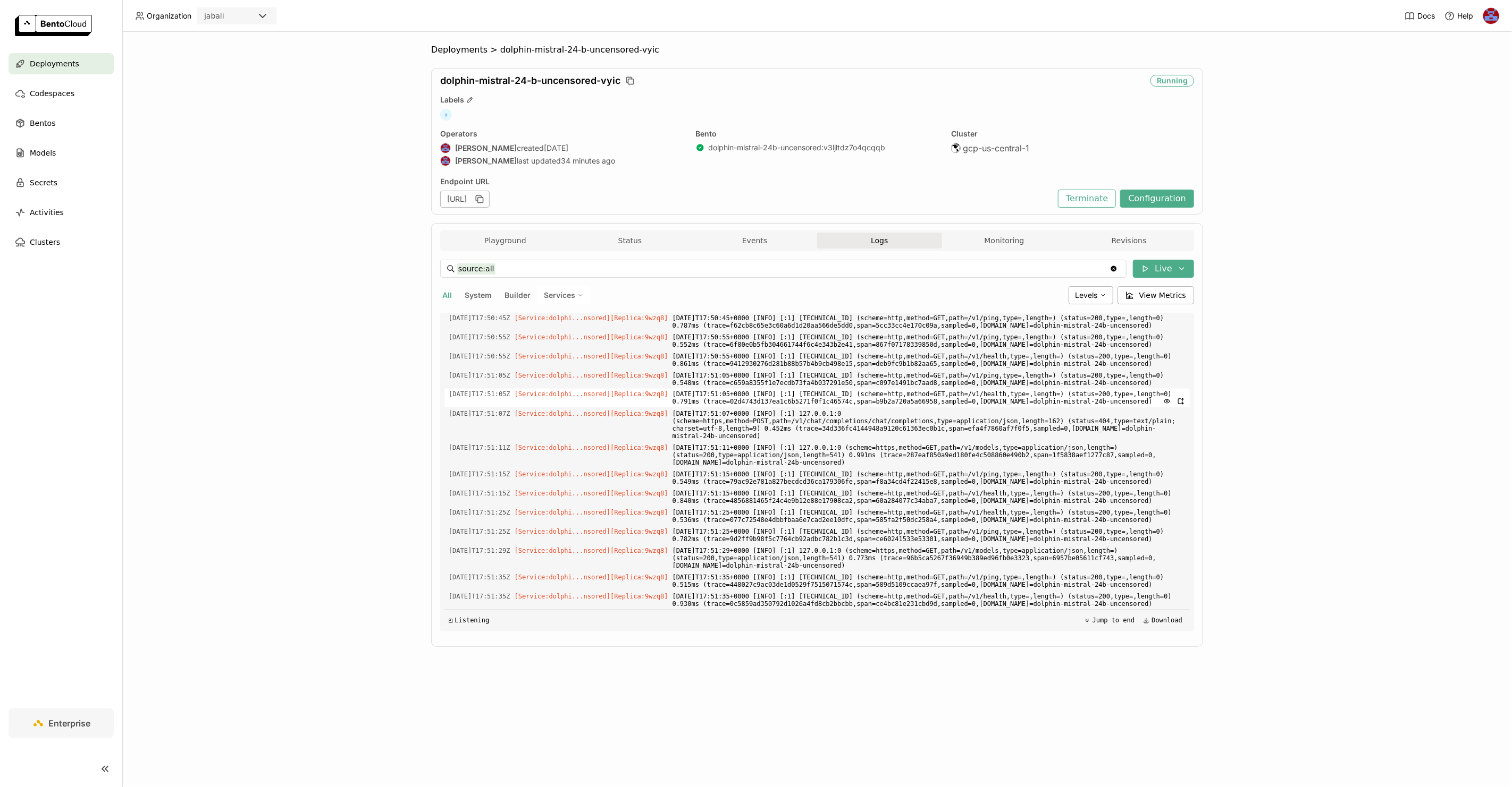
scroll to position [2541, 0]
click at [571, 291] on span "Services" at bounding box center [559, 295] width 32 height 10
click at [562, 319] on div "dolphin-mistral-24b-uncensored" at bounding box center [526, 321] width 115 height 13
type input "source:service service:dolphin-mistral-24b-uncensored"
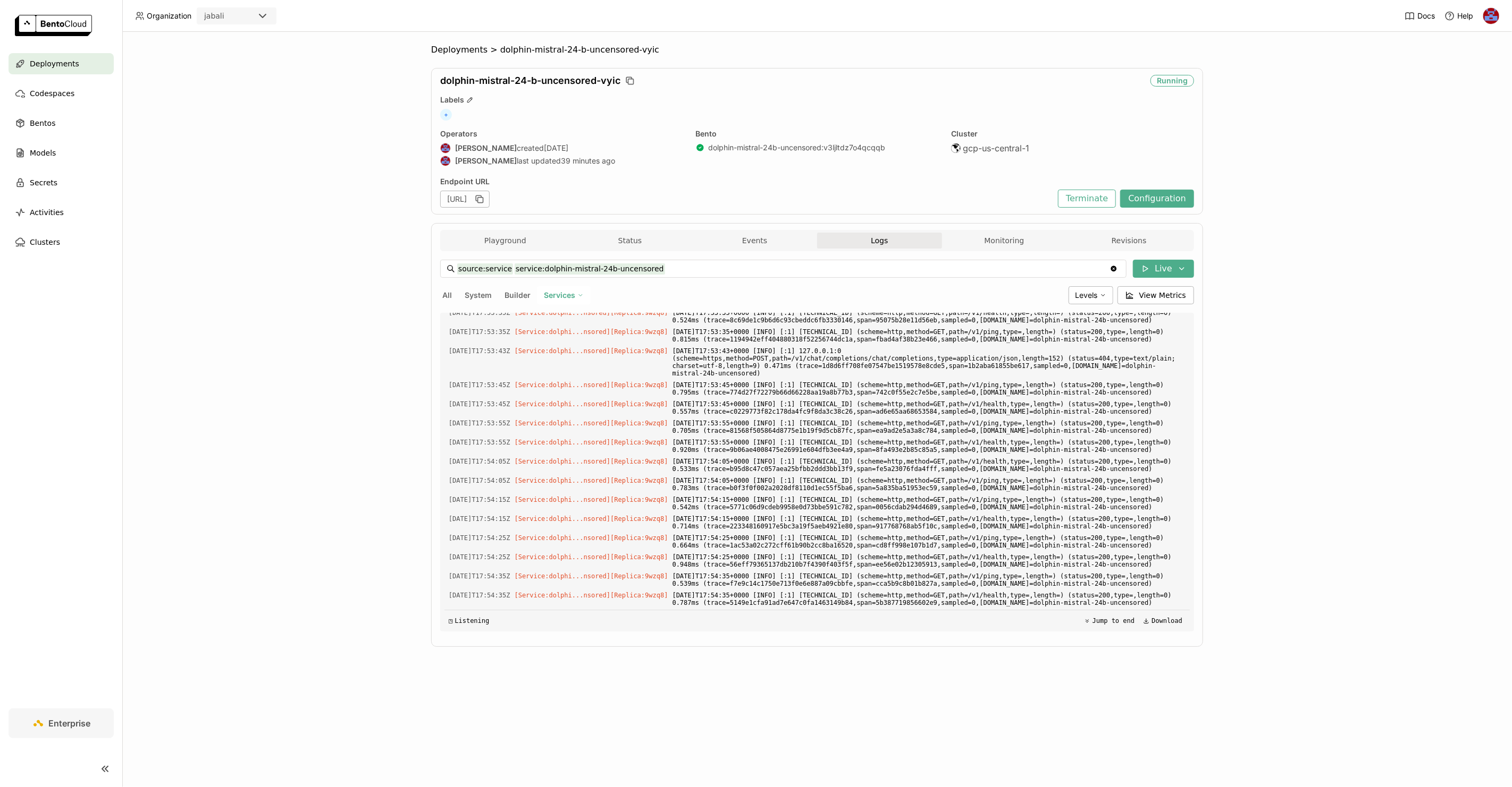
scroll to position [4309, 0]
click at [484, 235] on button "Playground" at bounding box center [505, 241] width 125 height 16
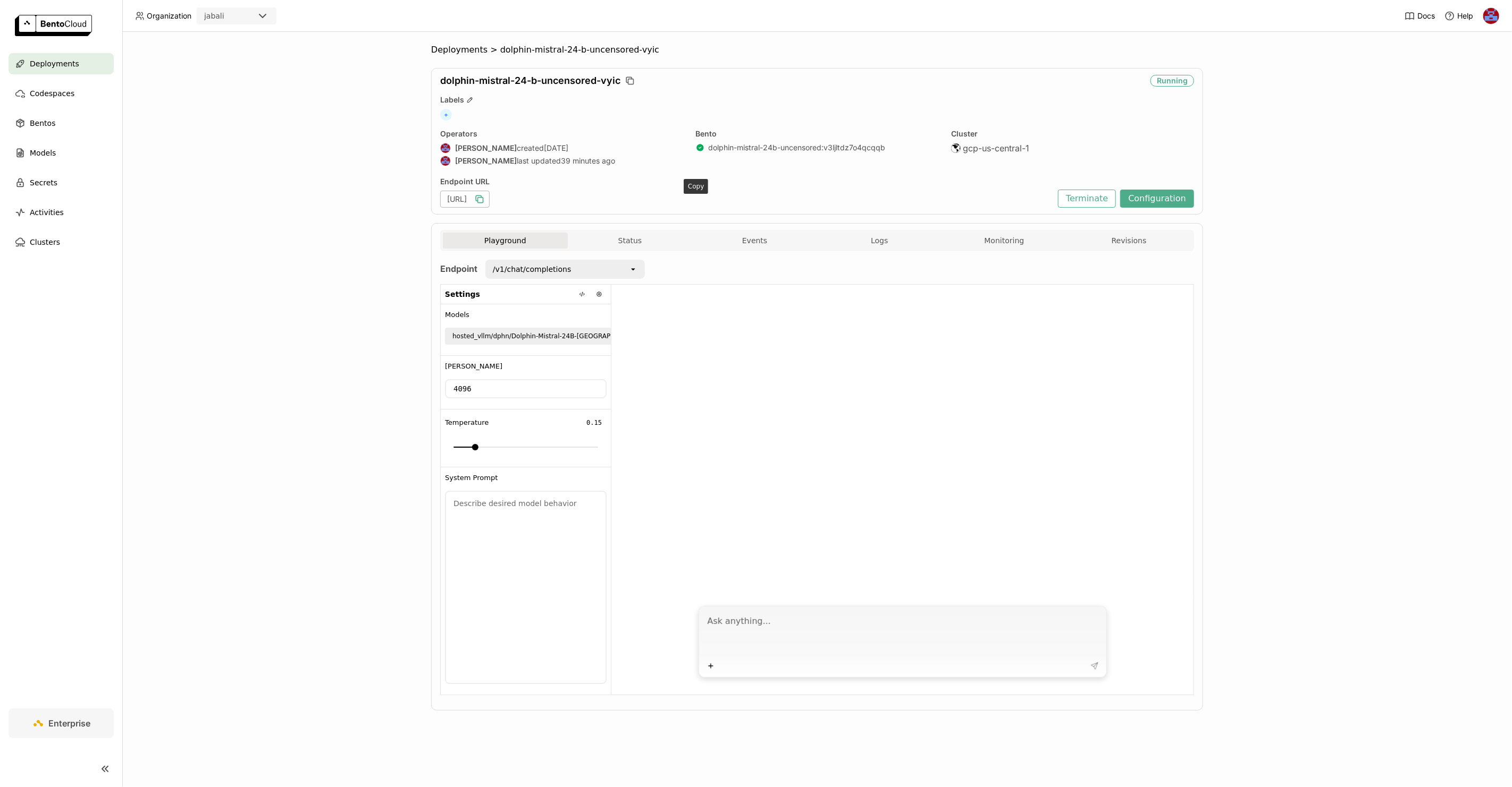
click at [484, 197] on icon "button" at bounding box center [479, 199] width 11 height 11
click at [547, 333] on div "hosted_vllm/dphn/Dolphin-Mistral-24B-[GEOGRAPHIC_DATA]-Edition" at bounding box center [560, 336] width 216 height 11
copy div "hosted_vllm/dphn/Dolphin-Mistral-24B-[GEOGRAPHIC_DATA]-Edition"
drag, startPoint x: 523, startPoint y: 364, endPoint x: 448, endPoint y: 356, distance: 75.4
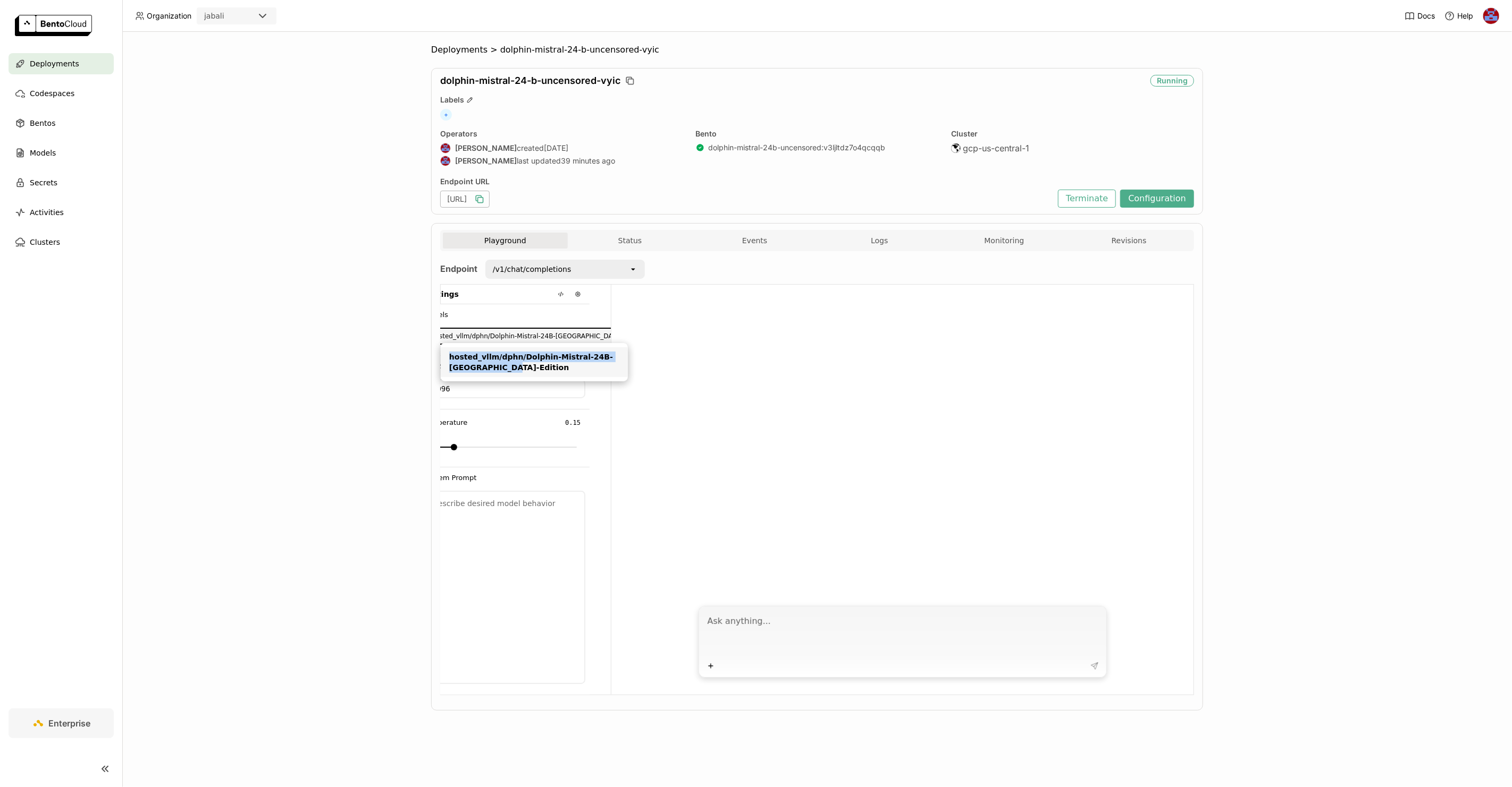
click at [448, 356] on li "hosted_vllm/dphn/Dolphin-Mistral-24B-[GEOGRAPHIC_DATA]-Edition" at bounding box center [534, 362] width 187 height 30
click at [481, 197] on icon "button" at bounding box center [478, 198] width 6 height 6
click at [648, 332] on icon "open" at bounding box center [652, 336] width 8 height 8
click at [558, 291] on icon at bounding box center [561, 295] width 7 height 7
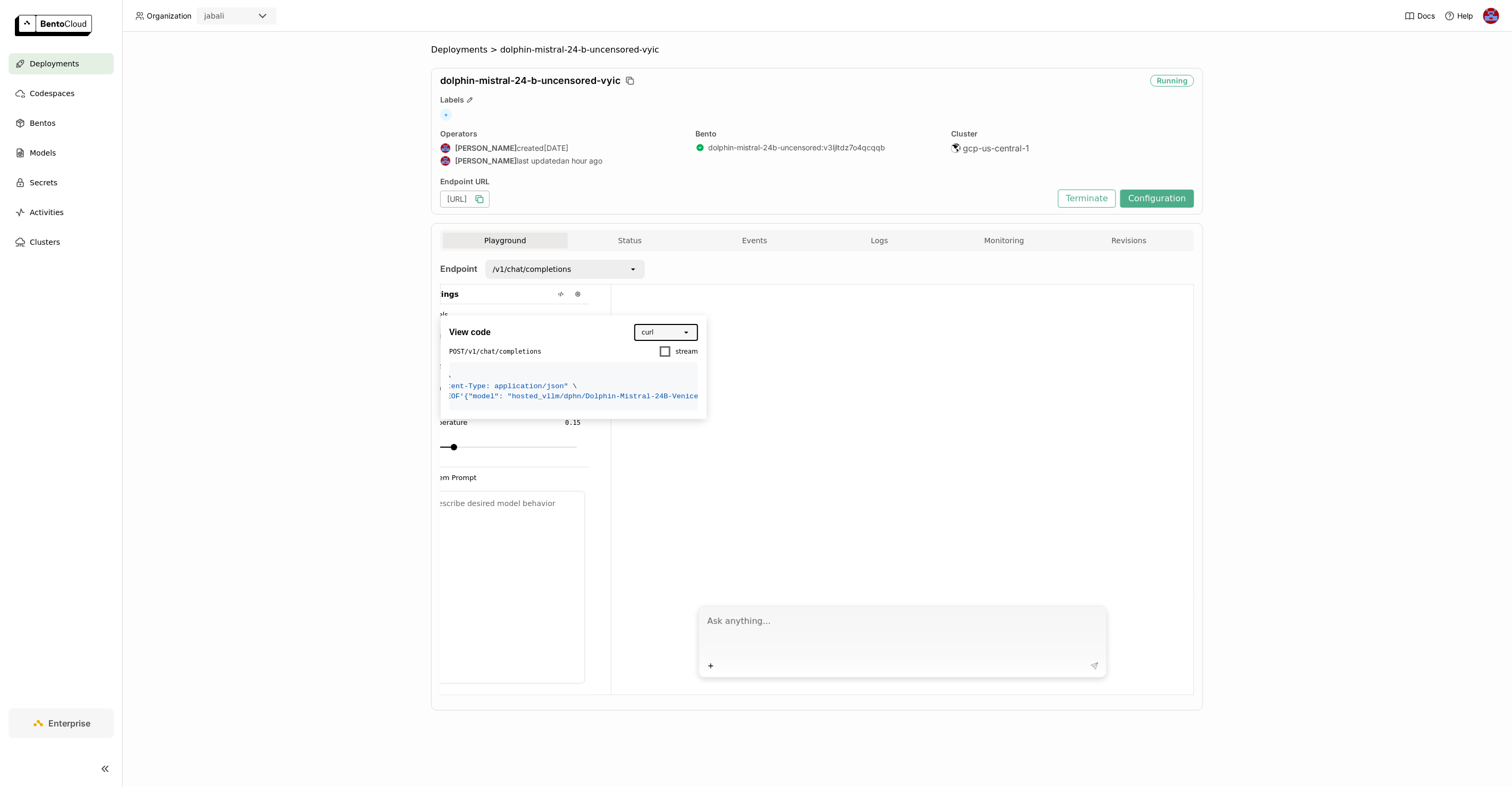
scroll to position [0, 177]
drag, startPoint x: 509, startPoint y: 415, endPoint x: 594, endPoint y: 418, distance: 85.1
click at [701, 415] on div "View code curl open POST /v1/chat/completions stream curl https://dolphin-mistr…" at bounding box center [573, 367] width 265 height 103
click at [572, 411] on code "curl https://dolphin-mistral-24-b-uncensored-vyic.jabali-guc1.bentoml.ai/v1/cha…" at bounding box center [574, 386] width 249 height 48
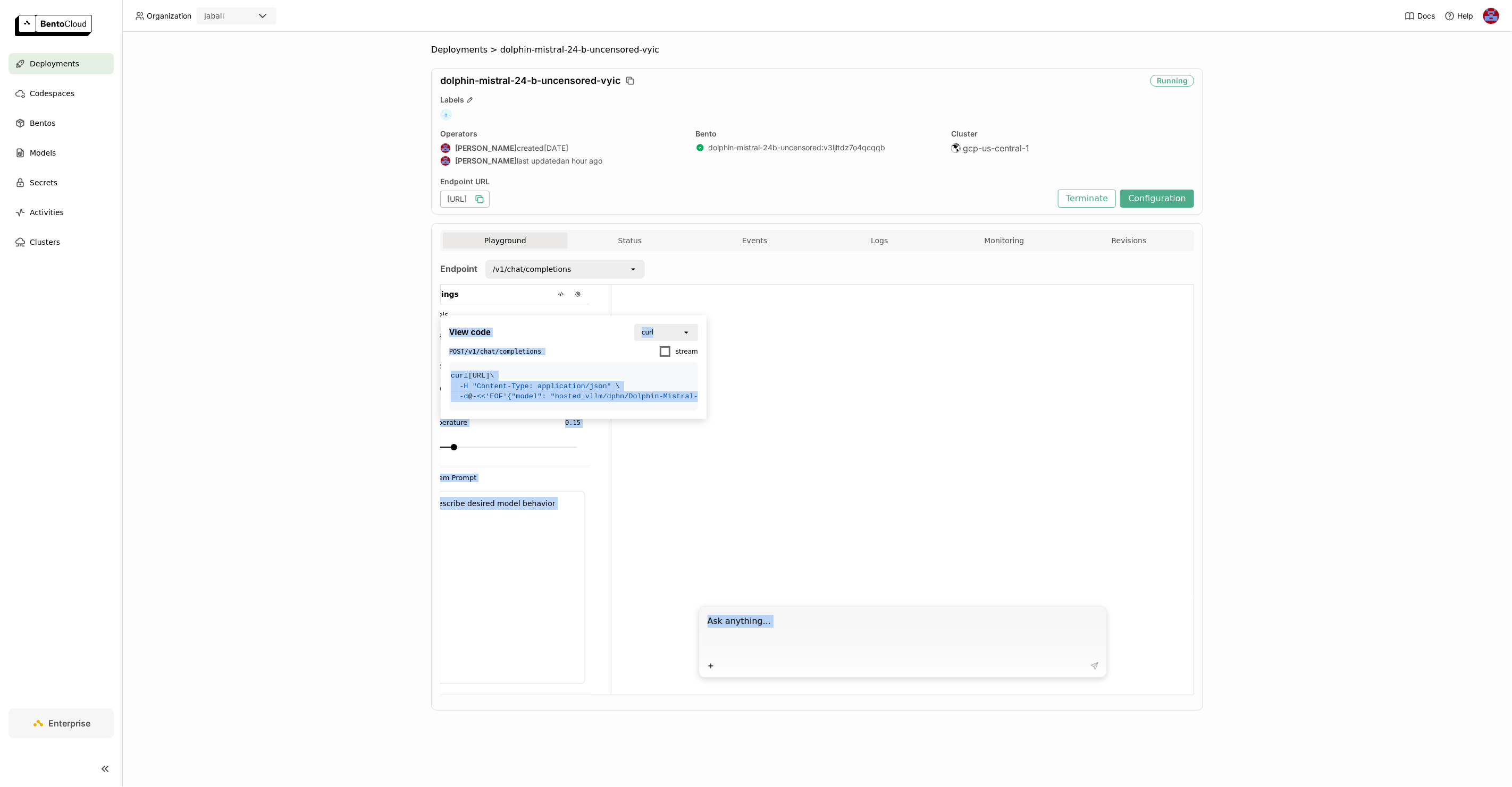
scroll to position [0, 0]
drag, startPoint x: 554, startPoint y: 415, endPoint x: 509, endPoint y: 415, distance: 45.0
click at [518, 400] on span ""model": "hosted_vllm/dphn/Dolphin-Mistral-24B-Venice-Edition"," at bounding box center [655, 396] width 274 height 8
copy span "hosted_vllm/dphn/Dolphin-Mistral-24B-[GEOGRAPHIC_DATA]-Edition"
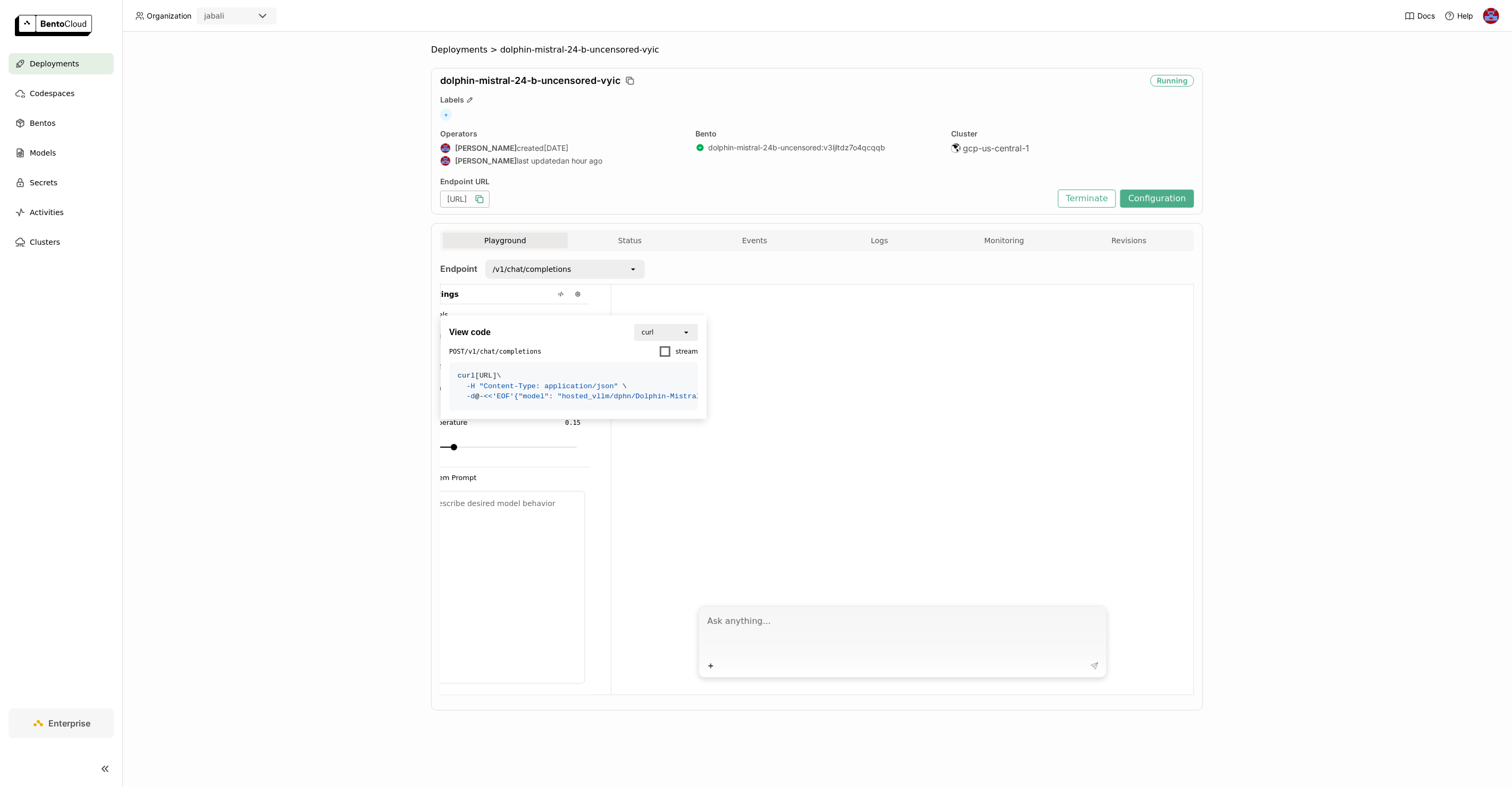
click at [489, 196] on div "[URL]" at bounding box center [465, 199] width 50 height 17
click at [484, 199] on icon "button" at bounding box center [479, 199] width 11 height 11
click at [559, 293] on icon at bounding box center [559, 294] width 1 height 2
click at [689, 371] on icon at bounding box center [688, 372] width 7 height 7
click at [384, 250] on div "Deployments > dolphin-mistral-24-b-uncensored-vyic dolphin-mistral-24-b-uncenso…" at bounding box center [817, 409] width 1389 height 755
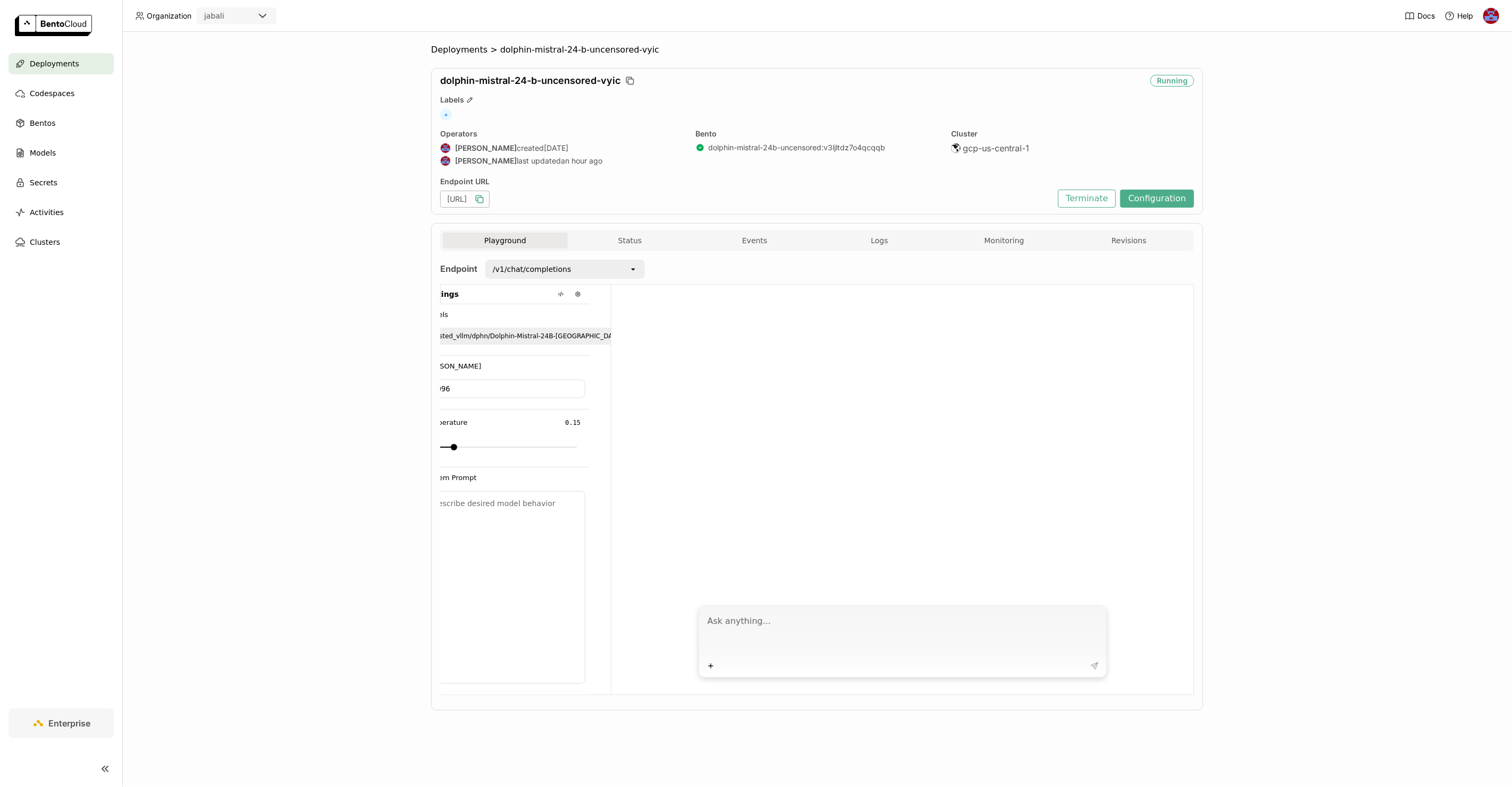
click at [261, 85] on div "Deployments > dolphin-mistral-24-b-uncensored-vyic dolphin-mistral-24-b-uncenso…" at bounding box center [817, 409] width 1389 height 755
click at [1155, 198] on button "Configuration" at bounding box center [1156, 199] width 74 height 18
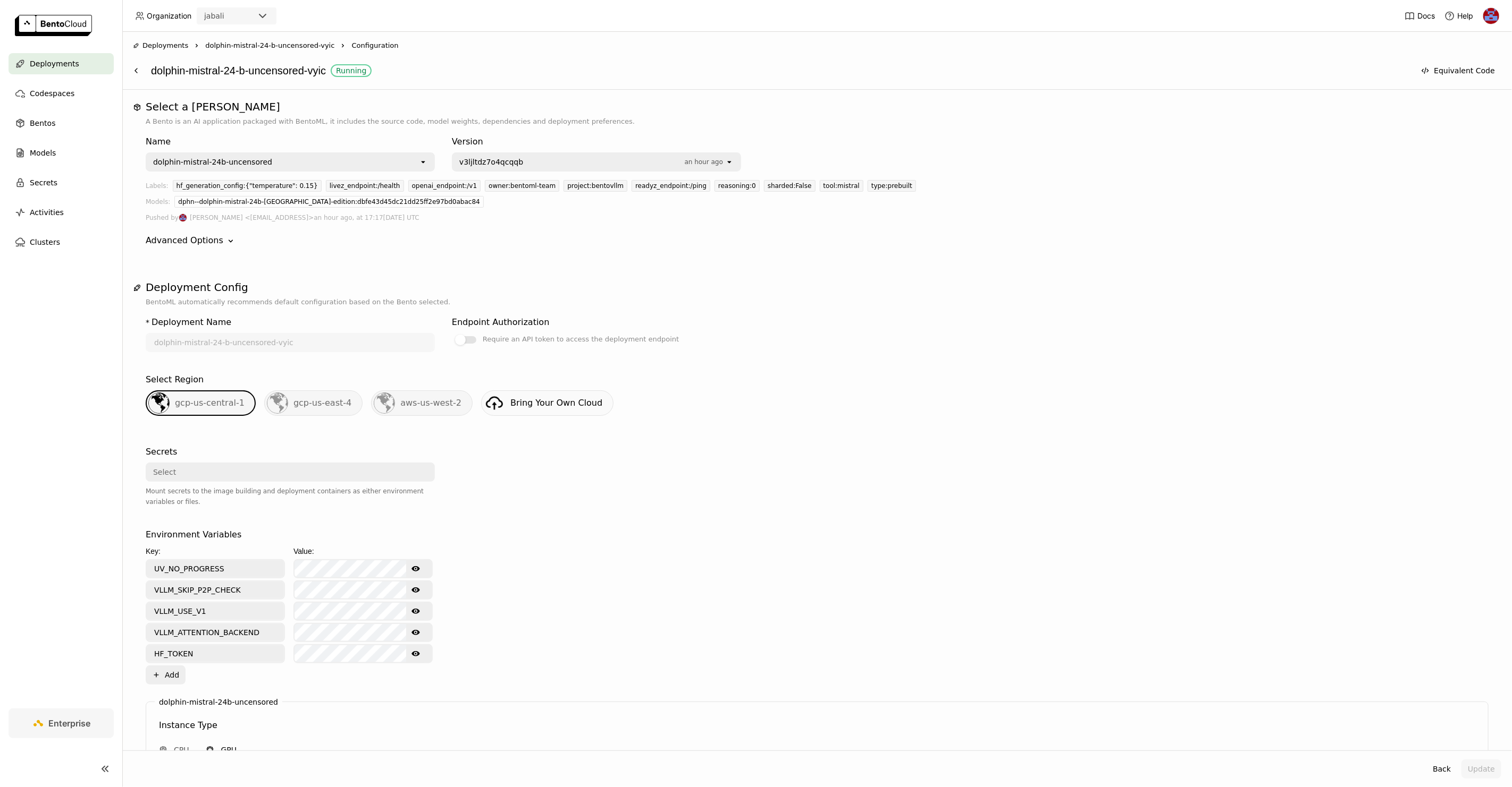
click at [621, 160] on span "v3ljltdz7o4qcqqb" at bounding box center [569, 162] width 220 height 11
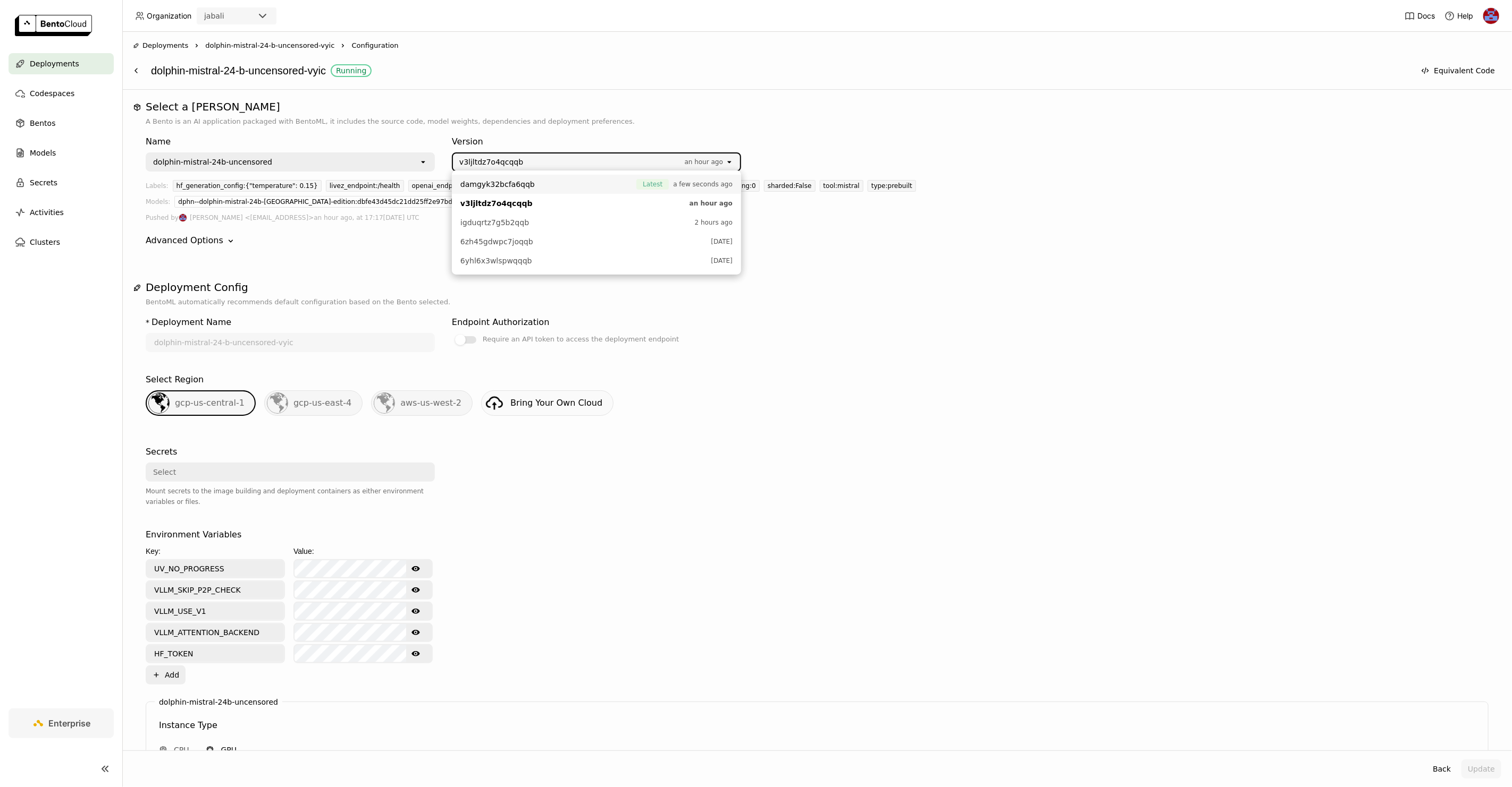
click at [565, 180] on span "damgyk32bcfa6qqb" at bounding box center [546, 184] width 171 height 11
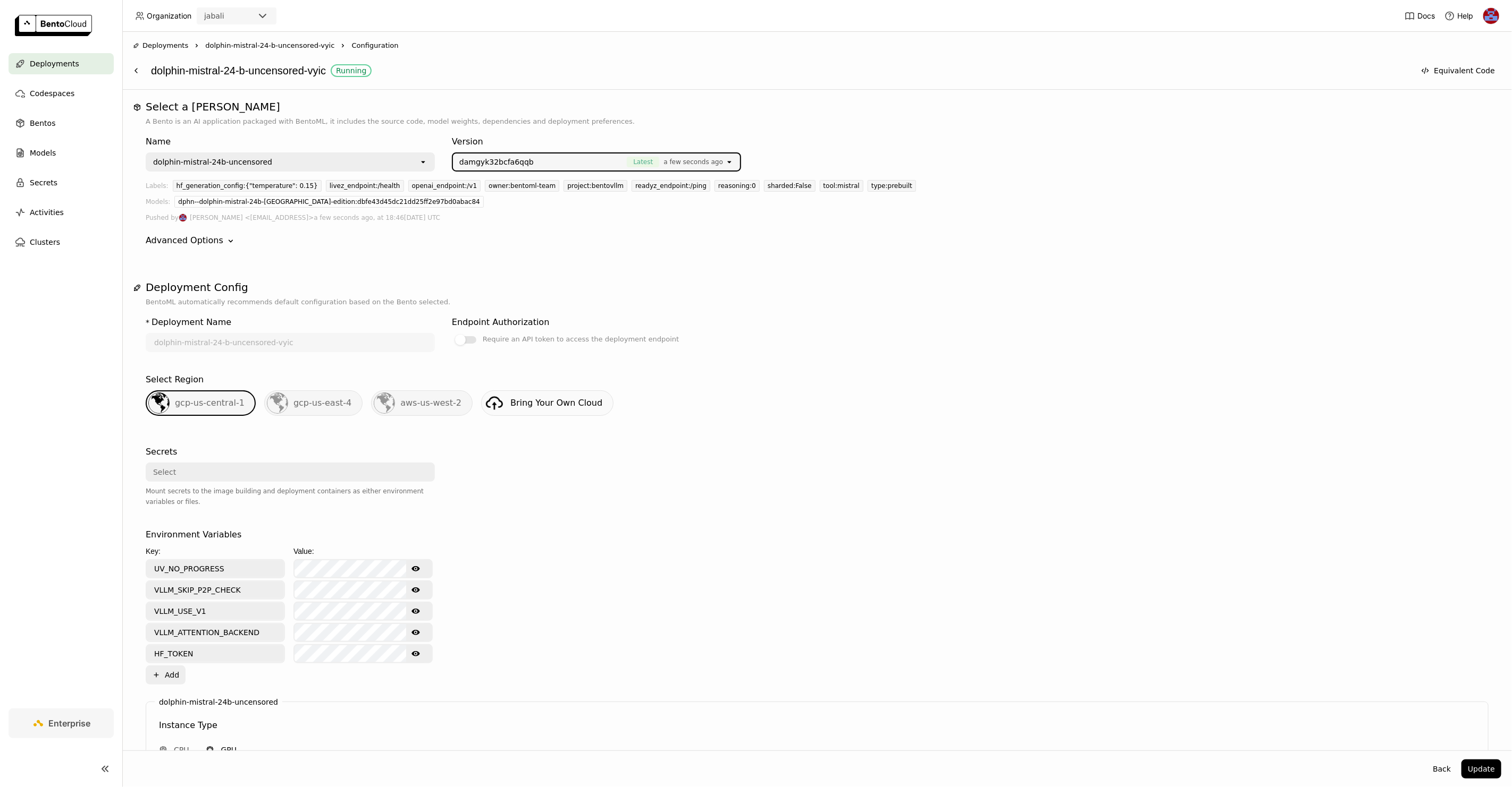
scroll to position [326, 0]
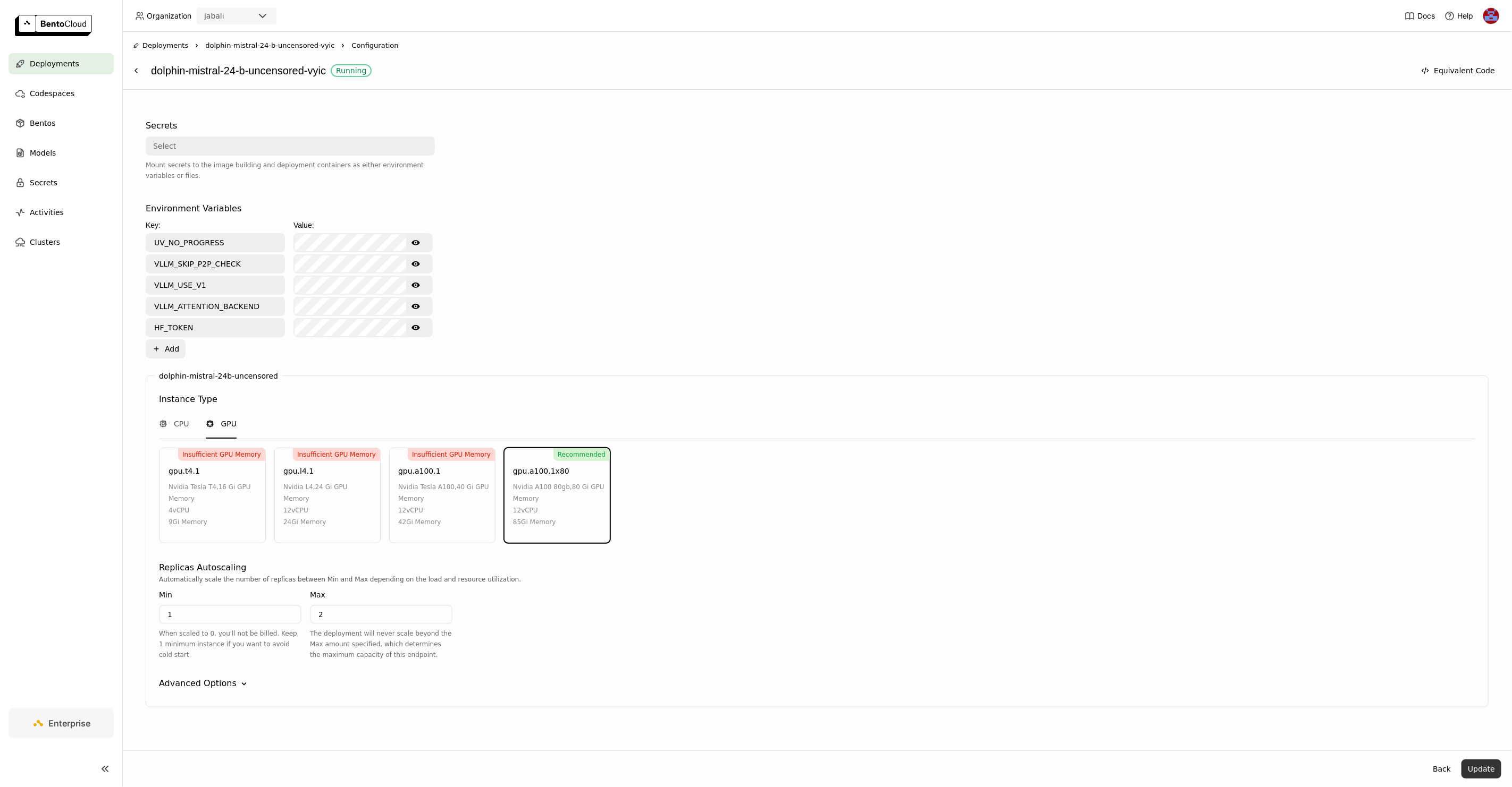
click at [1475, 769] on button "Update" at bounding box center [1481, 770] width 40 height 20
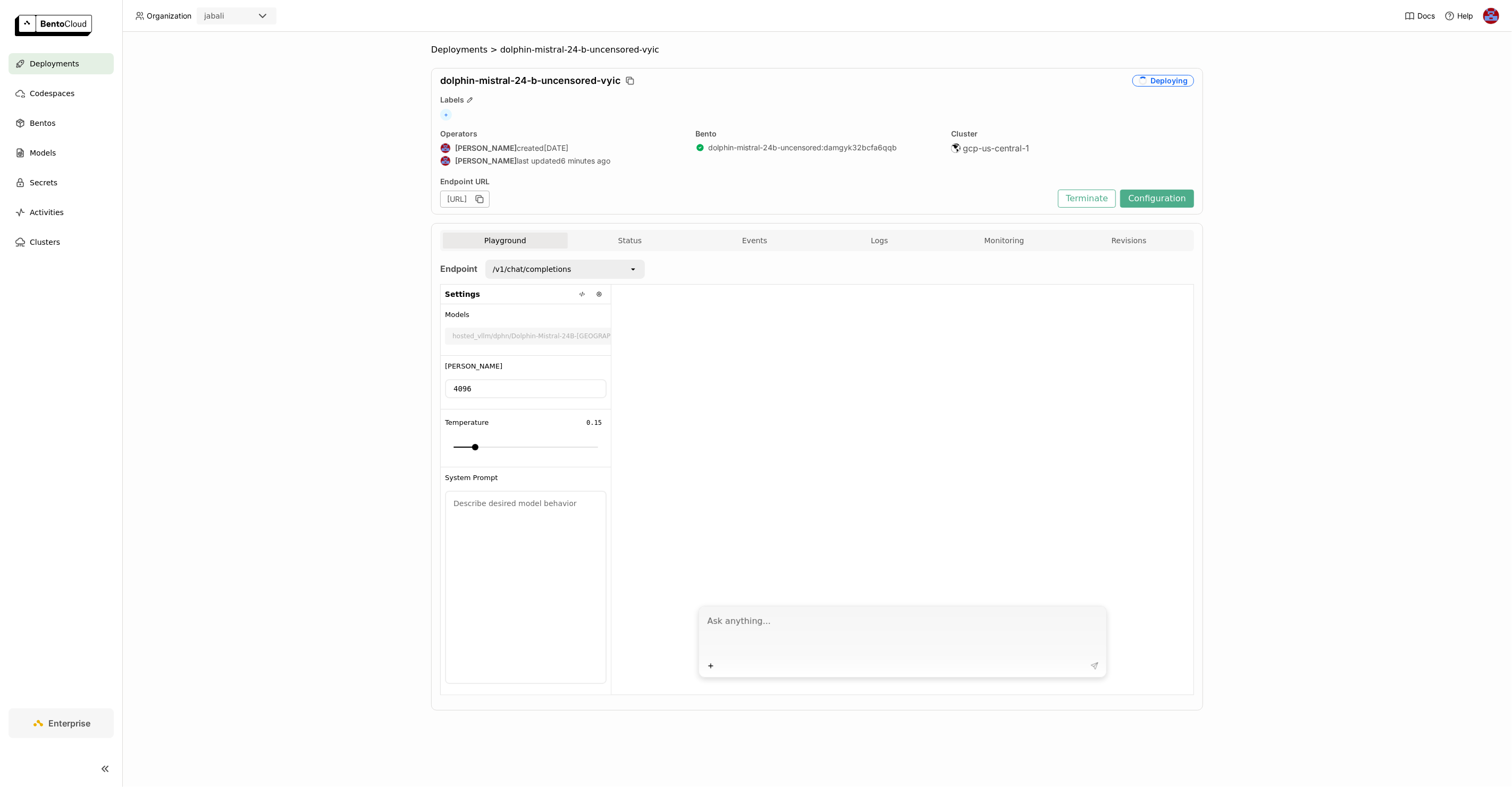
click at [1340, 239] on div "Deployments > dolphin-mistral-24-b-uncensored-vyic dolphin-mistral-24-b-uncenso…" at bounding box center [817, 409] width 1389 height 755
click at [1295, 263] on div "Deployments > dolphin-mistral-24-b-uncensored-vyic dolphin-mistral-24-b-uncenso…" at bounding box center [817, 409] width 1389 height 755
click at [740, 236] on button "Events" at bounding box center [754, 241] width 125 height 16
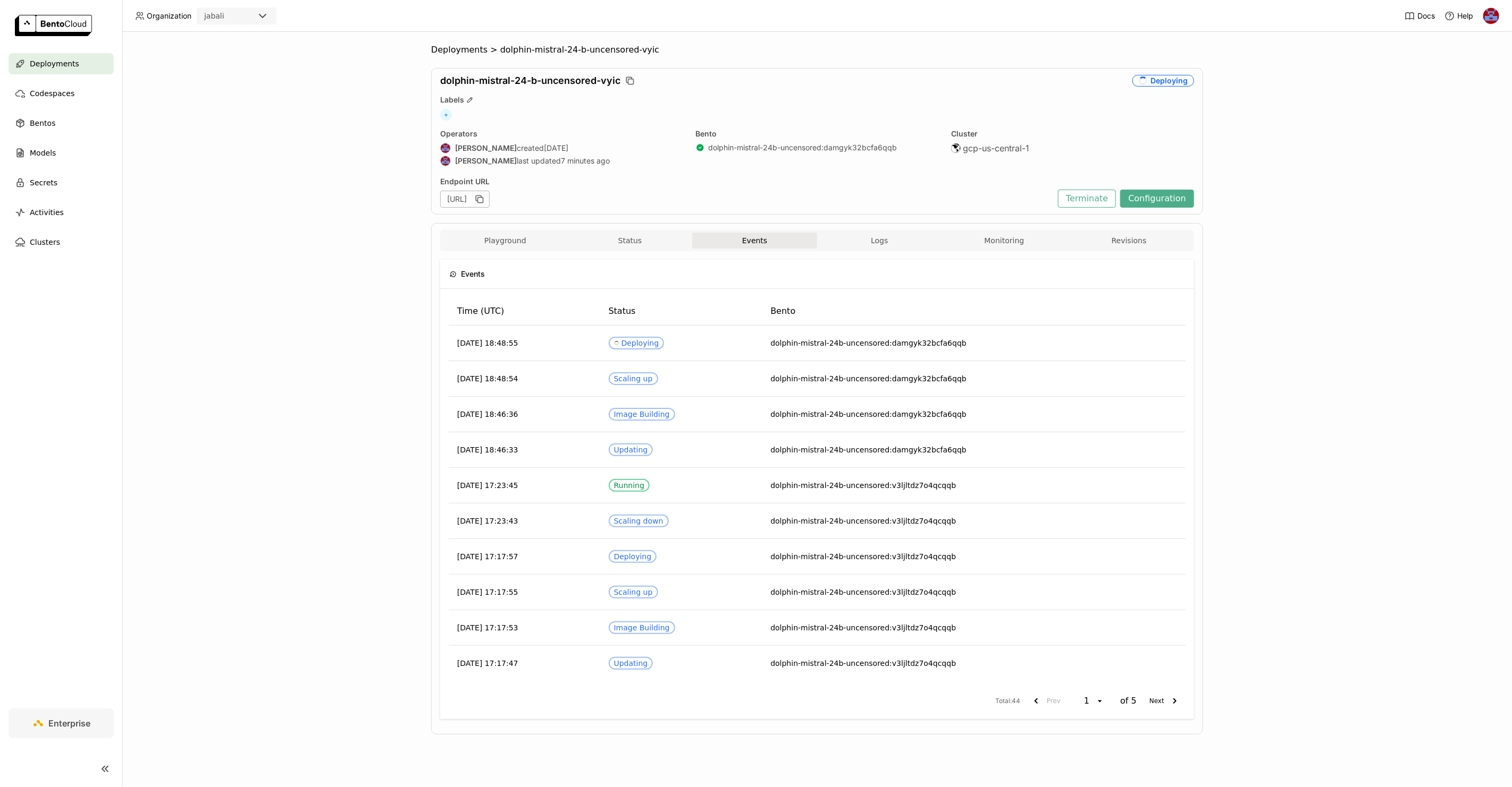
click at [359, 311] on div "Deployments > dolphin-mistral-24-b-uncensored-vyic dolphin-mistral-24-b-uncenso…" at bounding box center [817, 409] width 1389 height 755
click at [511, 234] on button "Playground" at bounding box center [505, 241] width 125 height 16
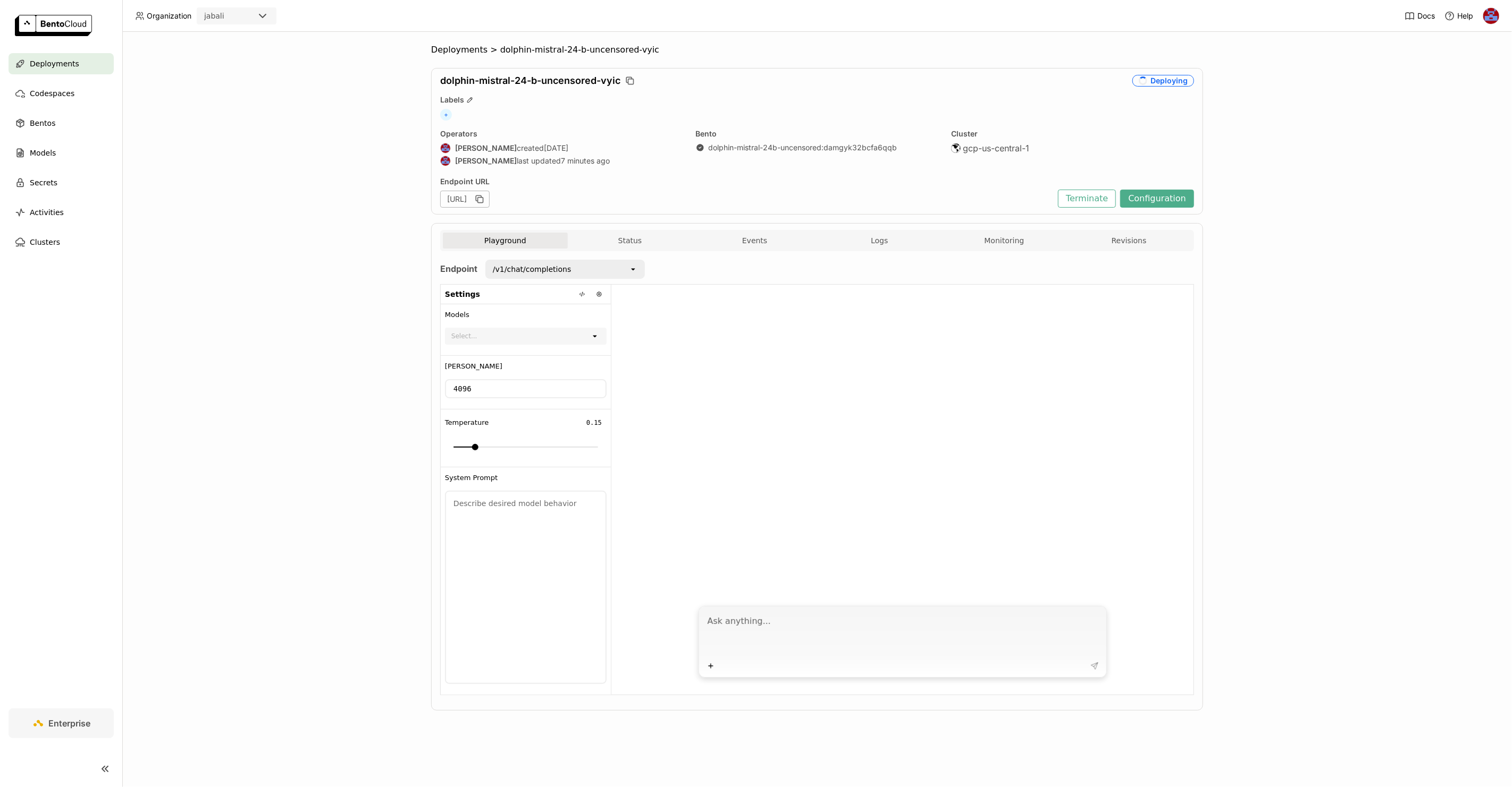
click at [292, 275] on div "Deployments > dolphin-mistral-24-b-uncensored-vyic dolphin-mistral-24-b-uncenso…" at bounding box center [817, 409] width 1389 height 755
click at [997, 355] on div at bounding box center [902, 442] width 582 height 315
